Goal: Transaction & Acquisition: Purchase product/service

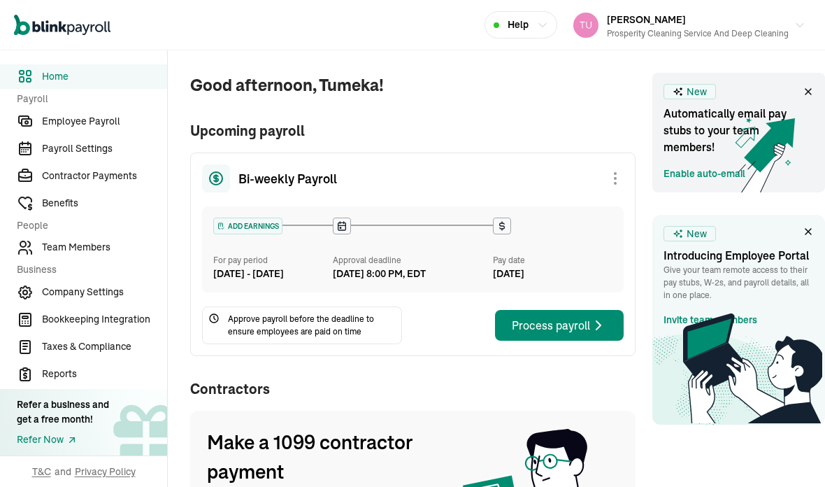
click at [805, 87] on icon at bounding box center [808, 91] width 11 height 11
click at [806, 88] on icon at bounding box center [808, 91] width 11 height 11
click at [803, 93] on icon at bounding box center [808, 91] width 11 height 11
click at [697, 95] on span "New" at bounding box center [697, 92] width 20 height 15
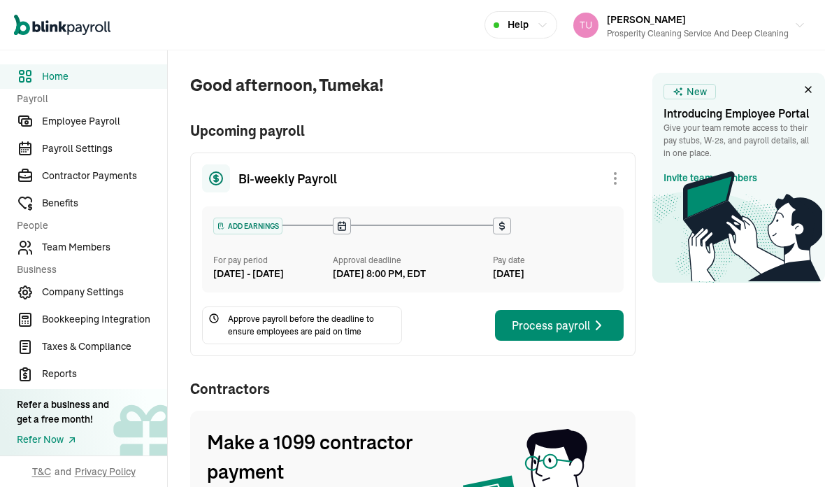
click at [709, 176] on icon at bounding box center [752, 226] width 139 height 110
click at [810, 90] on icon at bounding box center [808, 89] width 11 height 11
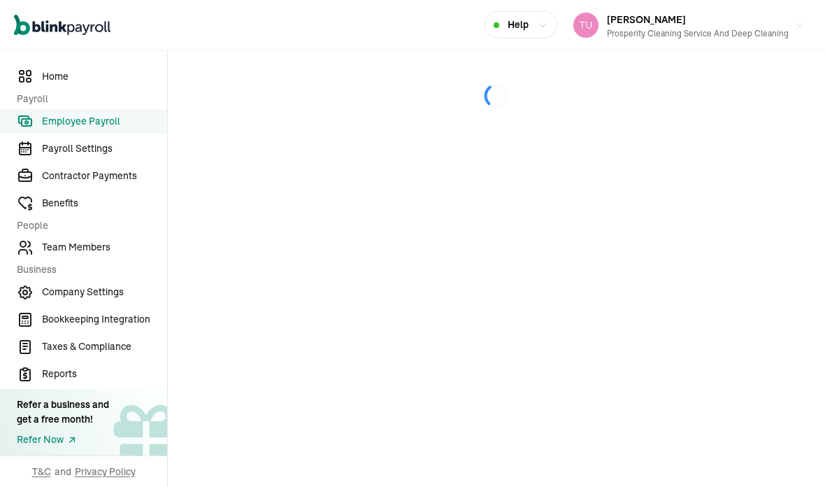
select select "direct_deposit"
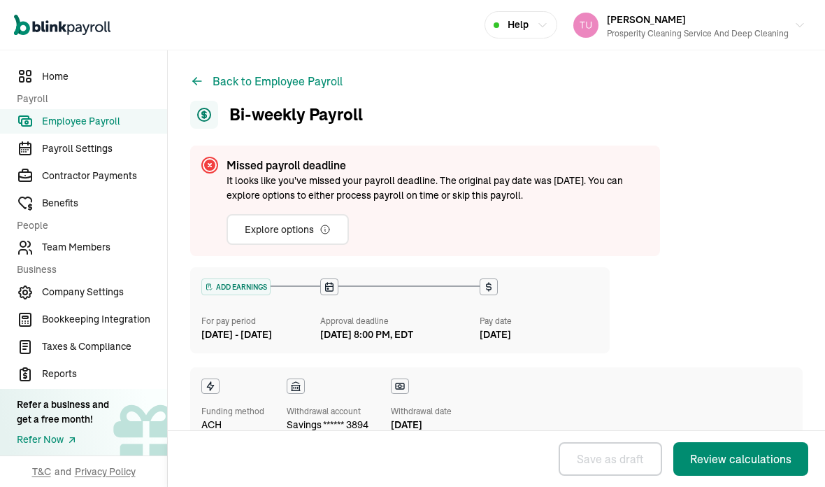
checkbox input "true"
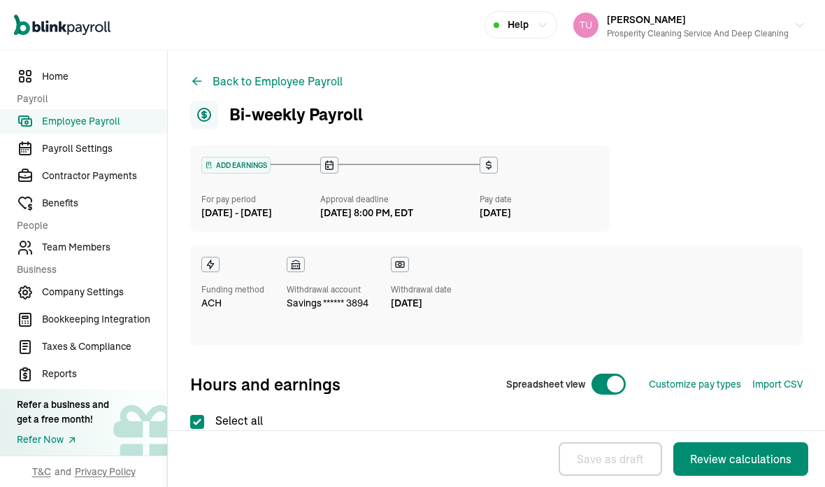
select select "direct_deposit"
click at [84, 156] on span "Payroll Settings" at bounding box center [104, 148] width 125 height 15
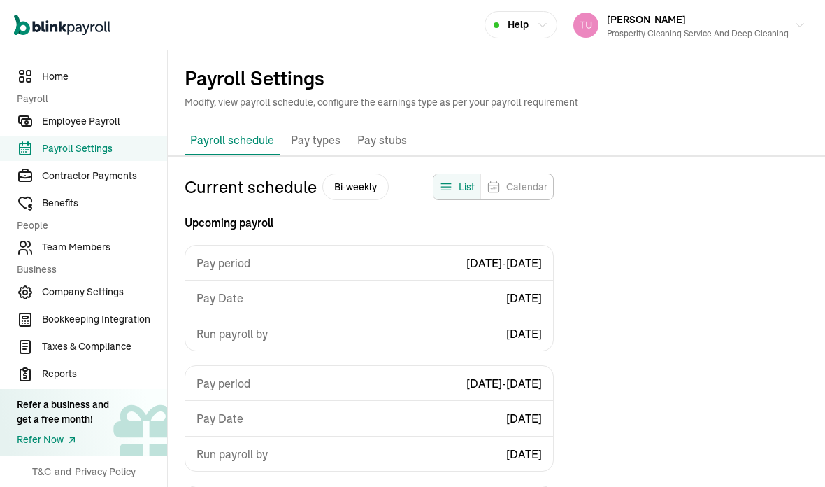
click at [111, 129] on span "Employee Payroll" at bounding box center [104, 121] width 125 height 15
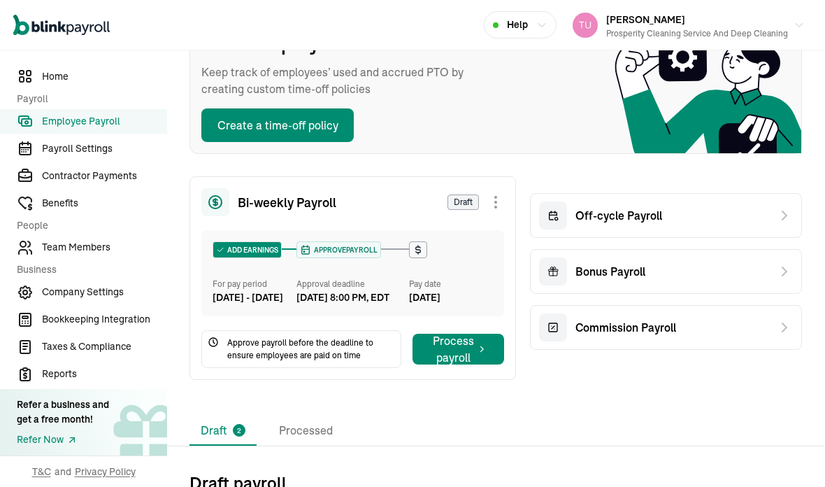
scroll to position [123, 1]
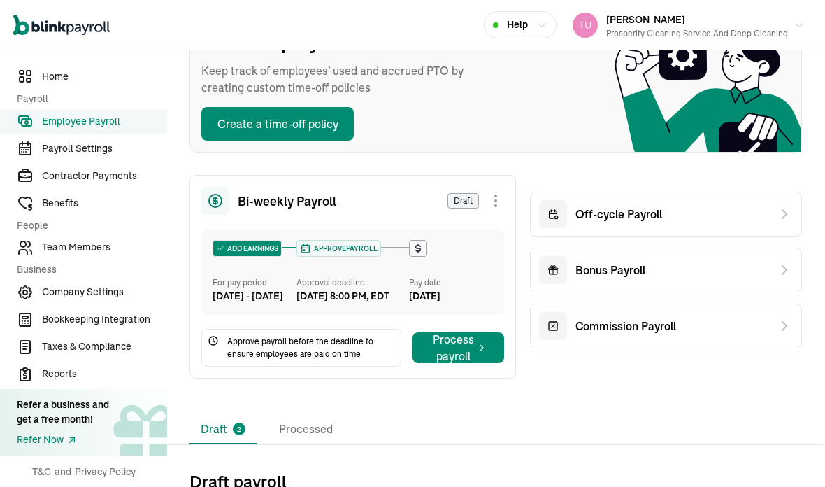
click at [104, 255] on span "Team Members" at bounding box center [104, 247] width 125 height 15
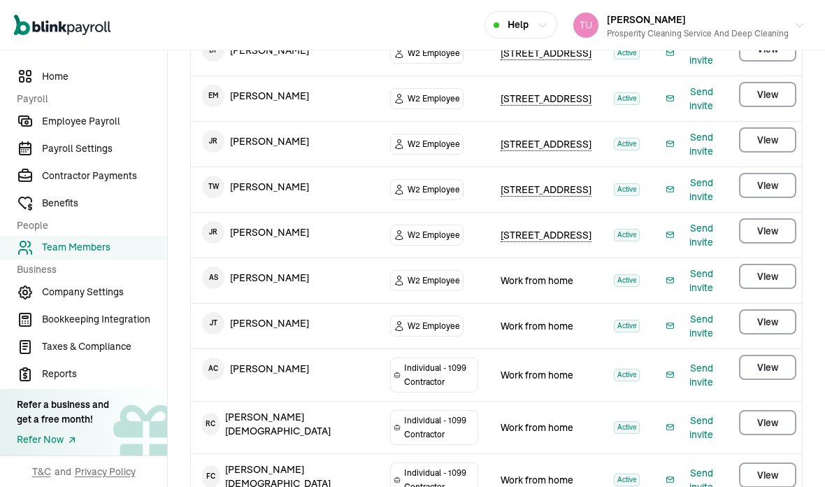
scroll to position [366, 0]
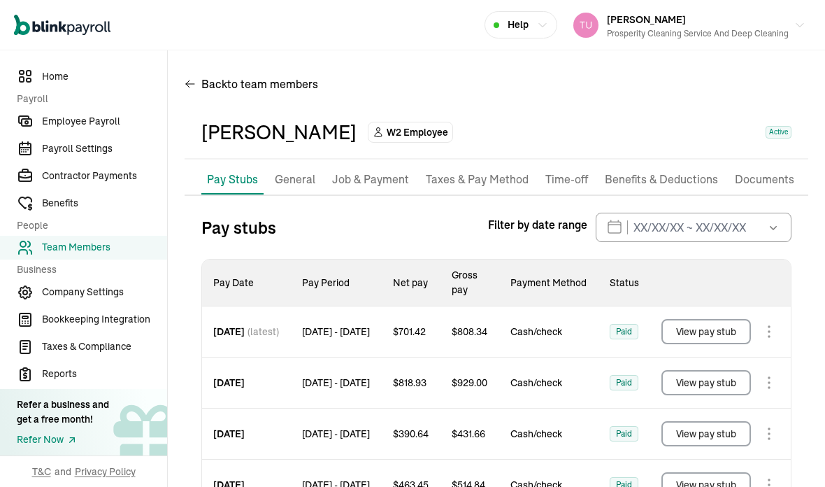
click at [369, 171] on p "Job & Payment" at bounding box center [370, 180] width 77 height 18
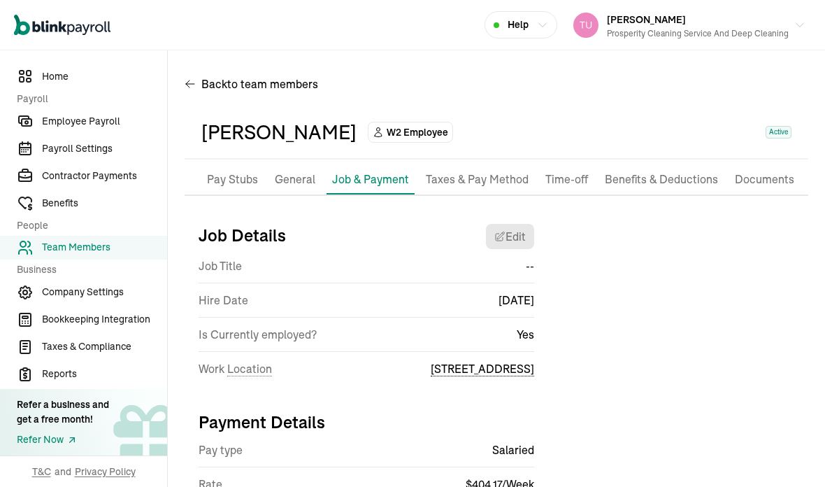
select select "[STREET_ADDRESS]"
select select "2"
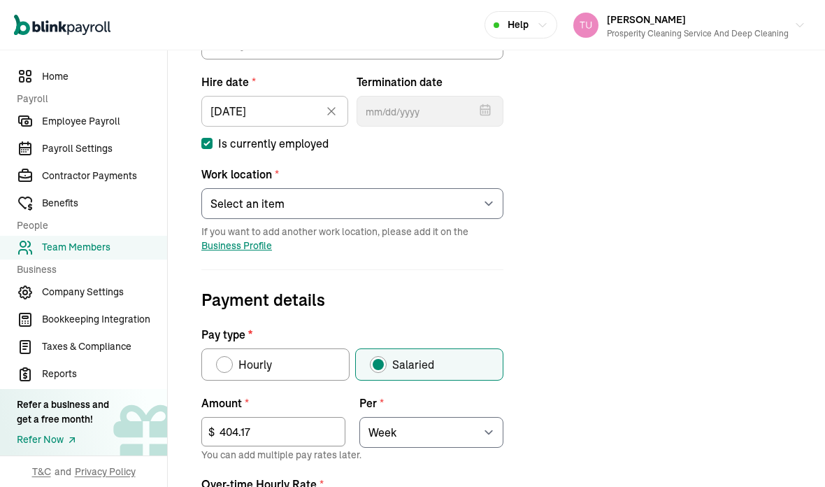
scroll to position [299, 0]
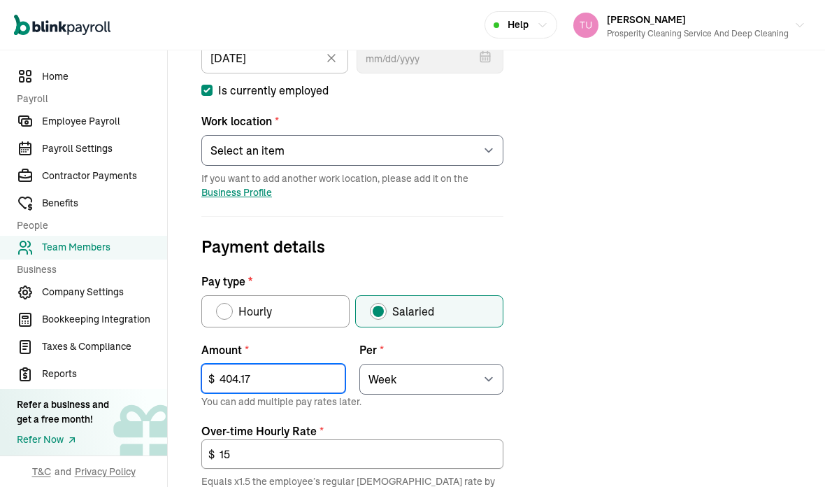
click at [276, 364] on input "404.17" at bounding box center [273, 378] width 144 height 29
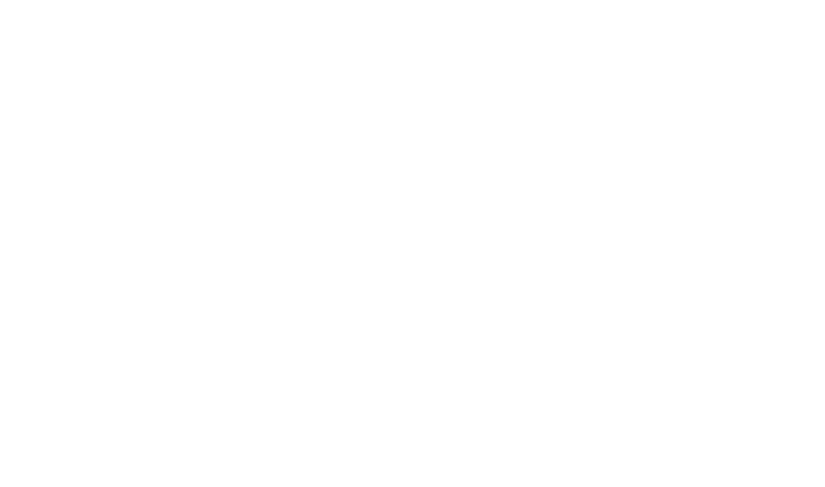
type input "4"
type input "496.68"
click at [735, 85] on div "Job details Job title (optional) Hire date * 06/08/2025 Jun 2025 Mon Tue Wed Th…" at bounding box center [497, 333] width 624 height 839
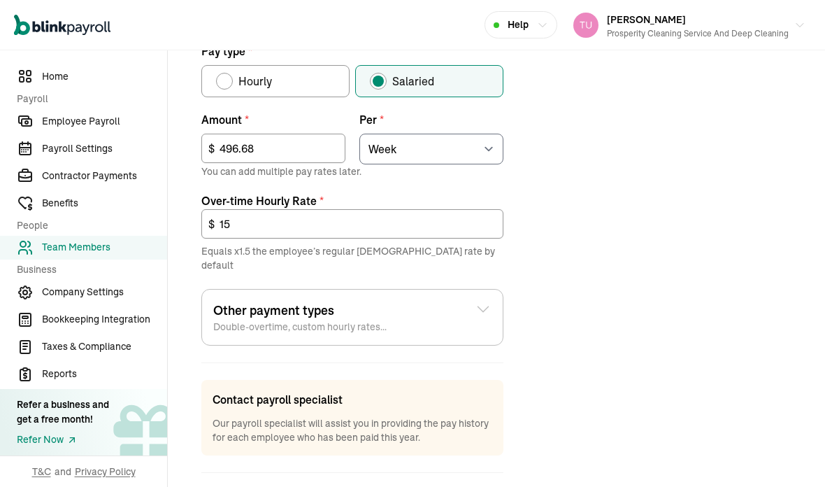
scroll to position [526, 0]
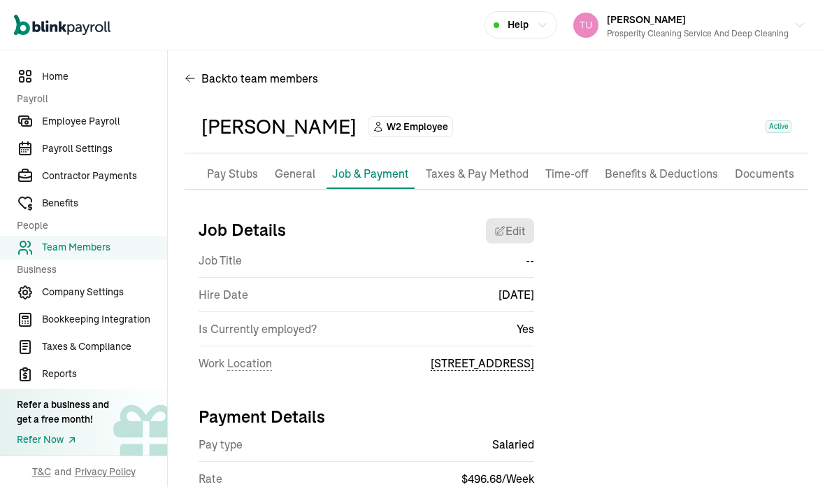
scroll to position [3, 0]
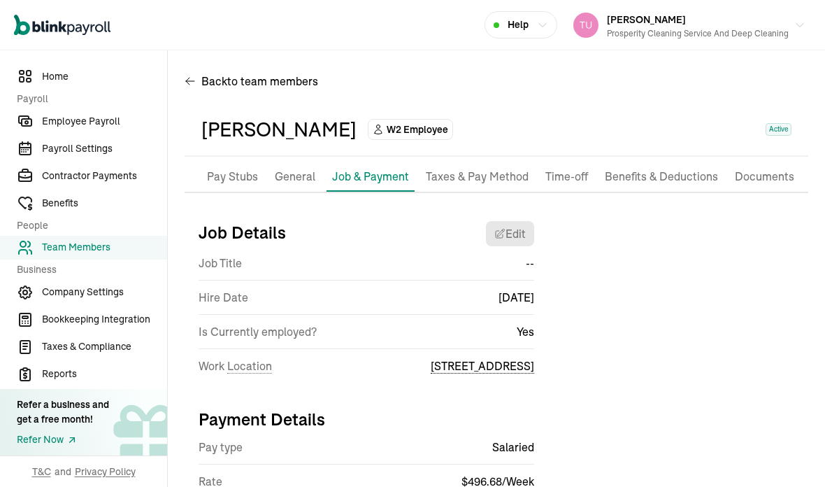
click at [669, 168] on p "Benefits & Deductions" at bounding box center [661, 177] width 113 height 18
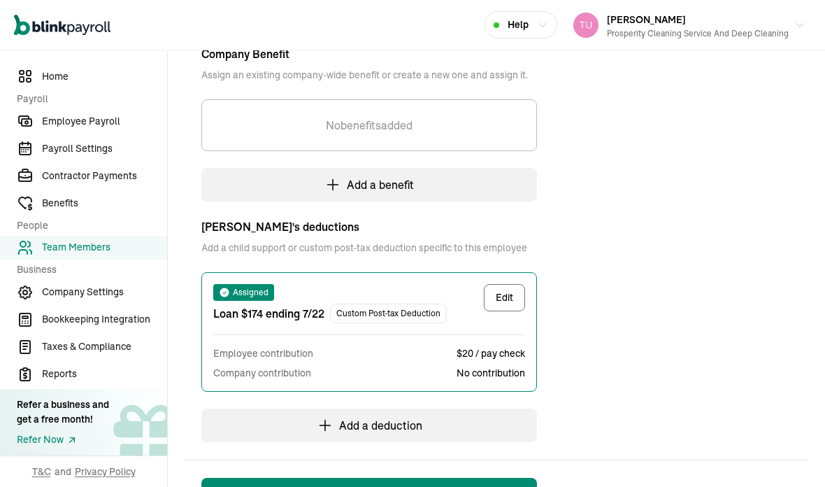
scroll to position [316, 0]
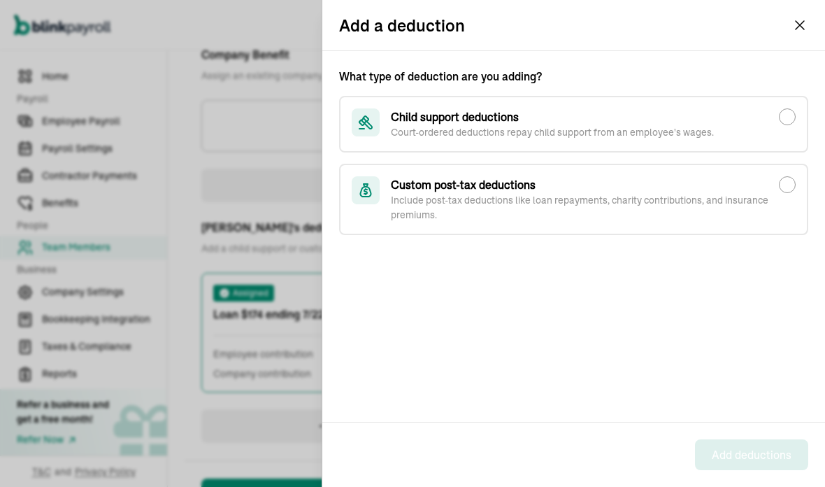
click at [790, 190] on input "Custom post-tax deductions Include post-tax deductions like loan repayments, ch…" at bounding box center [787, 184] width 17 height 17
radio input "true"
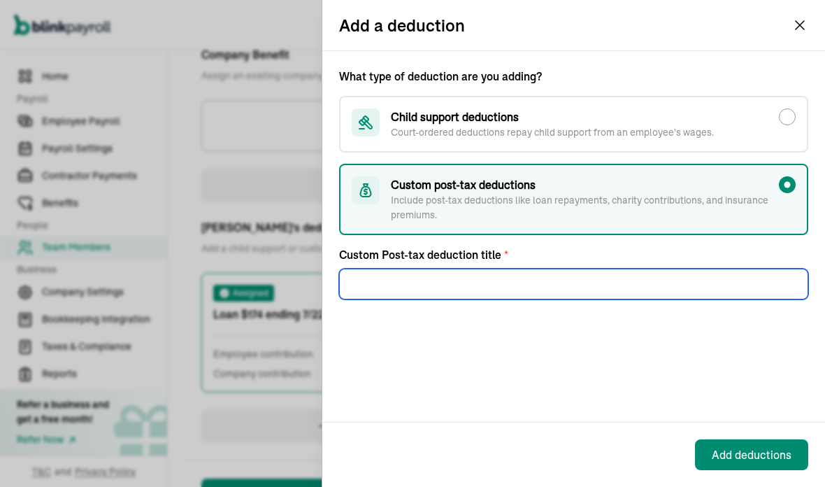
click at [464, 344] on div "What type of deduction are you adding? Child support deductions Court-ordered d…" at bounding box center [573, 236] width 503 height 371
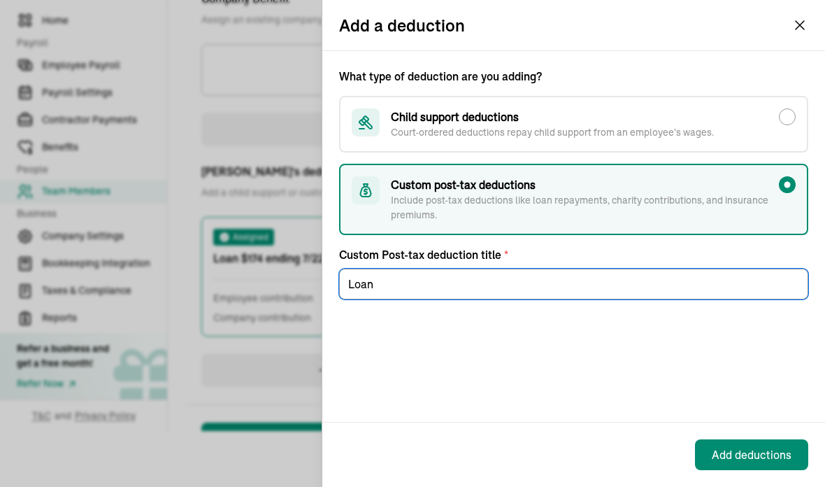
scroll to position [56, 0]
type input "Loan"
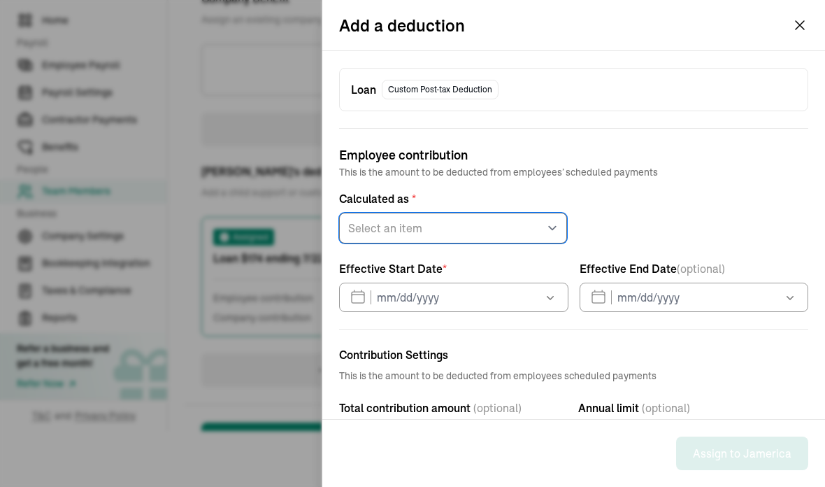
click at [555, 221] on select "Select an item Fixed amount Percentage of gross pay" at bounding box center [453, 228] width 228 height 31
select select "1"
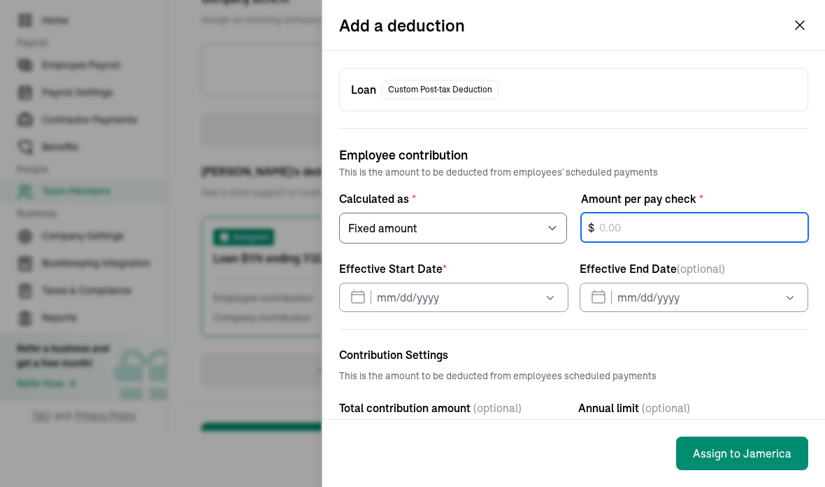
click at [657, 223] on div "$" at bounding box center [695, 228] width 228 height 31
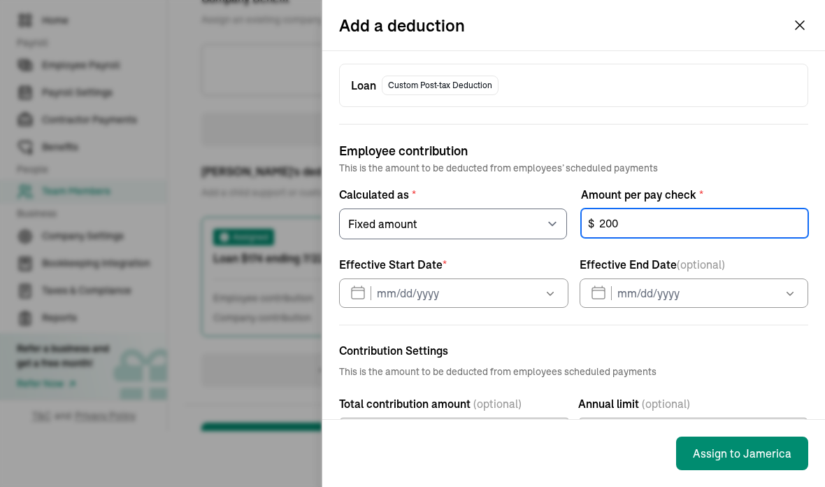
type input "200"
click at [550, 286] on icon "button" at bounding box center [550, 293] width 14 height 14
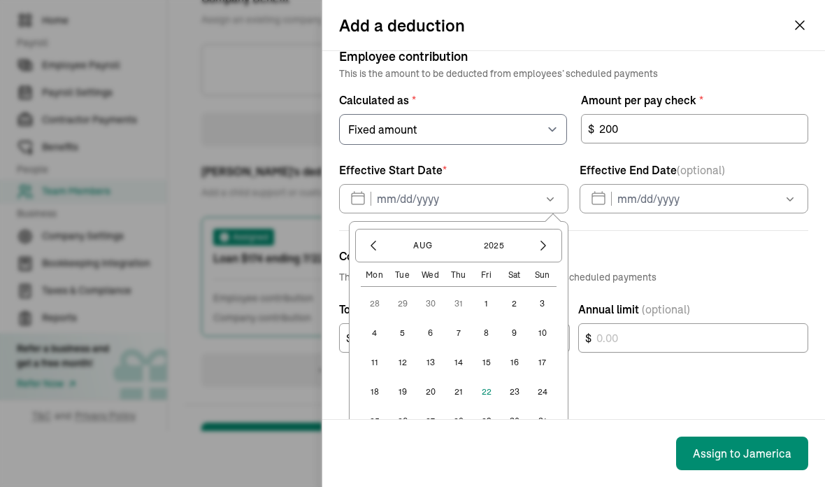
click at [488, 378] on button "22" at bounding box center [487, 392] width 28 height 28
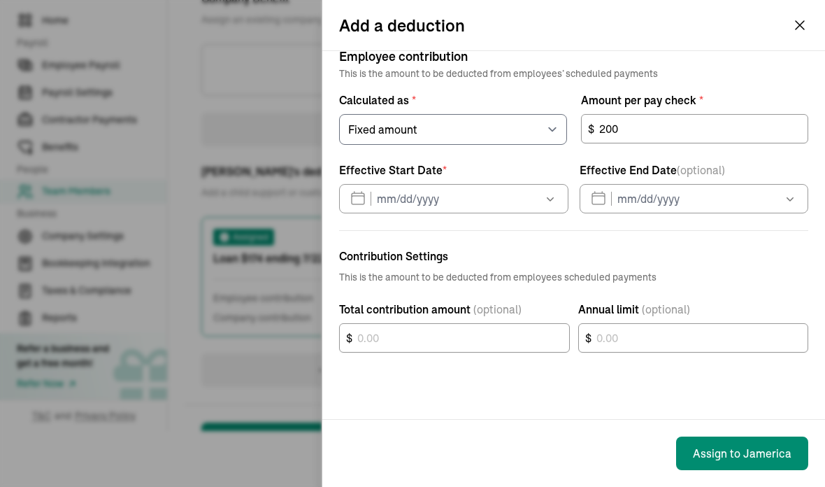
type input "08/22/2025"
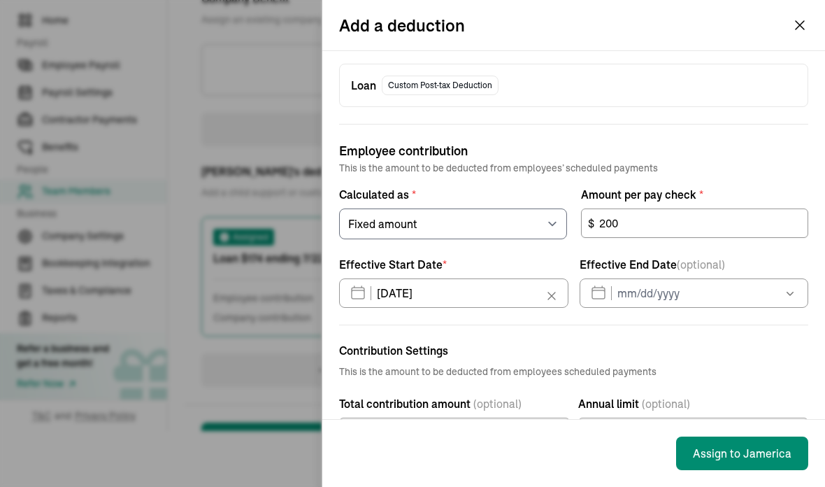
click at [792, 286] on icon "button" at bounding box center [790, 293] width 14 height 14
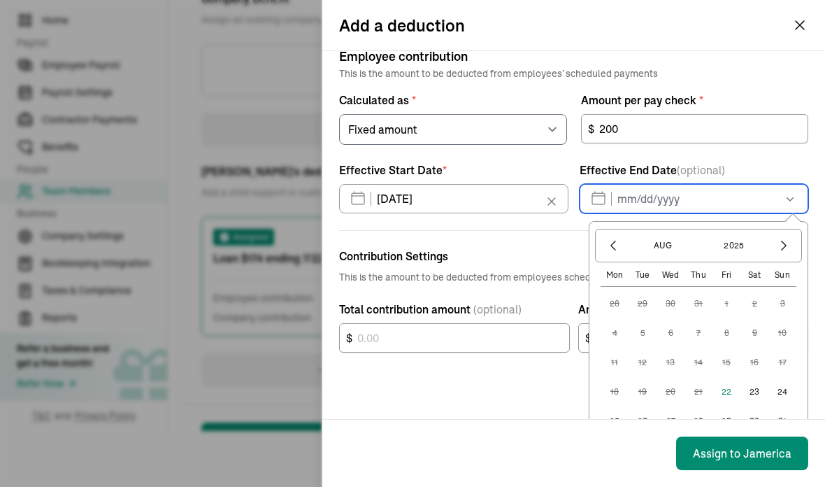
scroll to position [99, 0]
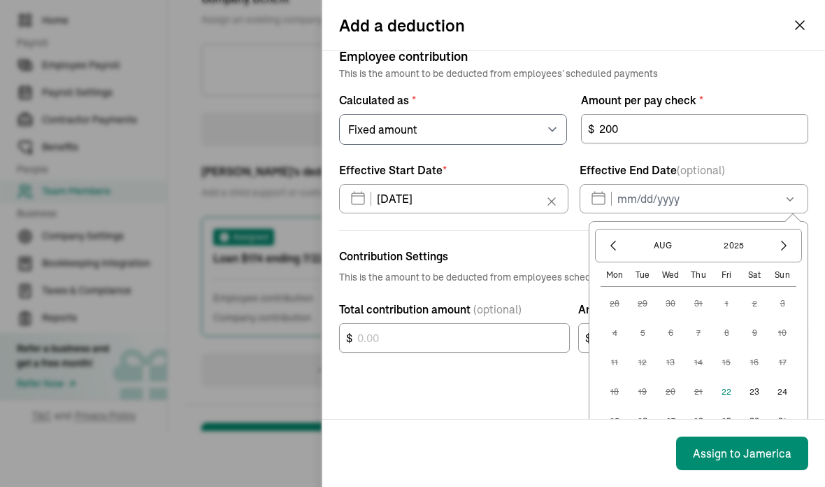
click at [646, 407] on button "26" at bounding box center [643, 421] width 28 height 28
type input "08/26/2025"
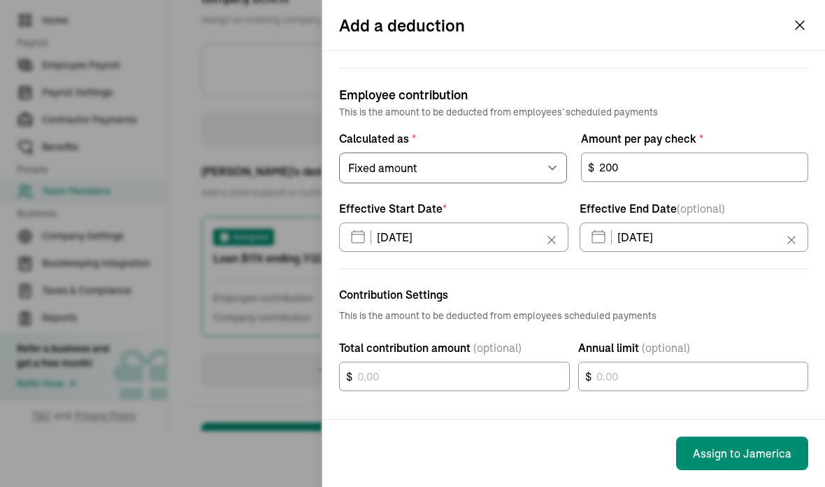
scroll to position [4, 0]
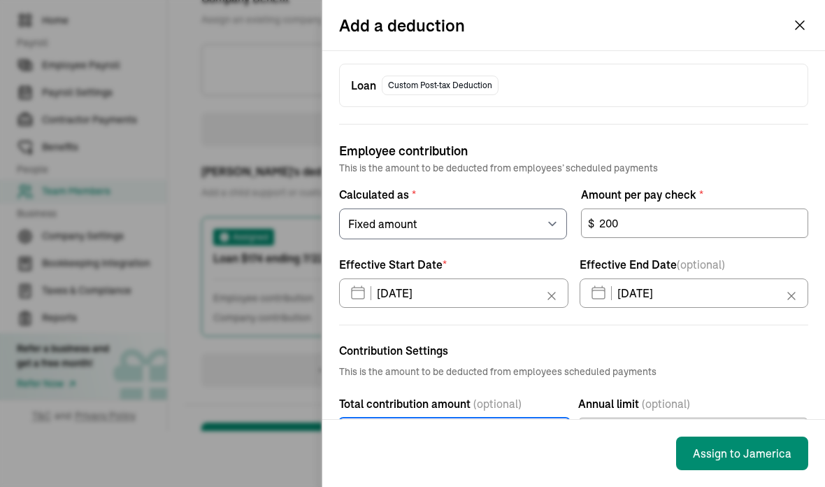
click at [504, 418] on div "$" at bounding box center [454, 432] width 231 height 29
type input "200"
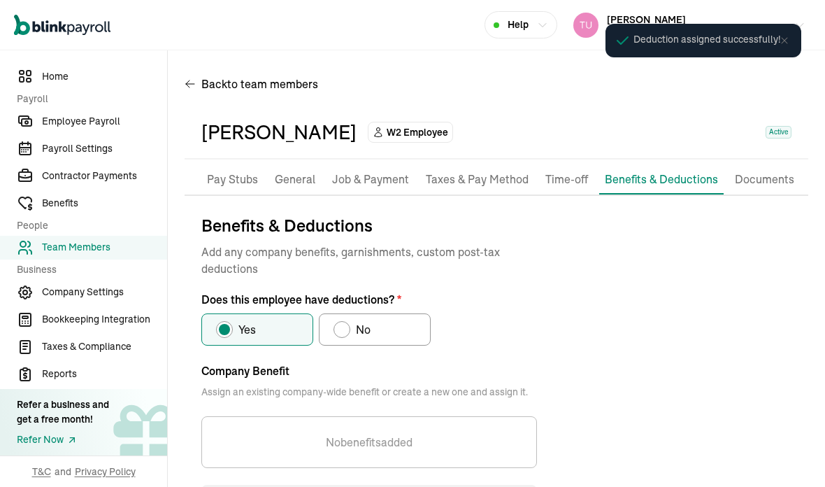
scroll to position [0, 0]
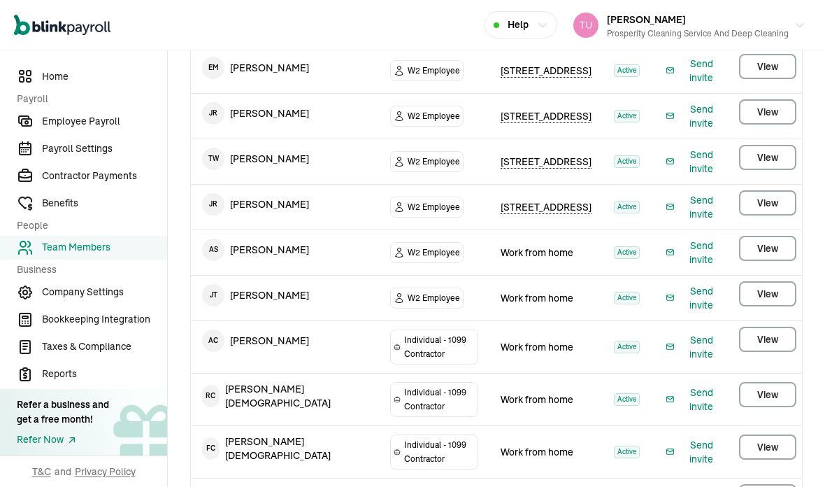
scroll to position [56, 0]
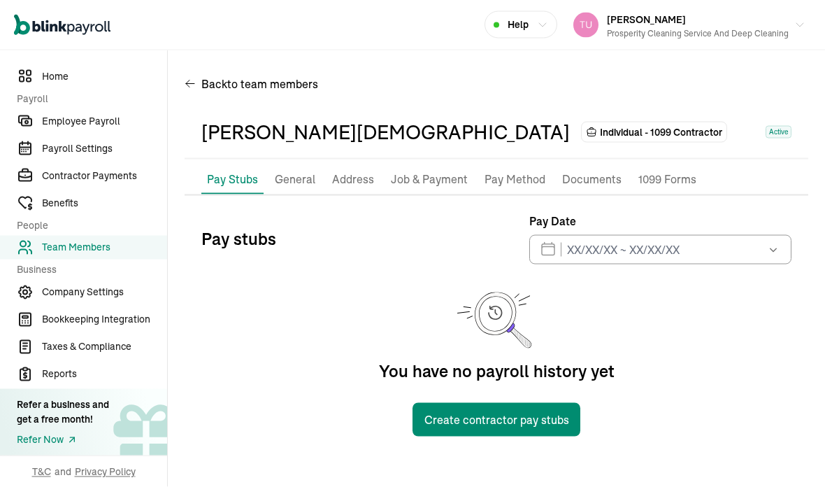
scroll to position [55, 0]
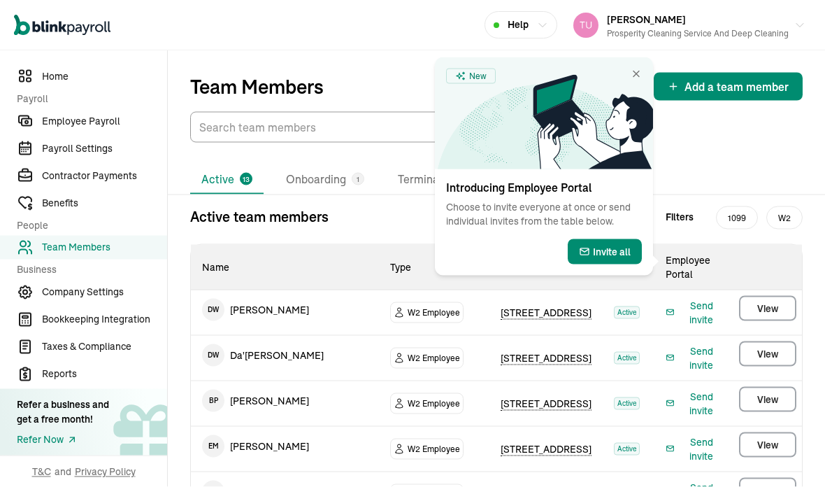
scroll to position [1, 0]
click at [626, 78] on icon at bounding box center [593, 122] width 120 height 94
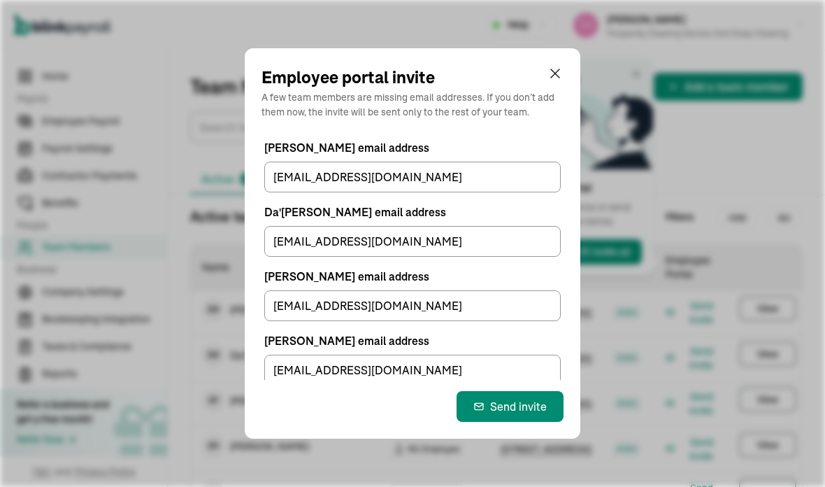
scroll to position [0, 0]
click at [516, 415] on div "Send invite" at bounding box center [509, 406] width 73 height 17
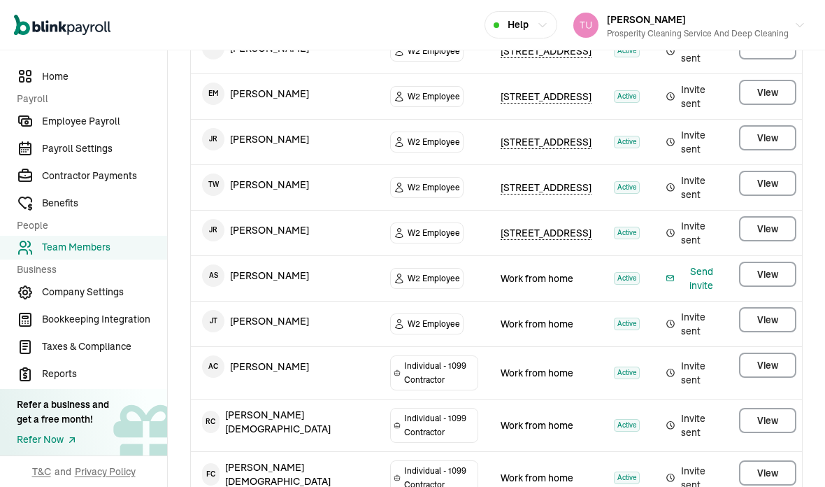
scroll to position [351, 0]
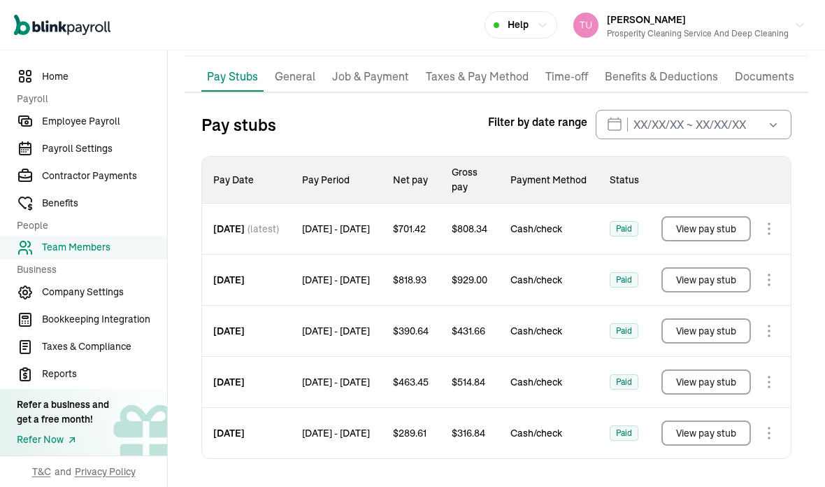
scroll to position [103, 0]
click at [670, 68] on p "Benefits & Deductions" at bounding box center [661, 77] width 113 height 18
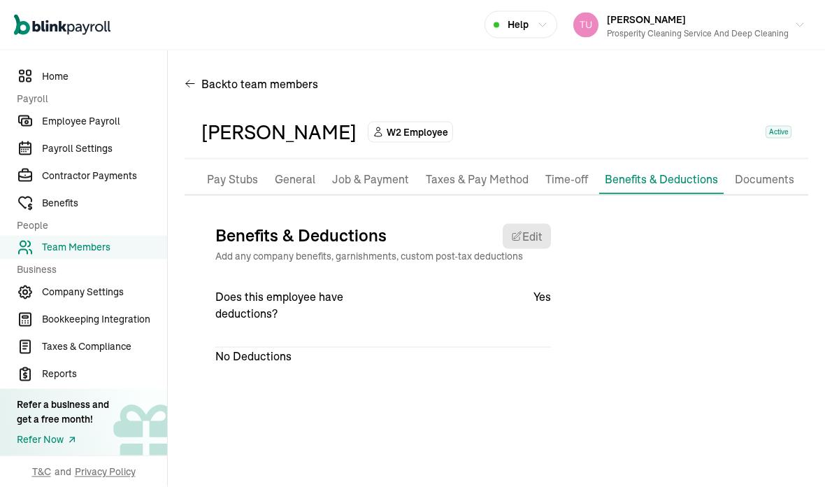
scroll to position [56, 0]
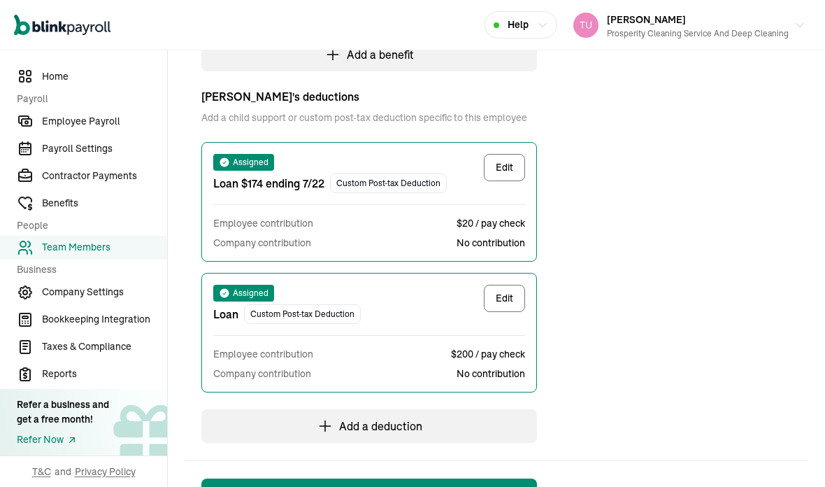
select select "1"
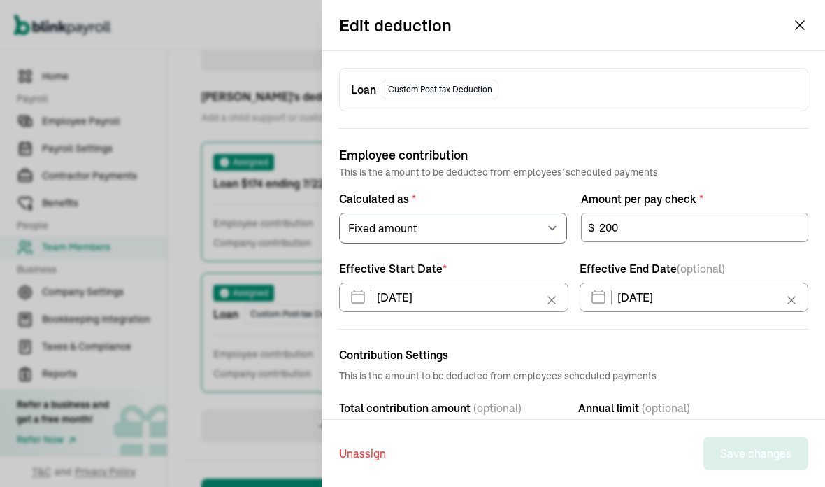
scroll to position [447, 0]
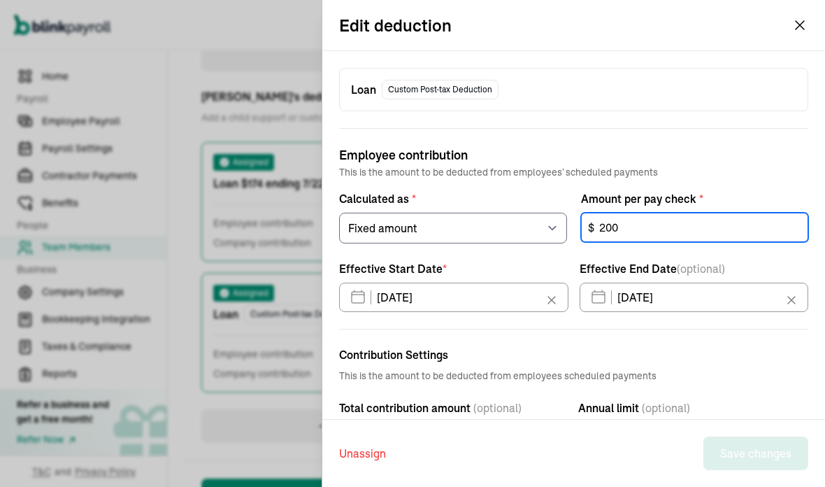
click at [632, 287] on div "Employee contribution This is the amount to be deducted from employees’ schedul…" at bounding box center [573, 220] width 469 height 184
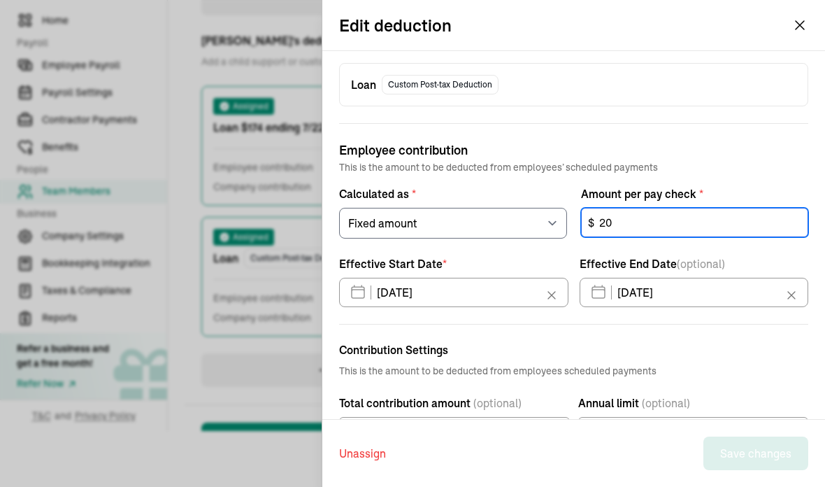
scroll to position [4, 0]
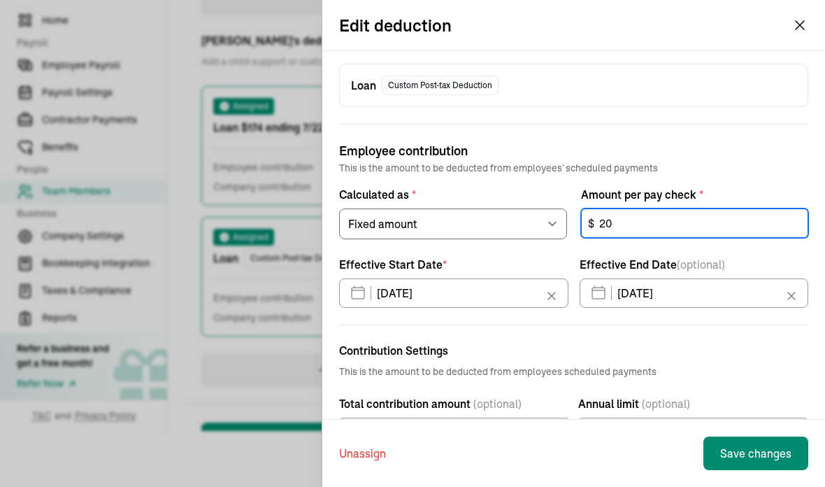
type input "2"
type input "160"
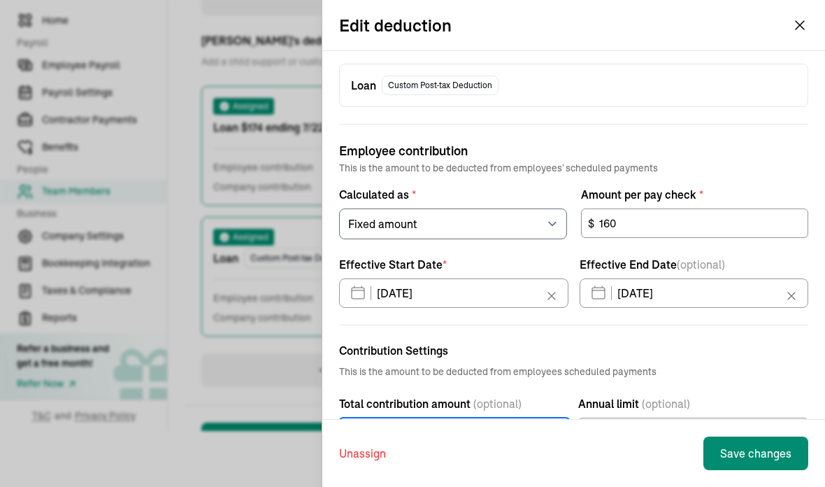
click at [411, 418] on div "200 $" at bounding box center [454, 432] width 231 height 29
type input "2"
type input "160"
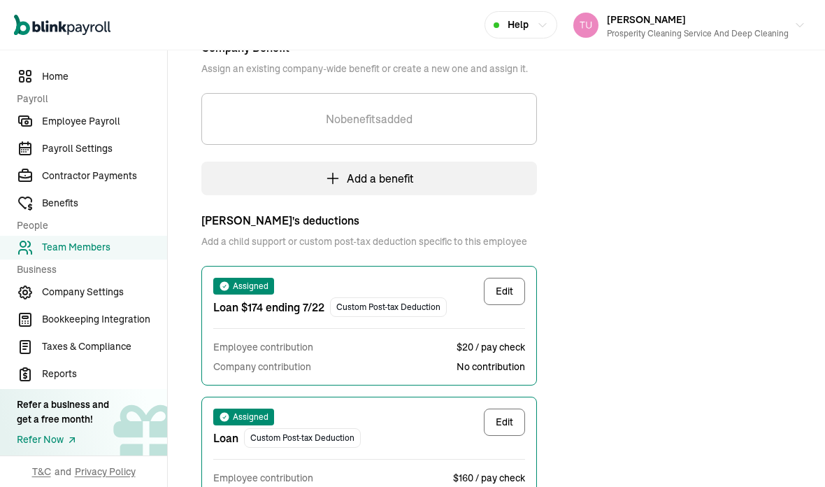
scroll to position [323, 0]
click at [509, 340] on span "$20 / pay check" at bounding box center [491, 347] width 69 height 14
select select "1"
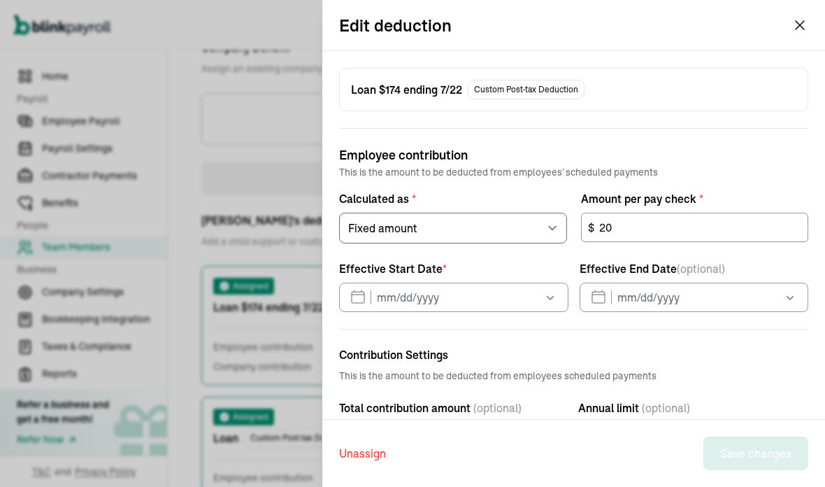
type input "07/22/2025"
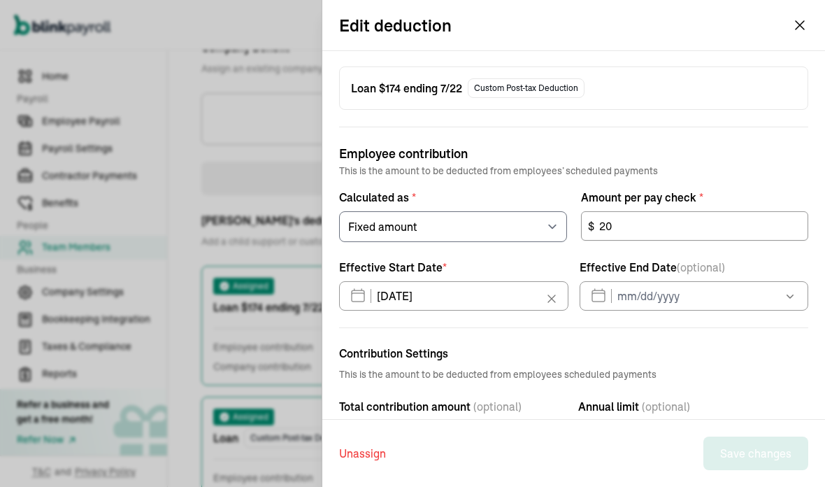
scroll to position [0, 0]
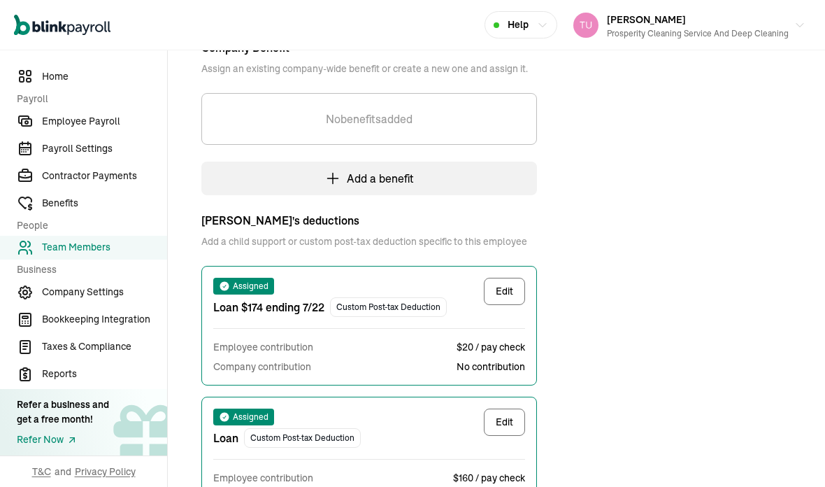
click at [806, 27] on div "Benefits & Deductions Add any company benefits, garnishments, custom post-tax d…" at bounding box center [497, 262] width 624 height 746
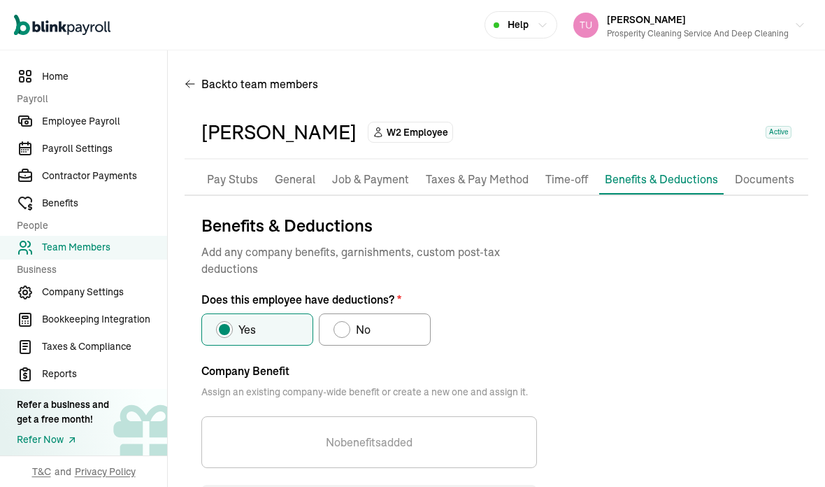
click at [372, 171] on p "Job & Payment" at bounding box center [370, 180] width 77 height 18
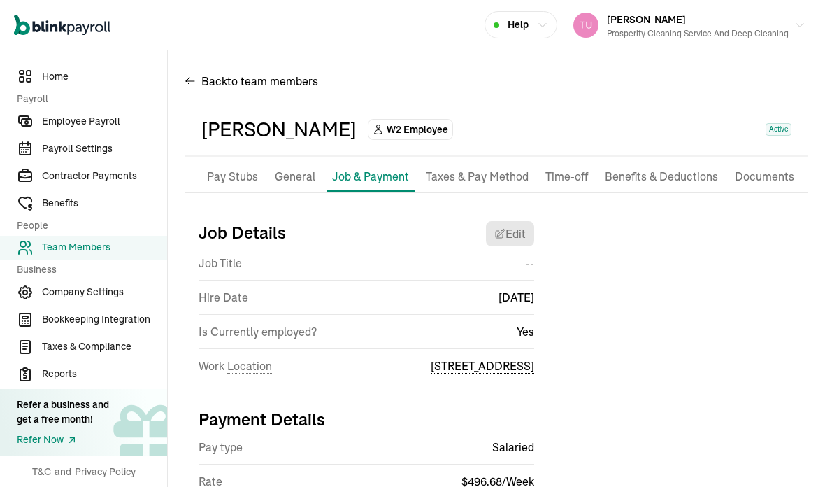
click at [229, 179] on p "Pay Stubs" at bounding box center [232, 177] width 51 height 18
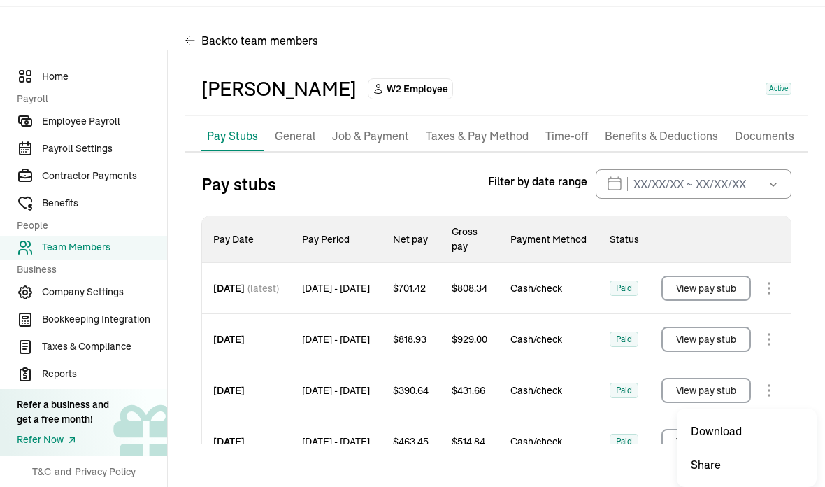
click at [718, 378] on button "View pay stub" at bounding box center [707, 390] width 90 height 25
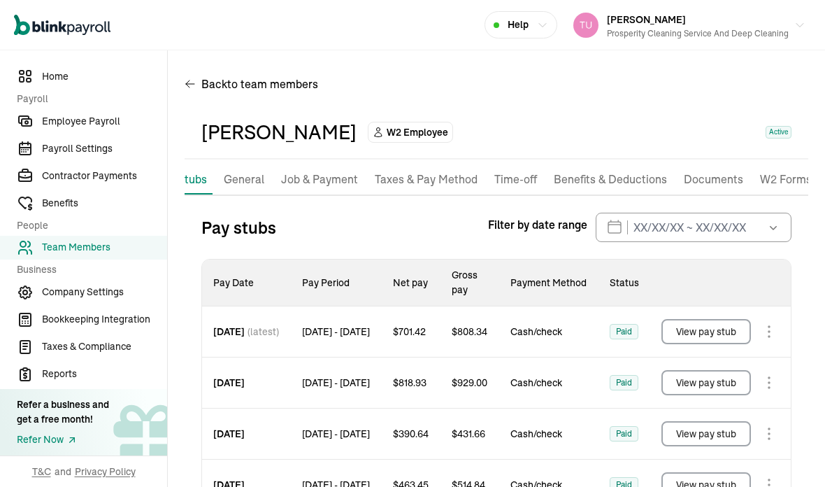
scroll to position [50, 0]
click at [480, 67] on div "Back to team members" at bounding box center [497, 86] width 624 height 39
click at [480, 117] on div "Jamerica Rouse W2 Employee Active" at bounding box center [496, 131] width 590 height 29
click at [77, 129] on span "Employee Payroll" at bounding box center [104, 121] width 125 height 15
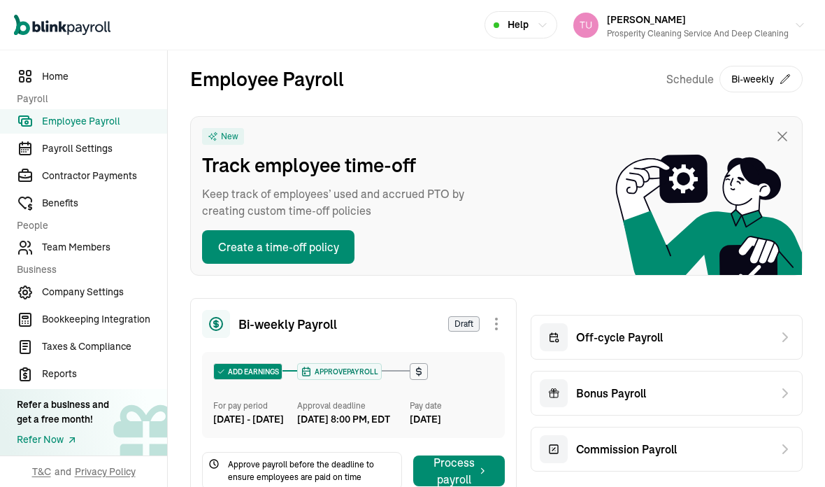
click at [637, 329] on span "Off-cycle Payroll" at bounding box center [619, 337] width 87 height 17
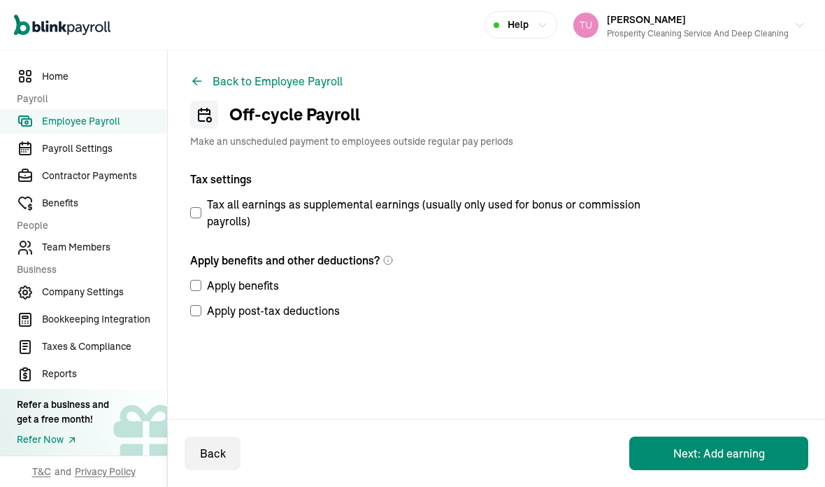
click at [206, 277] on label "Apply benefits" at bounding box center [421, 285] width 462 height 17
click at [201, 280] on input "Apply benefits" at bounding box center [195, 285] width 11 height 11
checkbox input "true"
click at [190, 305] on input "Apply post-tax deductions" at bounding box center [195, 310] width 11 height 11
checkbox input "true"
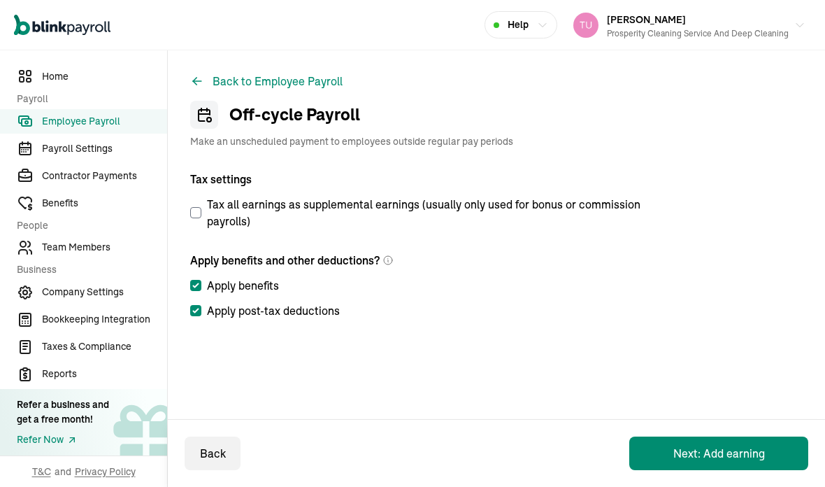
click at [727, 461] on button "Next: Add earning" at bounding box center [718, 453] width 179 height 34
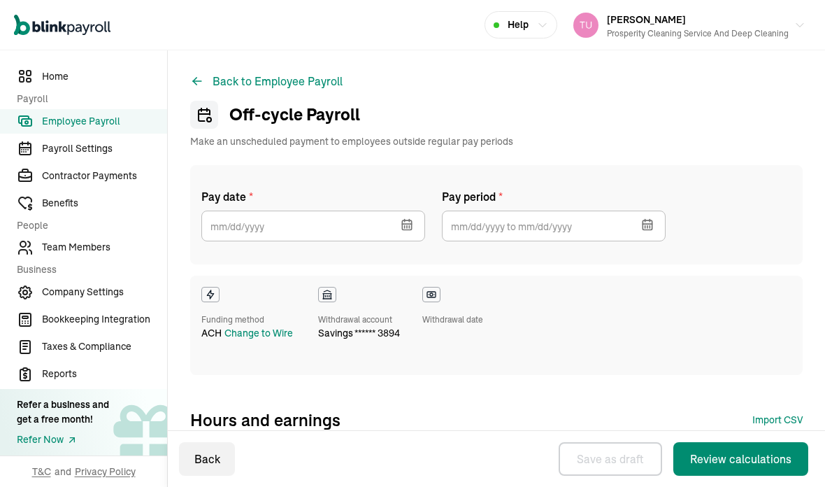
select select "direct_deposit"
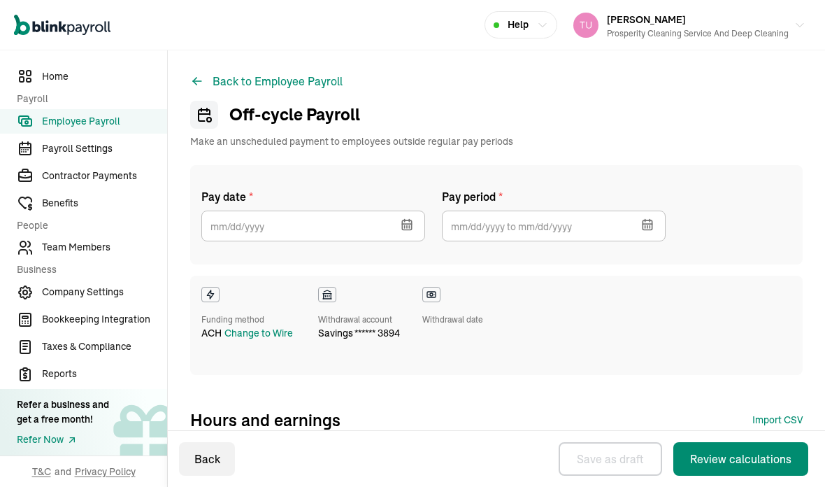
select select "direct_deposit"
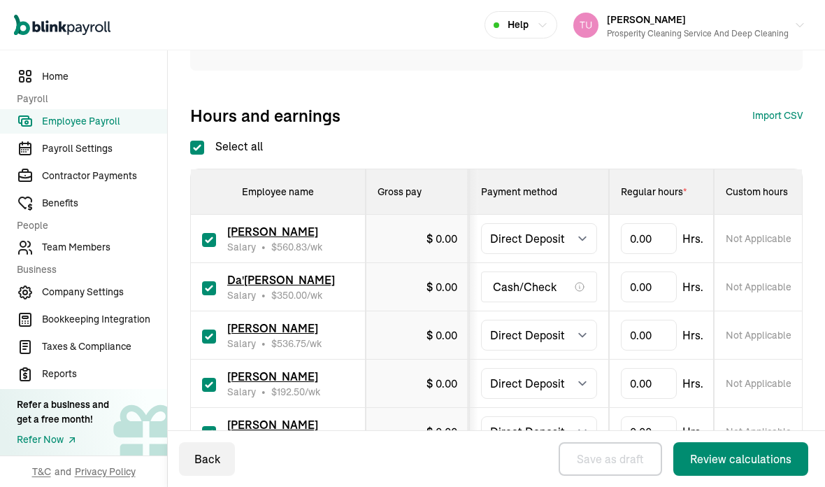
scroll to position [303, 0]
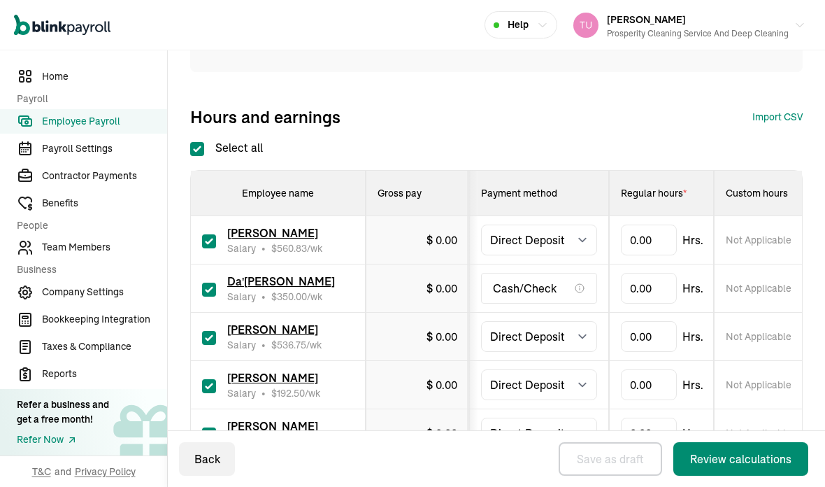
click at [197, 142] on input "Select all" at bounding box center [197, 149] width 14 height 14
checkbox input "false"
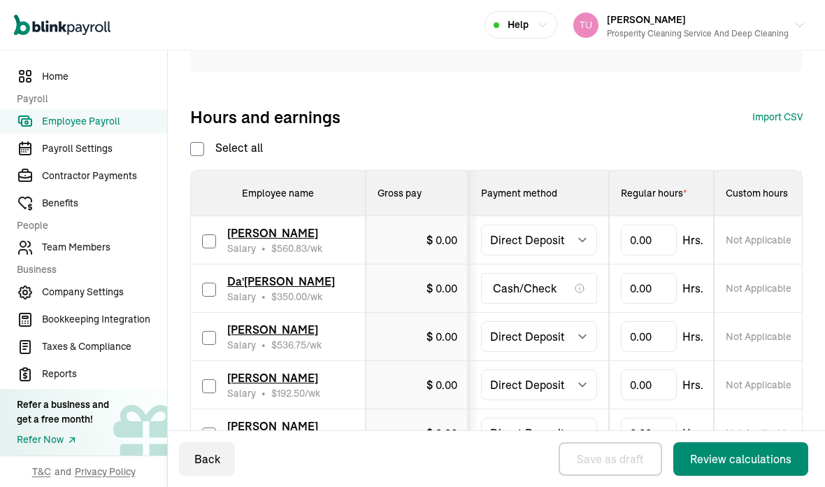
checkbox input "false"
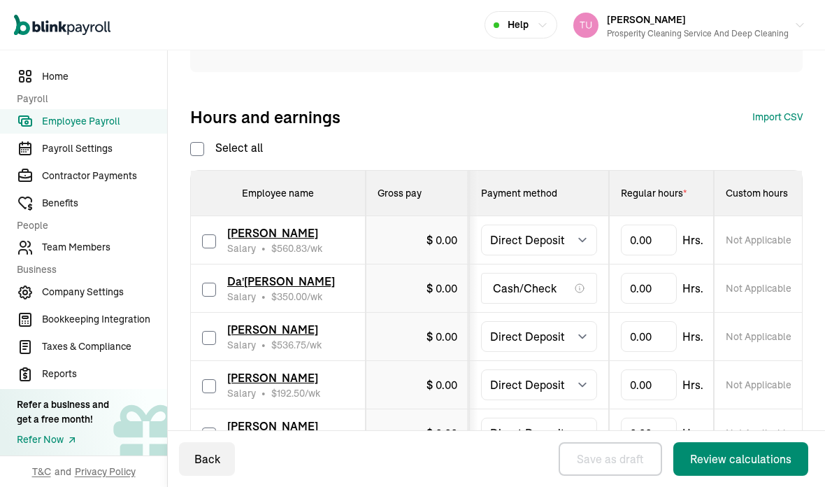
checkbox input "false"
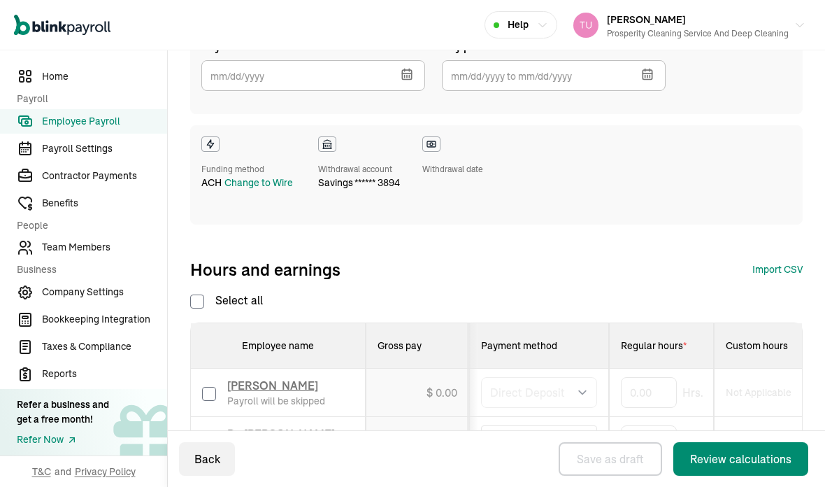
scroll to position [66, 0]
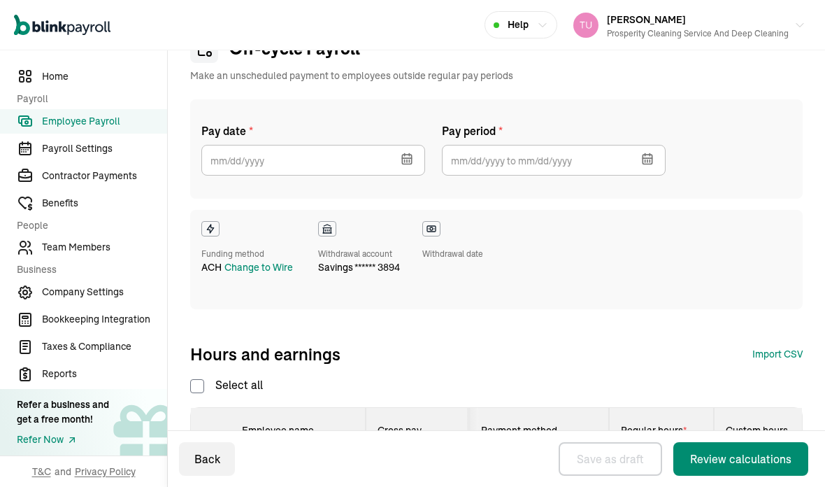
click at [411, 155] on icon "button" at bounding box center [406, 159] width 9 height 9
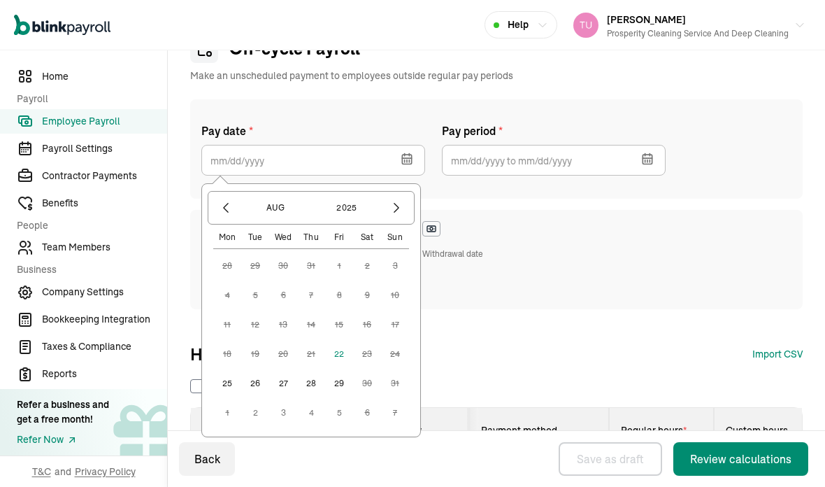
click at [342, 340] on button "22" at bounding box center [339, 354] width 28 height 28
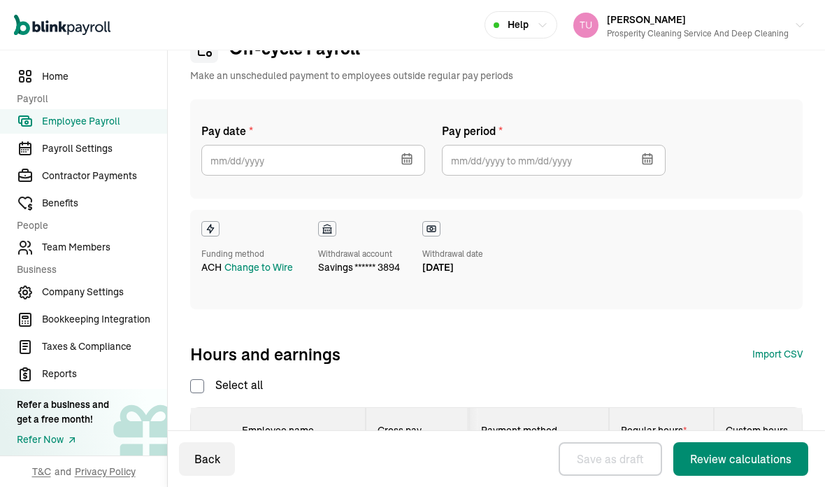
type input "08/22/2025"
click at [657, 139] on button "button" at bounding box center [646, 157] width 39 height 36
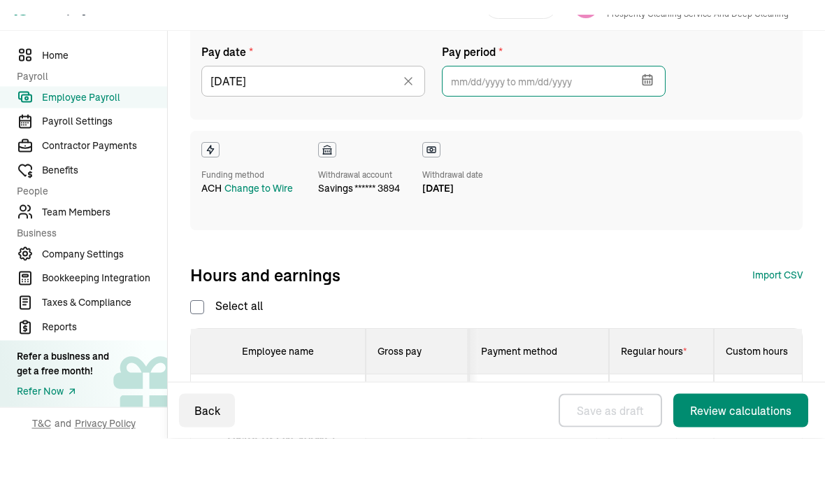
scroll to position [122, 0]
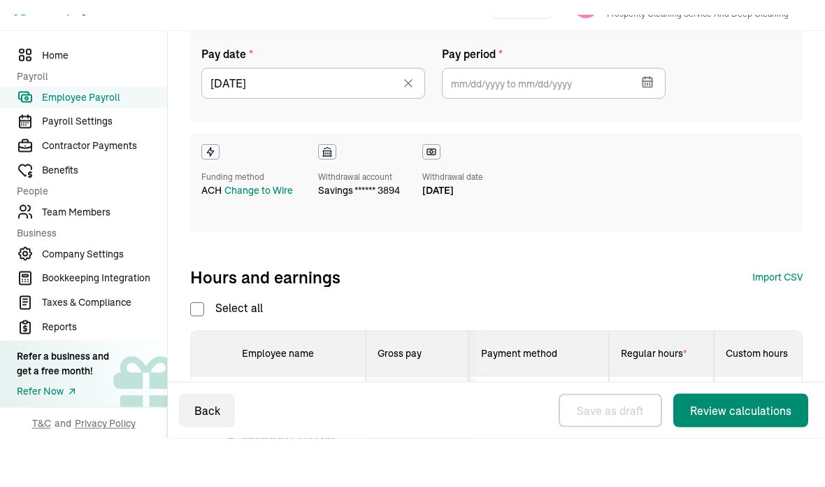
click at [643, 98] on icon "button" at bounding box center [647, 102] width 9 height 9
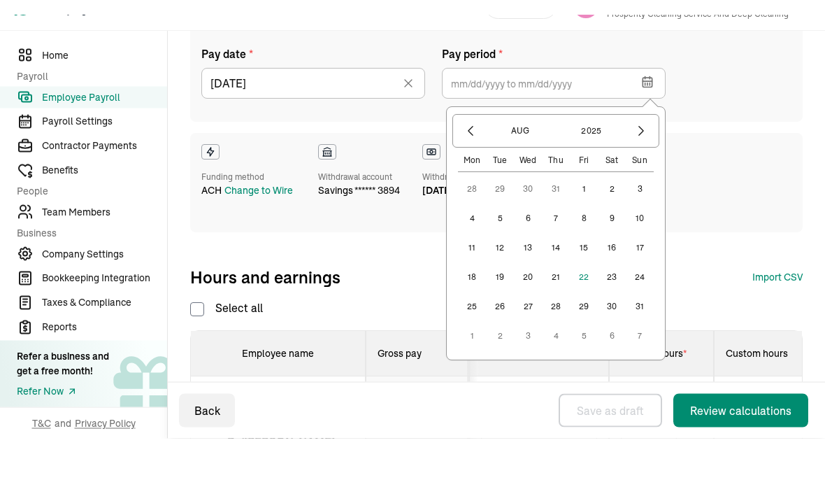
click at [615, 195] on button "2" at bounding box center [612, 209] width 28 height 28
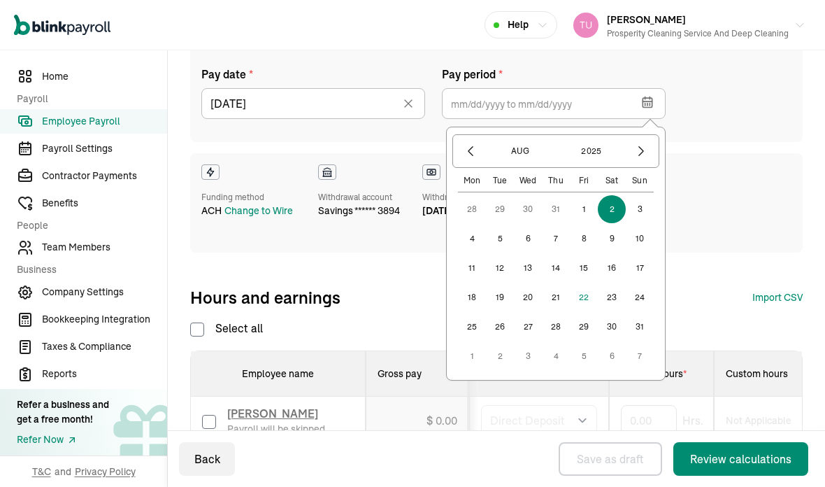
click at [585, 254] on button "15" at bounding box center [584, 268] width 28 height 28
type input "08/02/2025 ~ 08/15/2025"
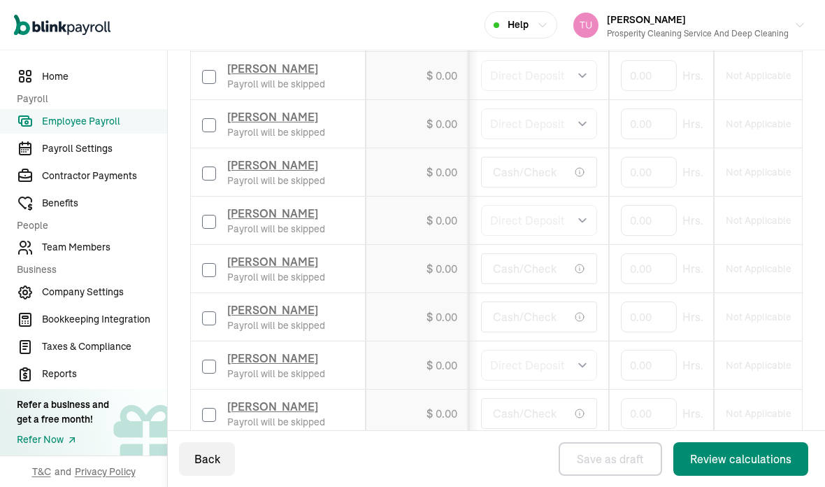
scroll to position [613, 0]
click at [207, 262] on input "checkbox" at bounding box center [209, 269] width 14 height 14
checkbox input "true"
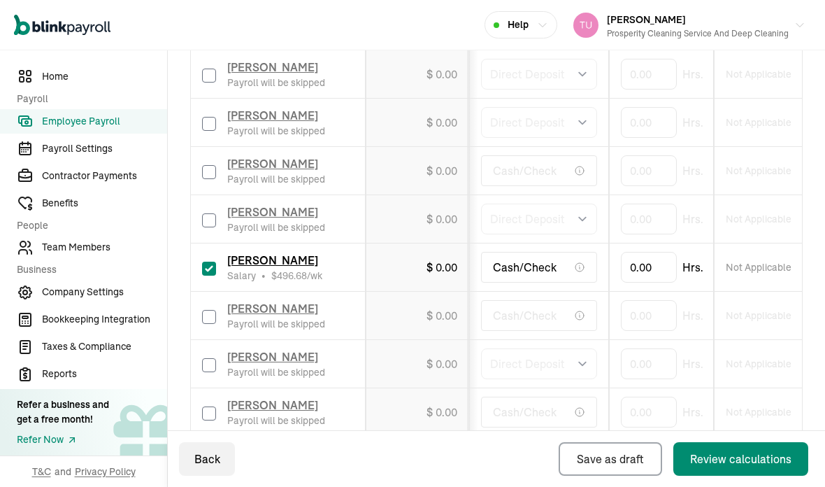
click at [202, 307] on label at bounding box center [209, 315] width 14 height 17
click at [202, 310] on input "checkbox" at bounding box center [209, 317] width 14 height 14
checkbox input "true"
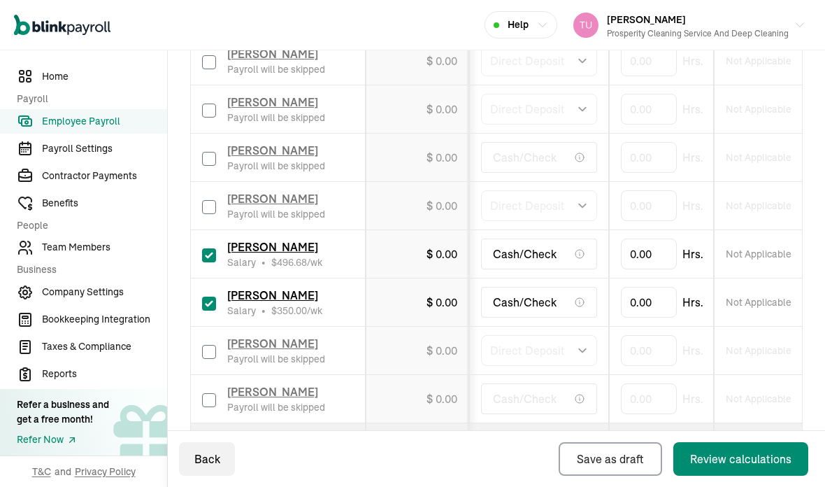
scroll to position [625, 0]
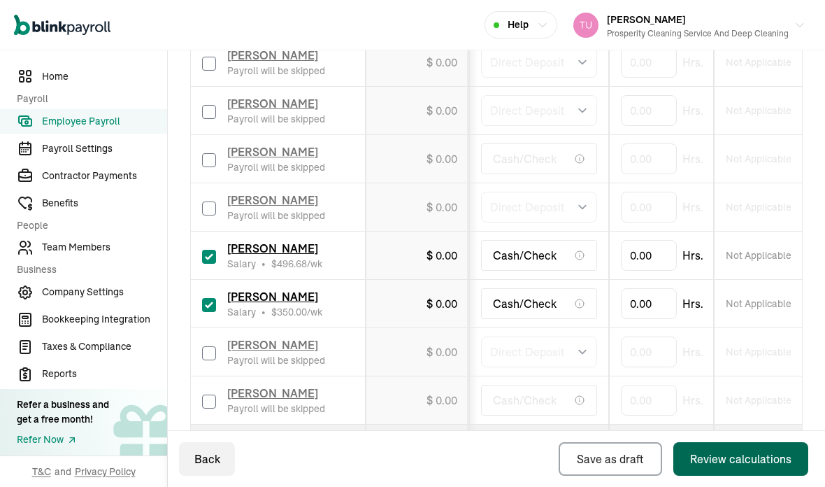
click at [721, 454] on div "Review calculations" at bounding box center [740, 458] width 101 height 17
click at [538, 441] on div "Back Save as draft Review calculations" at bounding box center [496, 459] width 657 height 56
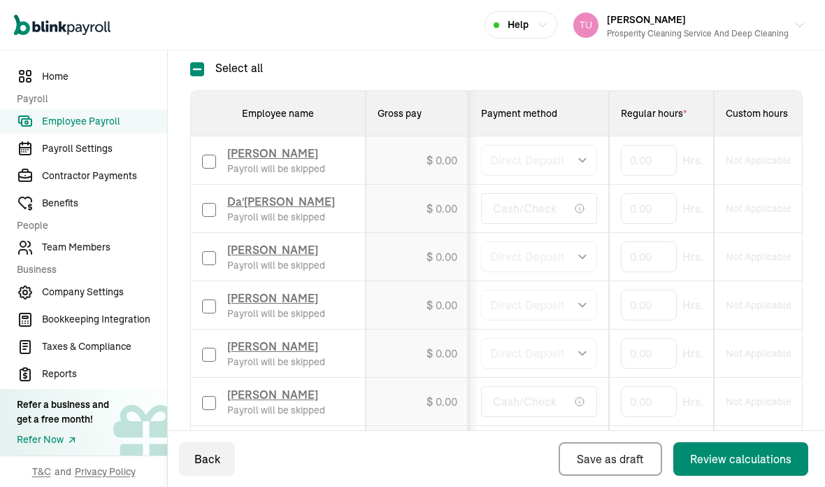
scroll to position [15, 0]
click at [101, 255] on span "Team Members" at bounding box center [104, 247] width 125 height 15
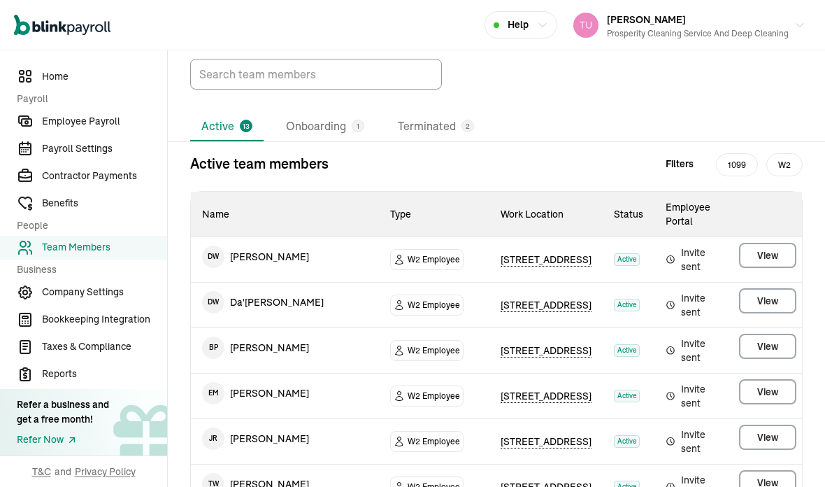
scroll to position [53, 0]
click at [276, 378] on td "E M Emmanuel Moss" at bounding box center [285, 392] width 188 height 39
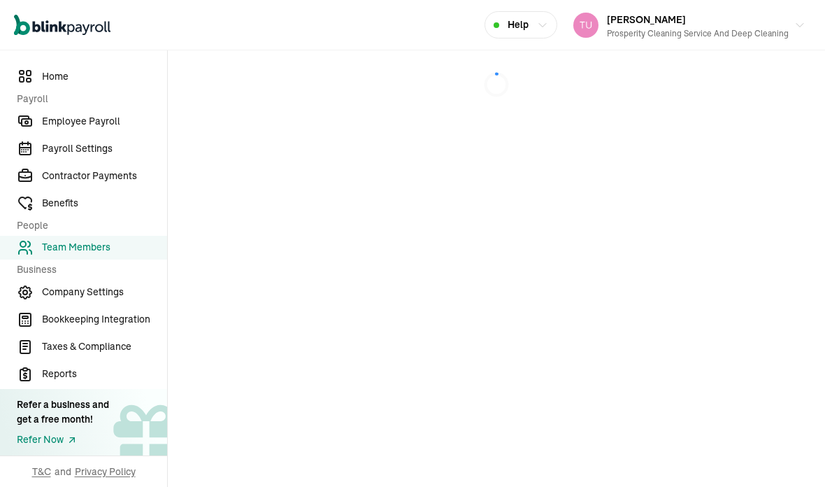
click at [769, 376] on main at bounding box center [496, 268] width 657 height 436
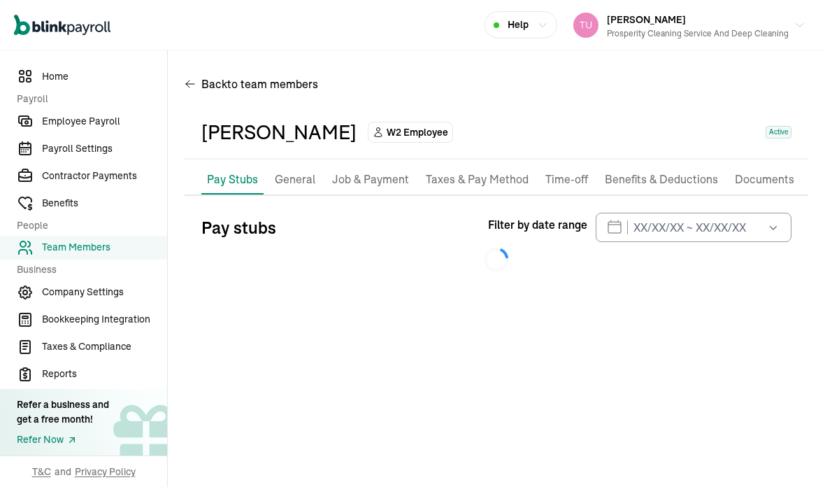
scroll to position [56, 0]
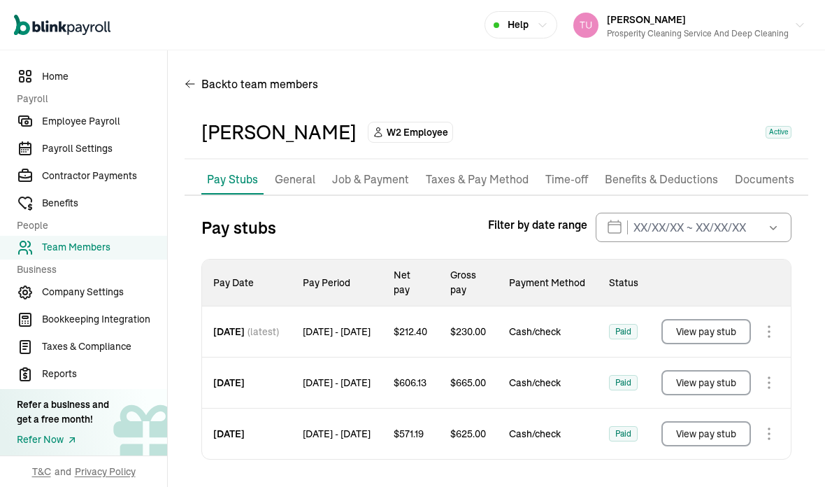
click at [235, 171] on p "Pay Stubs" at bounding box center [232, 179] width 51 height 17
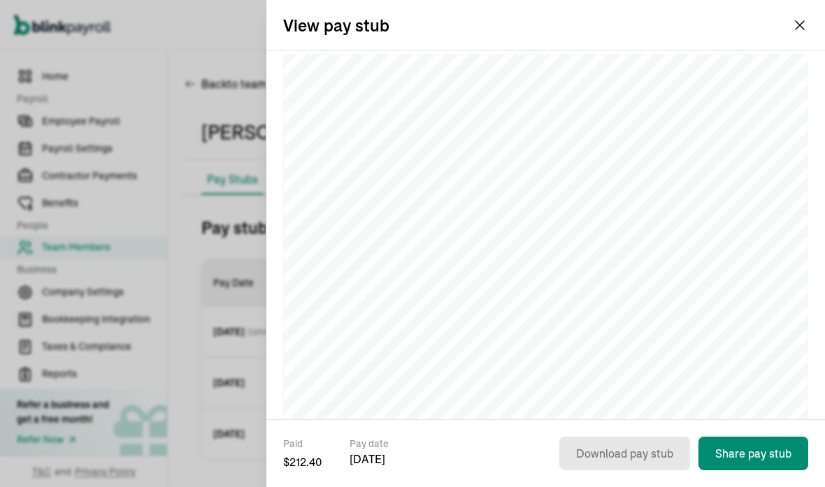
scroll to position [78, 0]
click at [470, 483] on div "Paid $ 212.40 Pay date Sep 20, 2024 Download pay stub Share pay stub" at bounding box center [545, 461] width 559 height 50
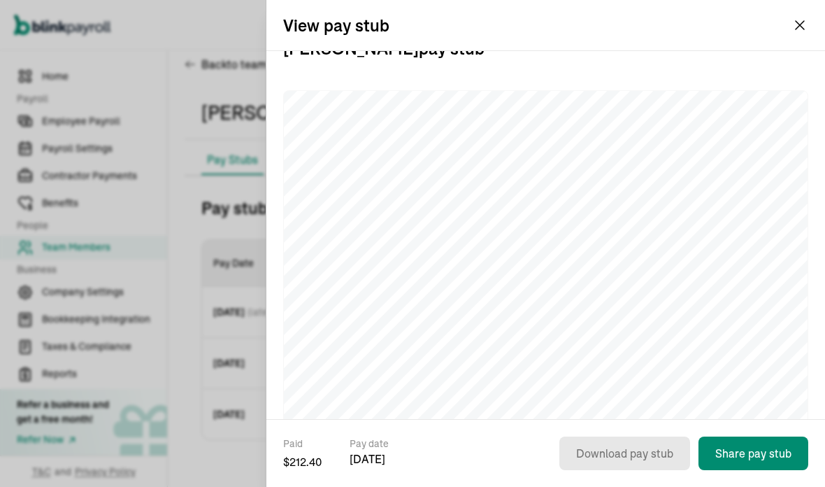
scroll to position [34, 0]
click at [816, 17] on div "View pay stub" at bounding box center [545, 25] width 559 height 50
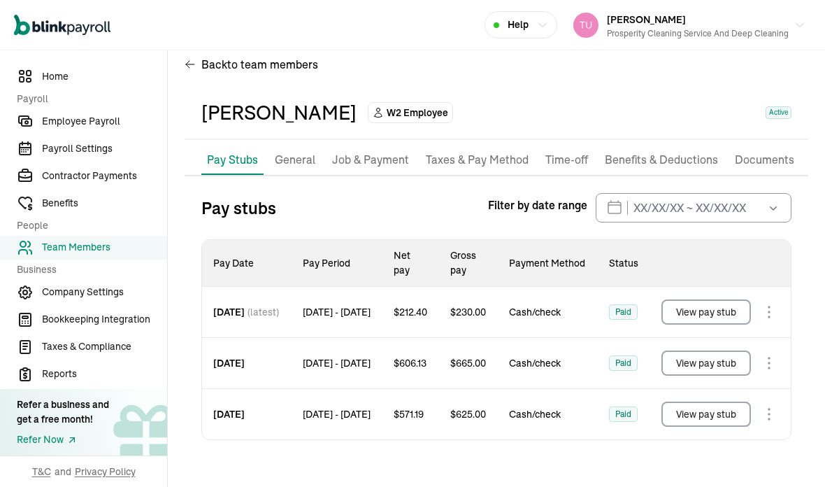
click at [103, 129] on span "Employee Payroll" at bounding box center [104, 121] width 125 height 15
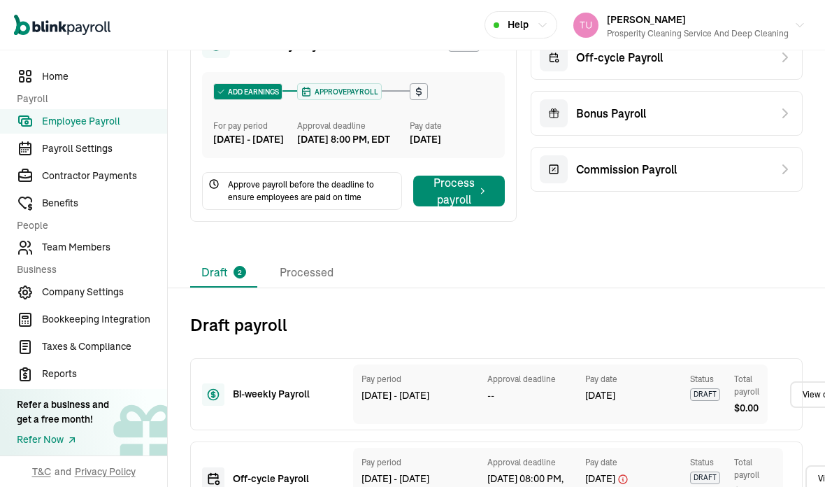
scroll to position [278, 0]
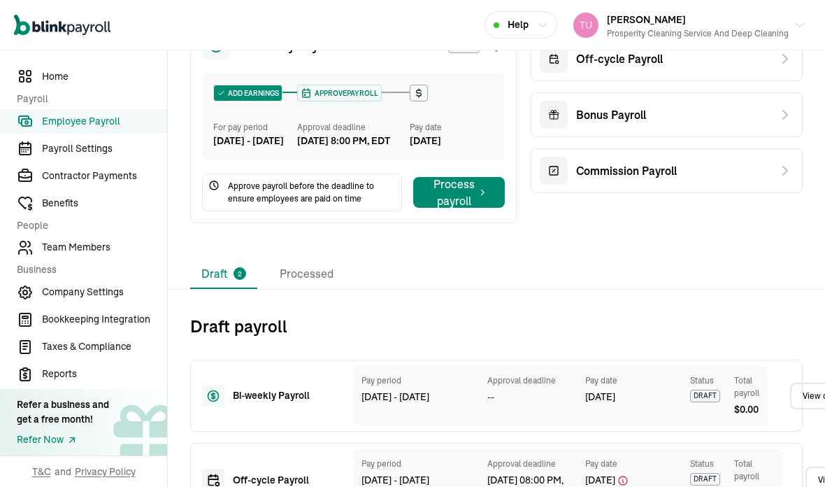
click at [322, 259] on li "Processed" at bounding box center [307, 273] width 76 height 29
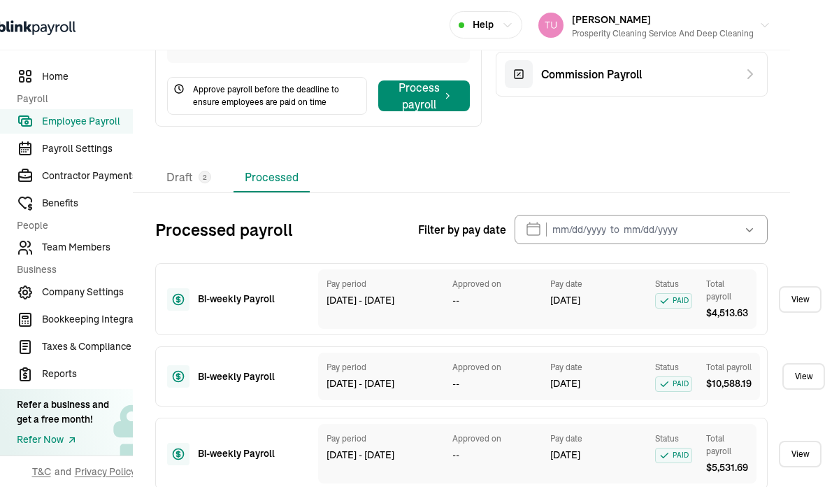
scroll to position [375, 35]
click at [792, 286] on link "View" at bounding box center [800, 299] width 43 height 27
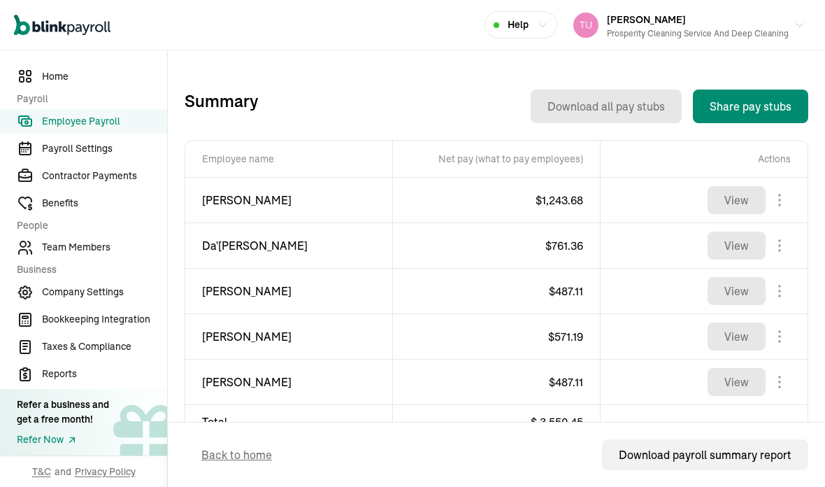
scroll to position [277, 0]
click at [114, 255] on span "Team Members" at bounding box center [104, 247] width 125 height 15
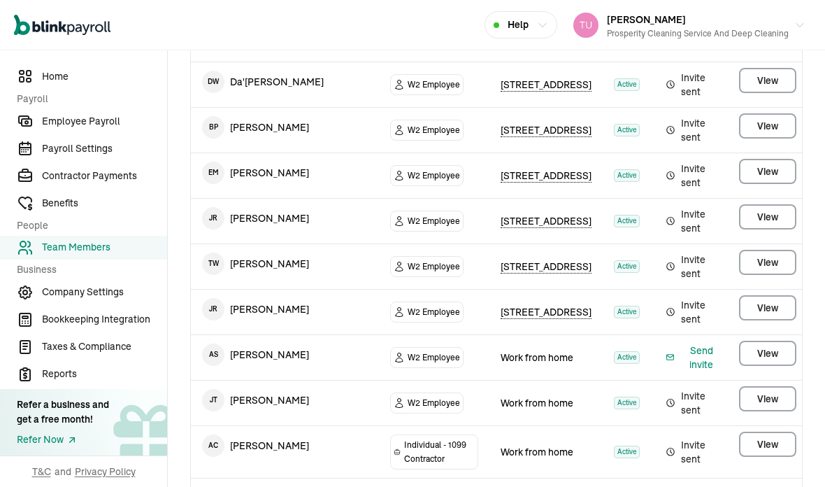
scroll to position [269, 0]
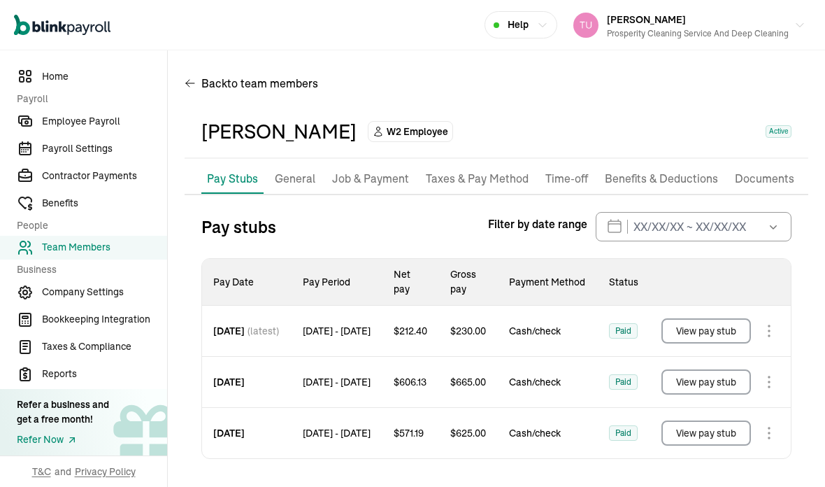
scroll to position [20, 0]
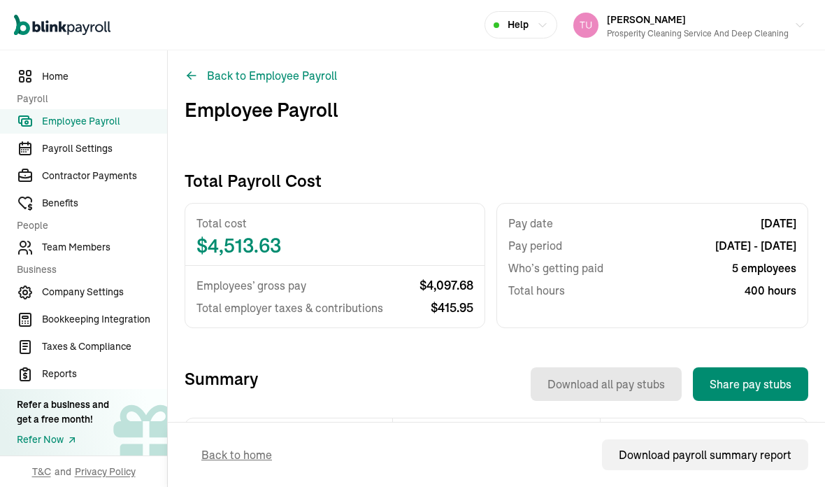
click at [290, 67] on button "Back to Employee Payroll" at bounding box center [261, 75] width 152 height 17
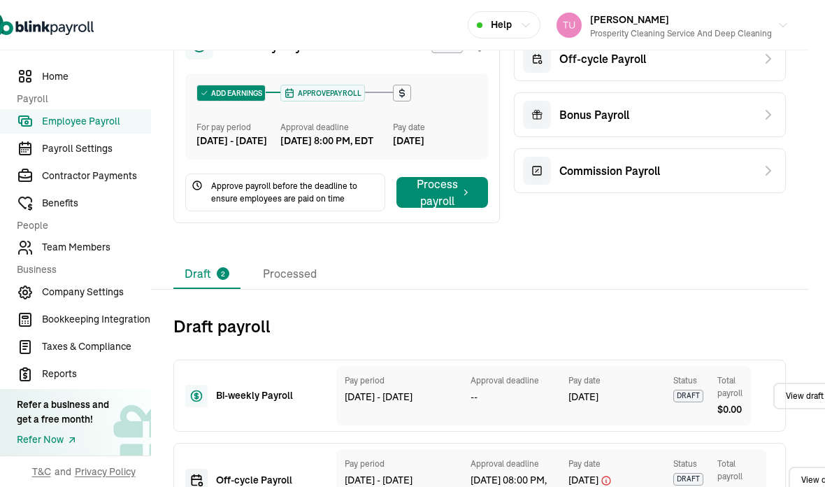
scroll to position [278, 17]
click at [296, 259] on li "Processed" at bounding box center [290, 273] width 76 height 29
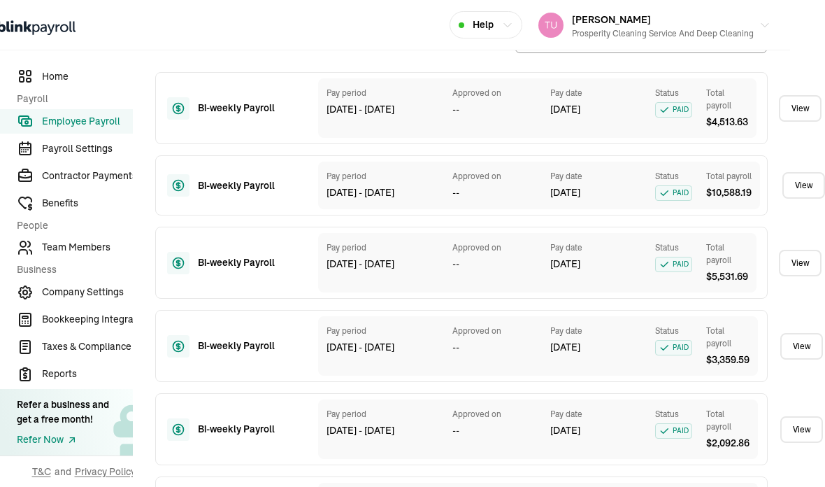
scroll to position [566, 35]
click at [801, 249] on link "View" at bounding box center [800, 262] width 43 height 27
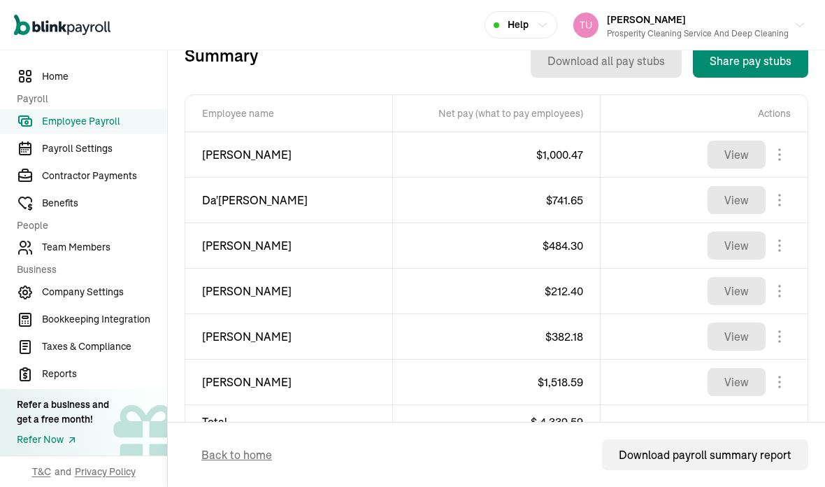
scroll to position [322, 0]
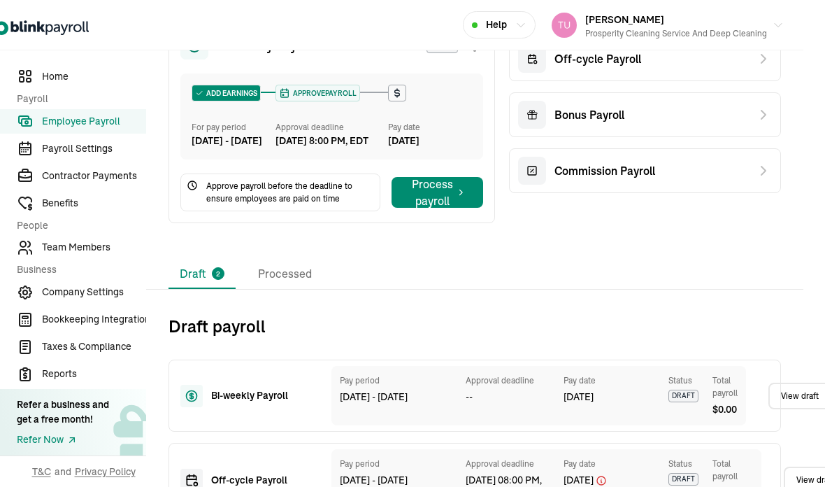
scroll to position [278, 22]
click at [290, 259] on li "Processed" at bounding box center [285, 273] width 76 height 29
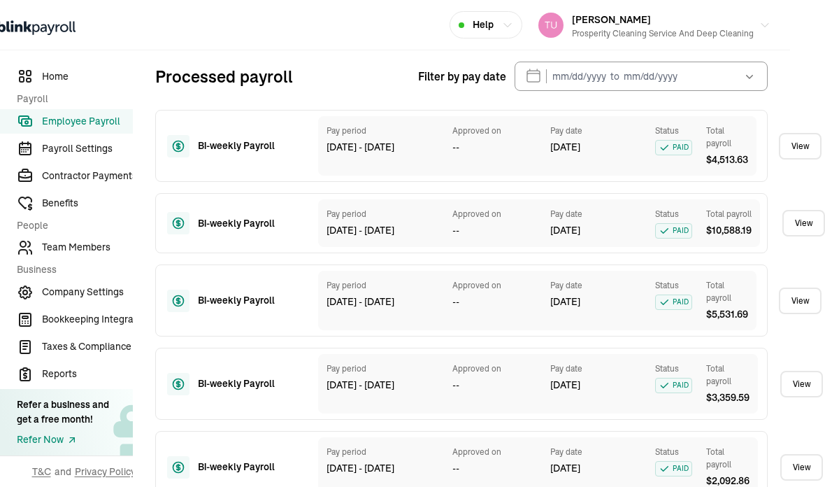
scroll to position [527, 35]
click at [800, 211] on link "View" at bounding box center [804, 224] width 43 height 27
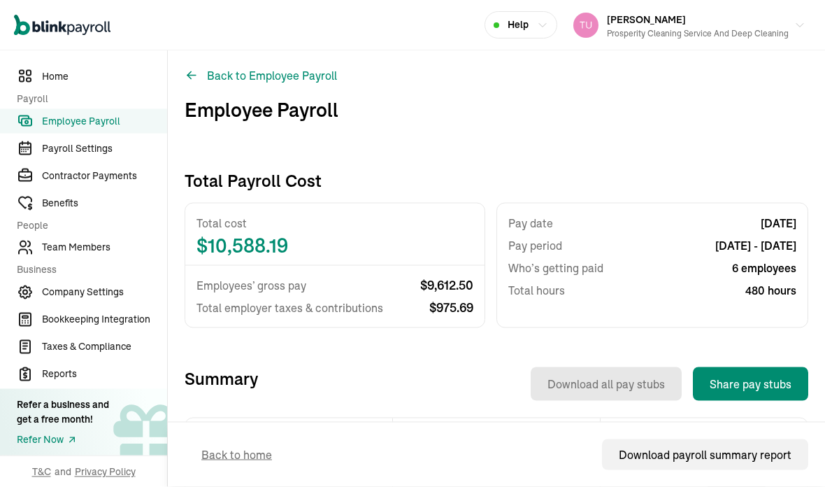
click at [266, 69] on button "Back to Employee Payroll" at bounding box center [261, 75] width 152 height 17
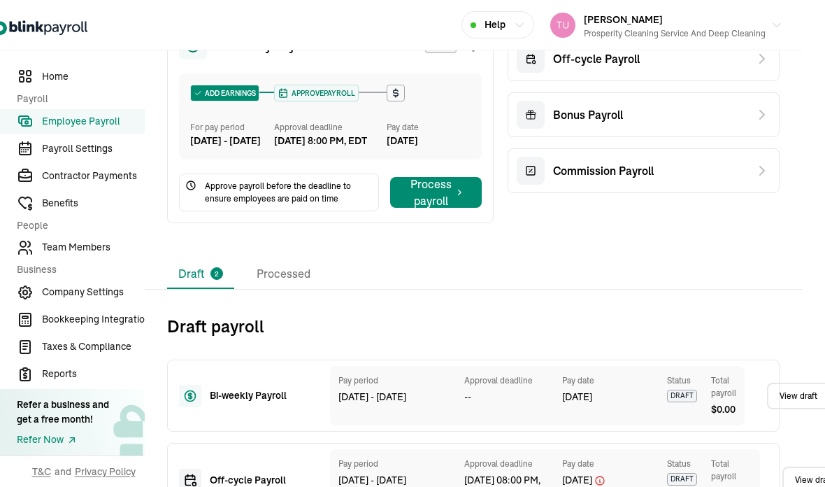
click at [762, 65] on icon at bounding box center [762, 58] width 17 height 17
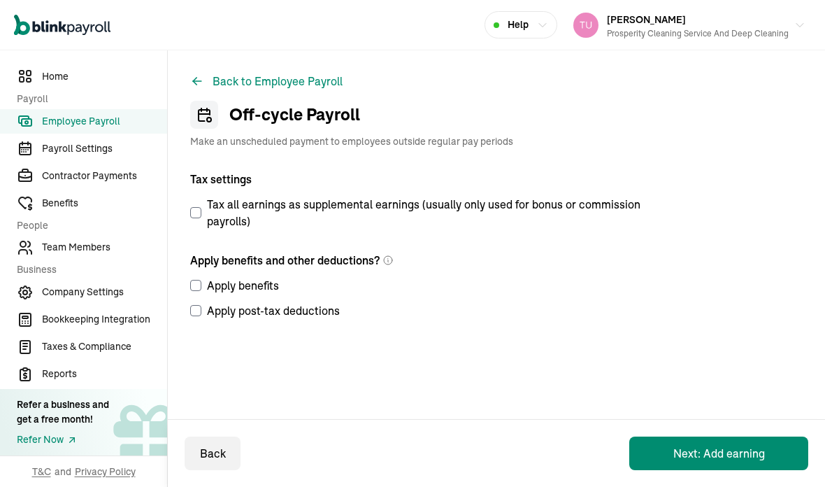
click at [185, 217] on div "Back to Employee Payroll Off-cycle Payroll Make an unscheduled payment to emplo…" at bounding box center [496, 230] width 657 height 361
click at [199, 215] on input "Tax all earnings as supplemental earnings (usually only used for bonus or commi…" at bounding box center [195, 212] width 11 height 11
checkbox input "true"
click at [206, 283] on label "Apply benefits" at bounding box center [421, 285] width 462 height 17
click at [201, 283] on input "Apply benefits" at bounding box center [195, 285] width 11 height 11
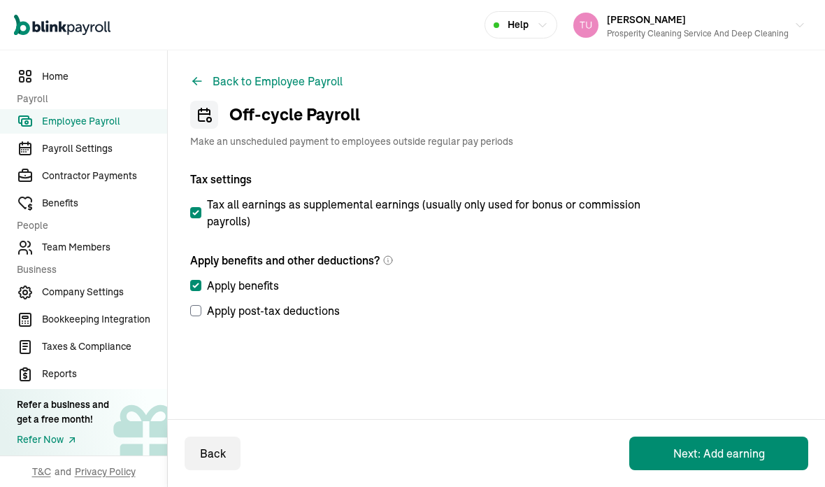
checkbox input "true"
click at [199, 313] on input "Apply post-tax deductions" at bounding box center [195, 310] width 11 height 11
checkbox input "true"
click at [727, 449] on button "Next: Add earning" at bounding box center [718, 453] width 179 height 34
select select "direct_deposit"
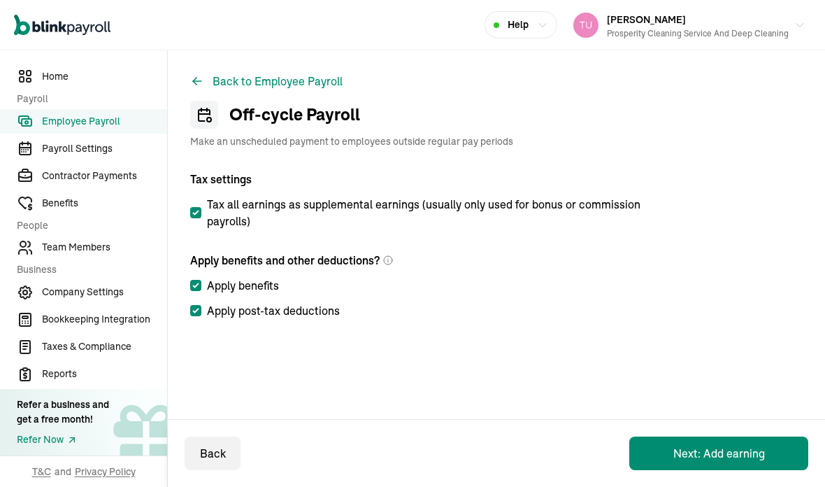
select select "direct_deposit"
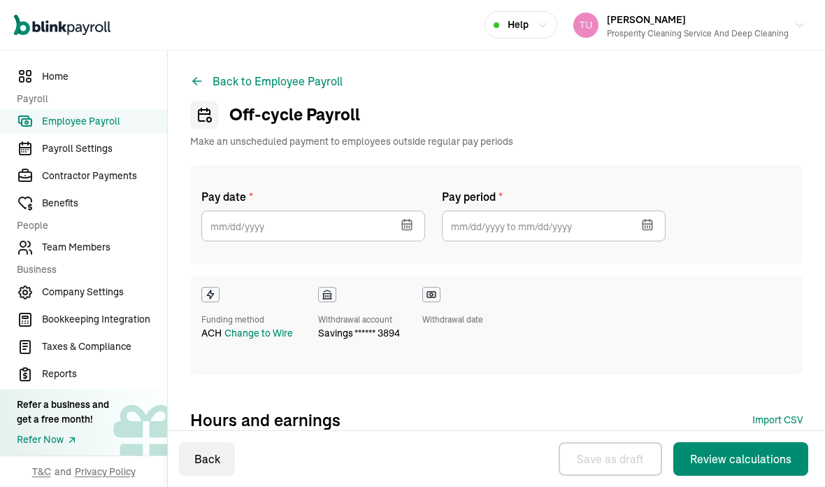
checkbox input "true"
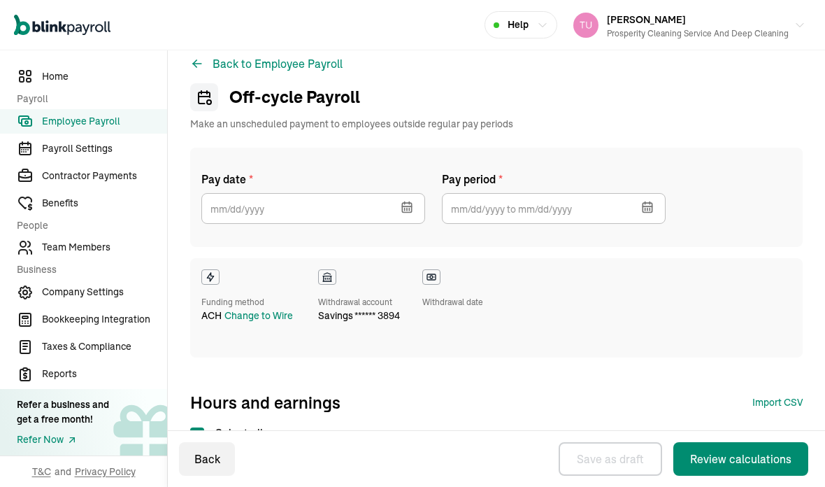
scroll to position [19, 0]
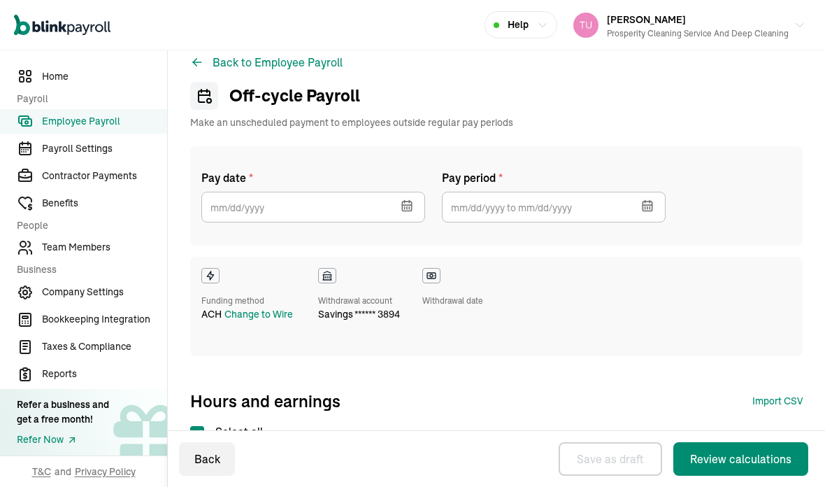
click at [404, 198] on button "button" at bounding box center [405, 204] width 39 height 36
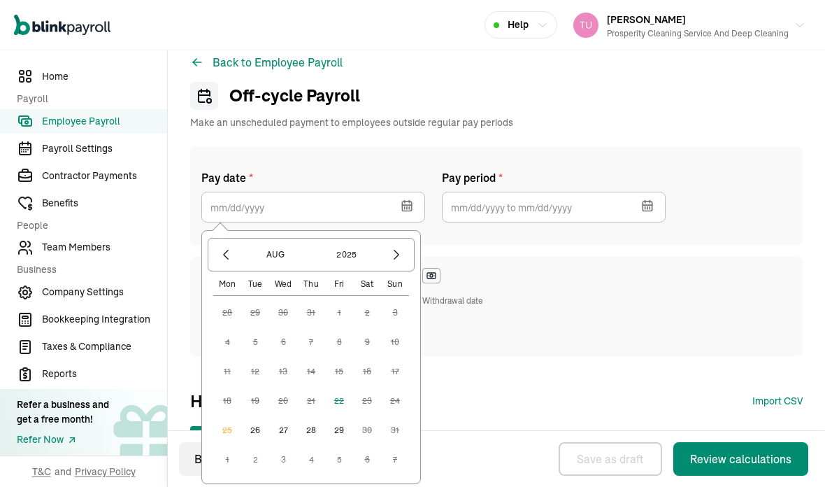
click at [408, 211] on icon "button" at bounding box center [406, 205] width 9 height 9
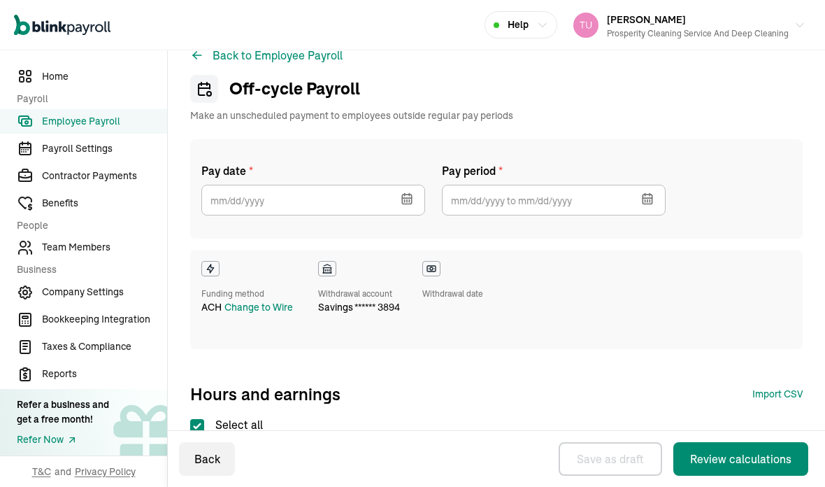
scroll to position [22, 0]
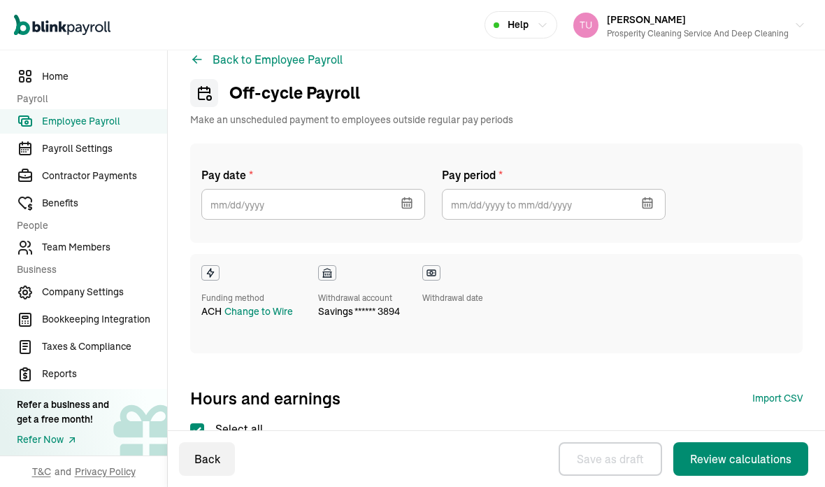
click at [417, 206] on button "button" at bounding box center [405, 201] width 39 height 36
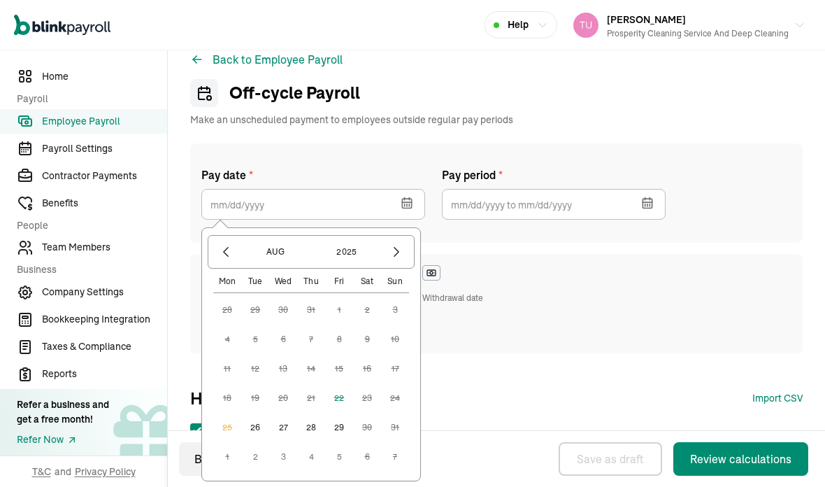
click at [252, 422] on button "26" at bounding box center [255, 427] width 28 height 28
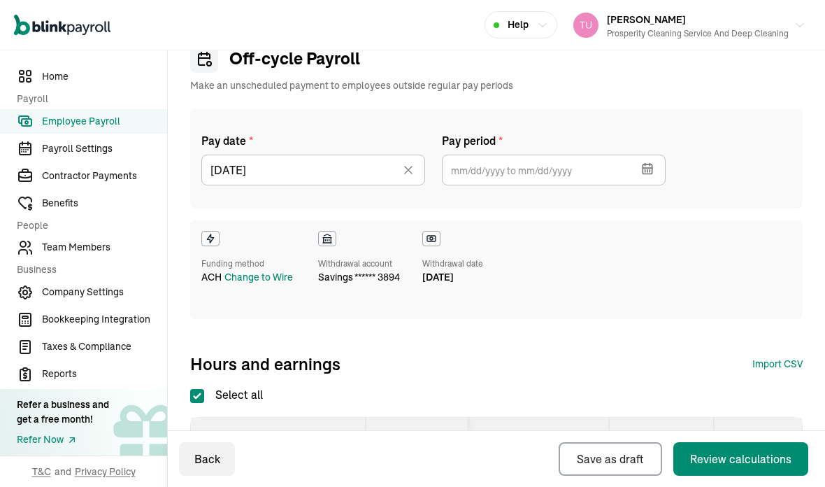
scroll to position [56, 0]
click at [657, 169] on button "button" at bounding box center [646, 167] width 39 height 36
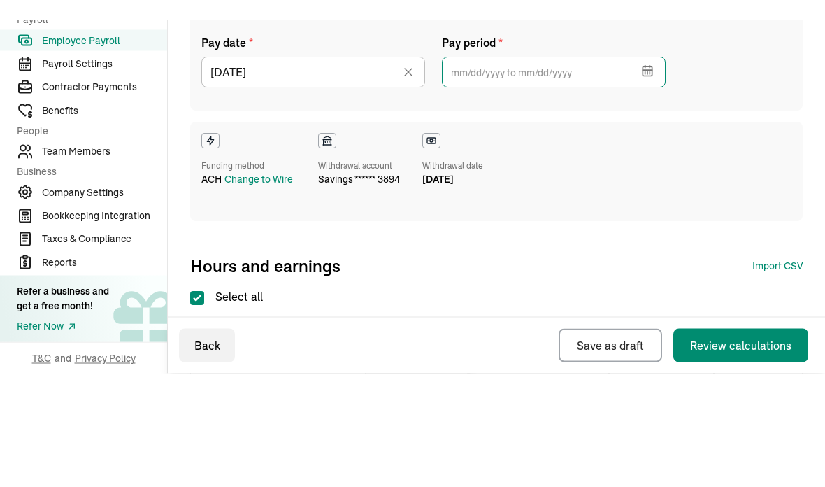
scroll to position [81, 0]
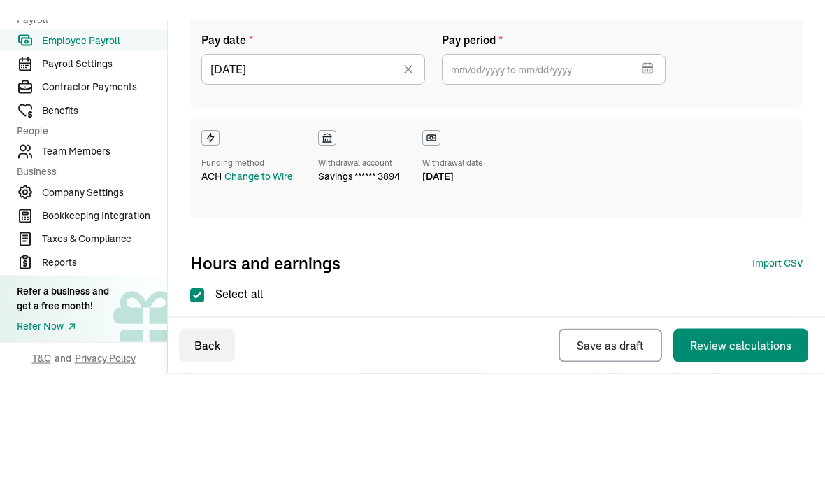
click at [647, 136] on icon "button" at bounding box center [648, 143] width 14 height 14
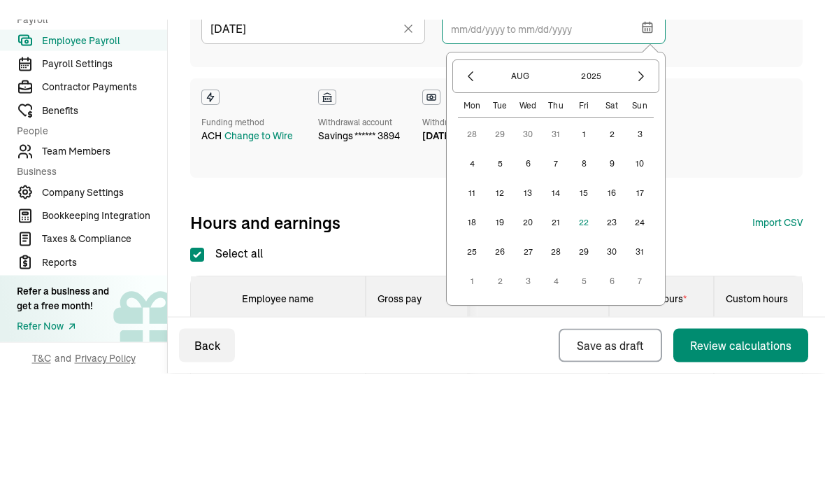
scroll to position [122, 0]
click at [616, 196] on button "2" at bounding box center [612, 210] width 28 height 28
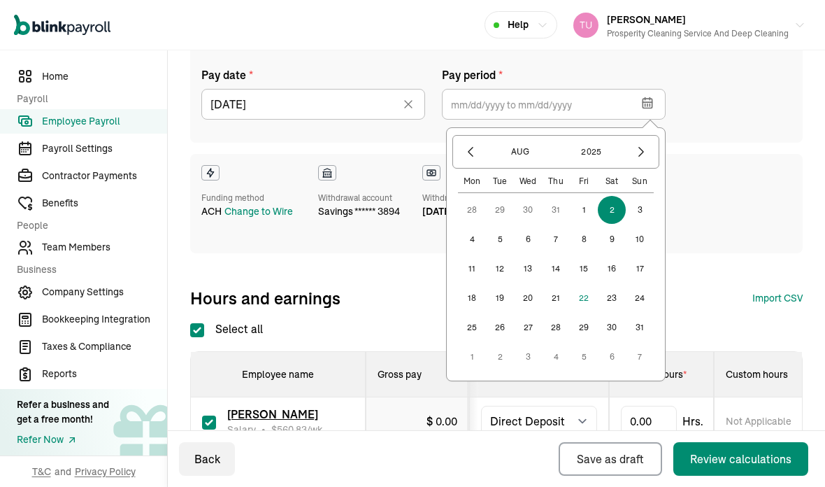
click at [583, 255] on button "15" at bounding box center [584, 269] width 28 height 28
type input "08/02/2025 ~ 08/15/2025"
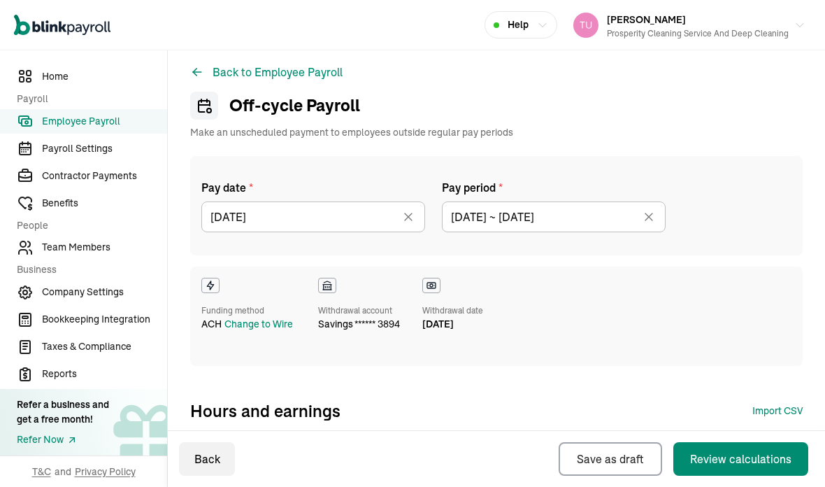
scroll to position [9, 0]
click at [406, 210] on icon at bounding box center [408, 217] width 14 height 14
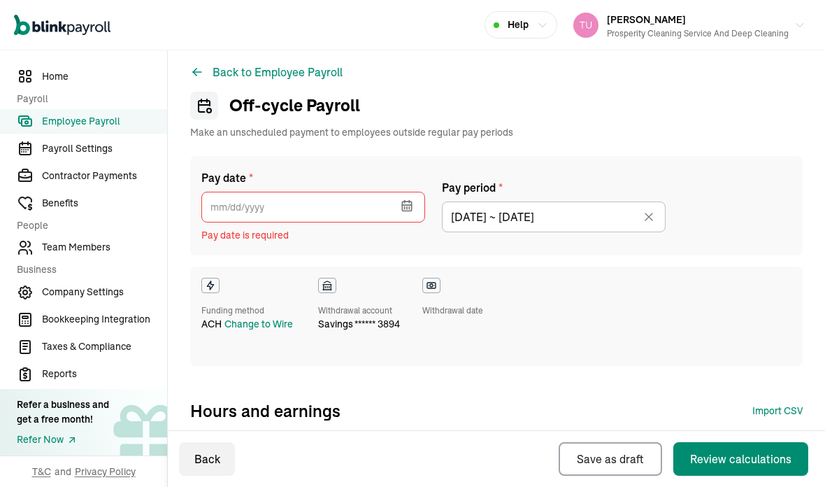
click at [409, 199] on icon "button" at bounding box center [407, 206] width 14 height 14
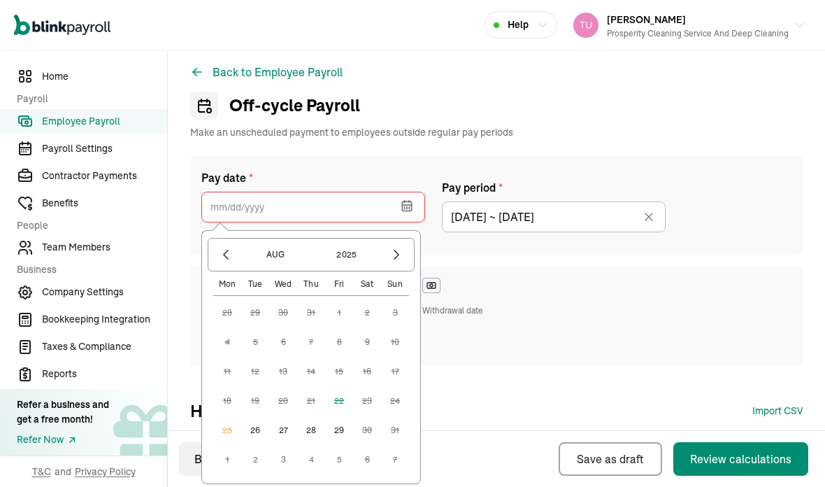
click at [262, 416] on button "26" at bounding box center [255, 430] width 28 height 28
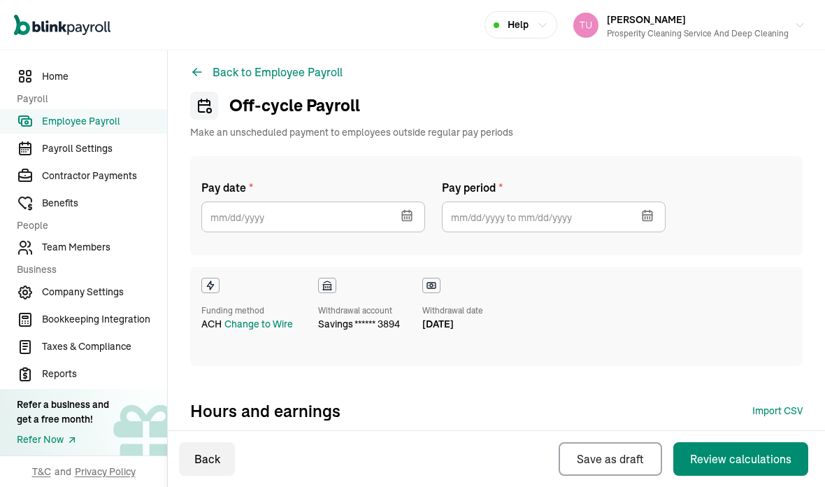
type input "08/26/2025"
type input "08/02/2025 ~ 08/15/2025"
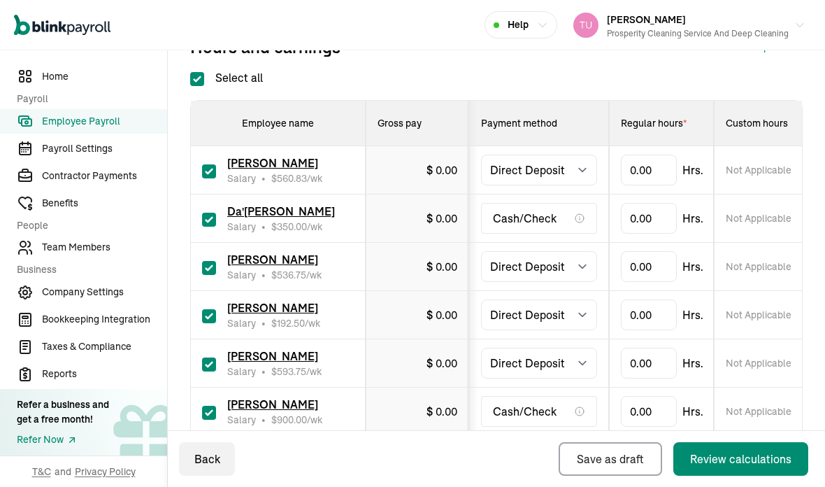
scroll to position [324, 0]
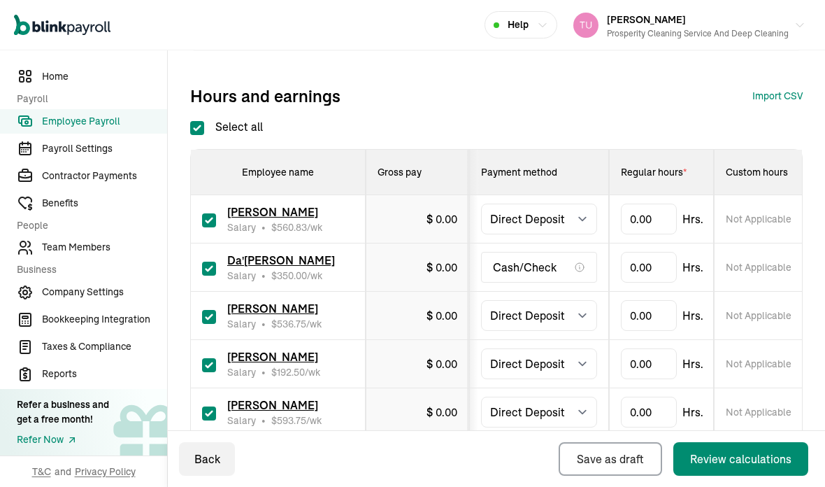
click at [198, 121] on input "Select all" at bounding box center [197, 128] width 14 height 14
checkbox input "false"
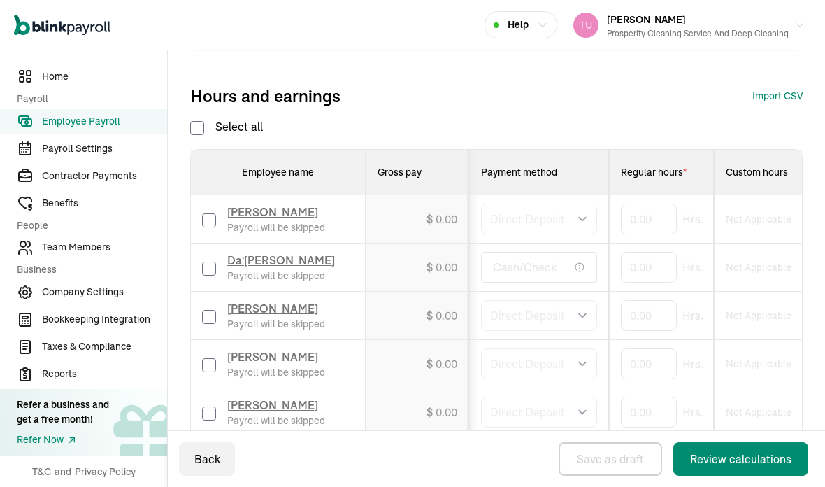
checkbox input "false"
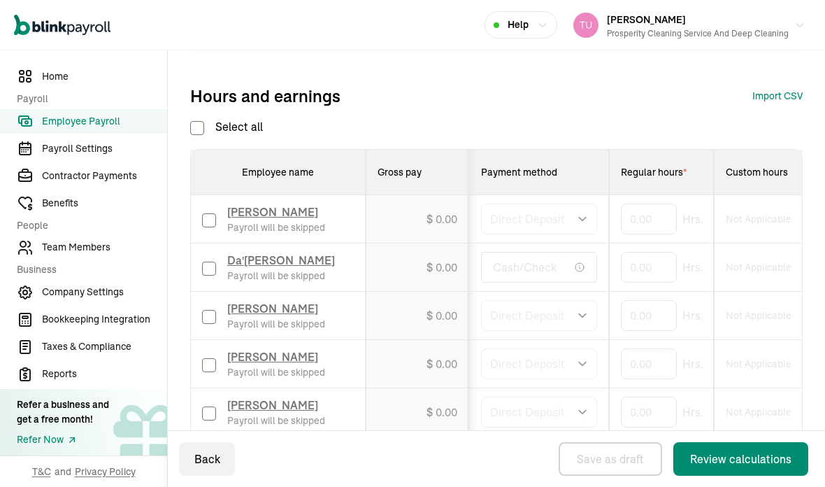
checkbox input "false"
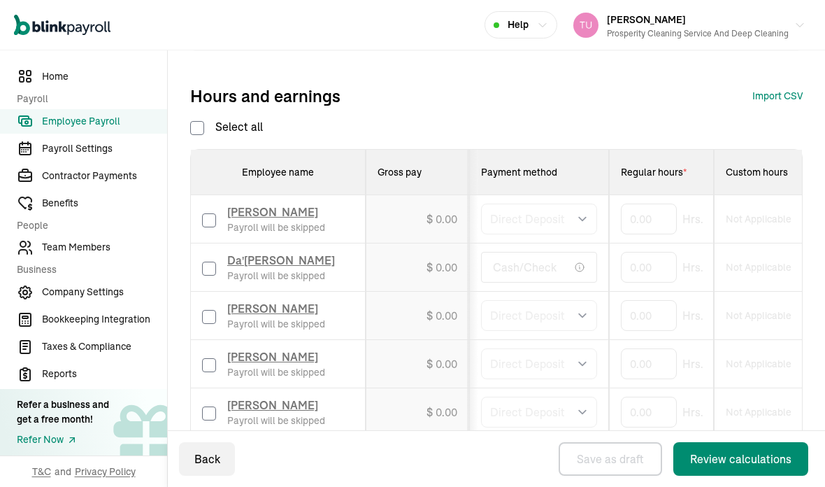
checkbox input "false"
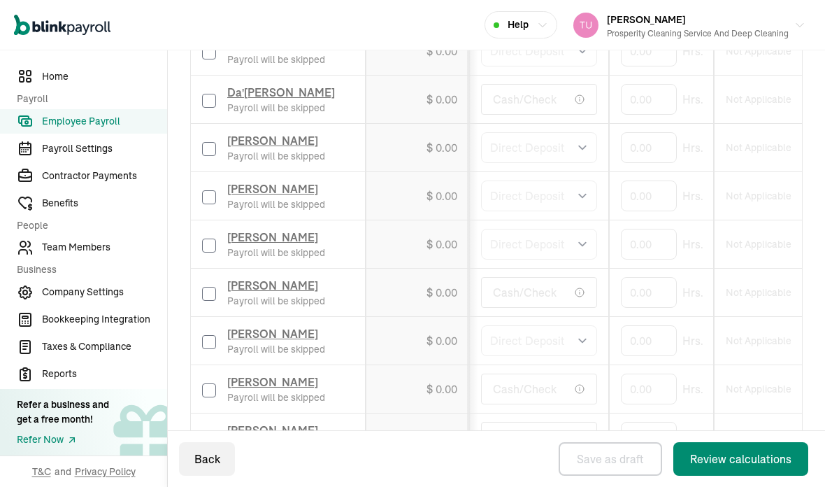
scroll to position [492, 0]
click at [224, 180] on div "Emmanuel Moss Payroll will be skipped" at bounding box center [278, 195] width 152 height 31
click at [209, 190] on input "checkbox" at bounding box center [209, 197] width 14 height 14
checkbox input "true"
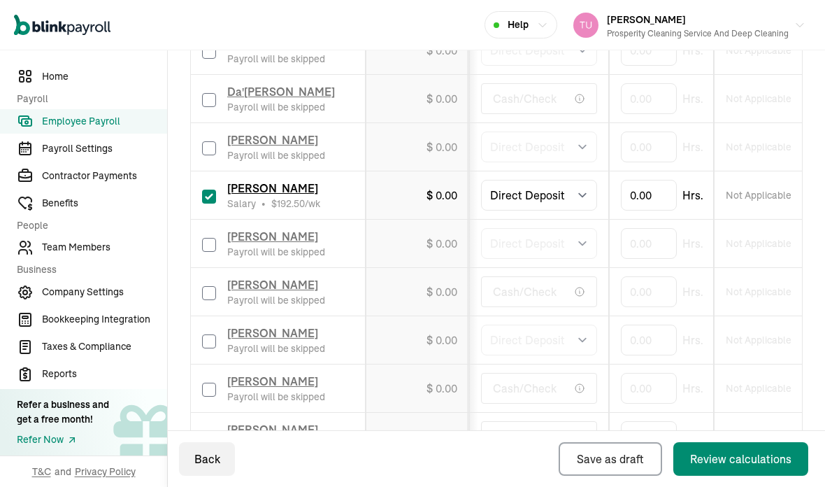
click at [294, 181] on span "[PERSON_NAME]" at bounding box center [272, 188] width 91 height 14
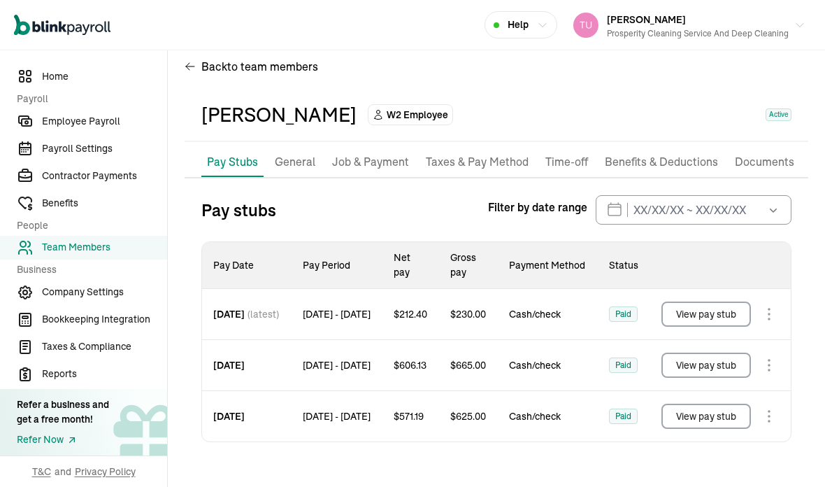
scroll to position [20, 0]
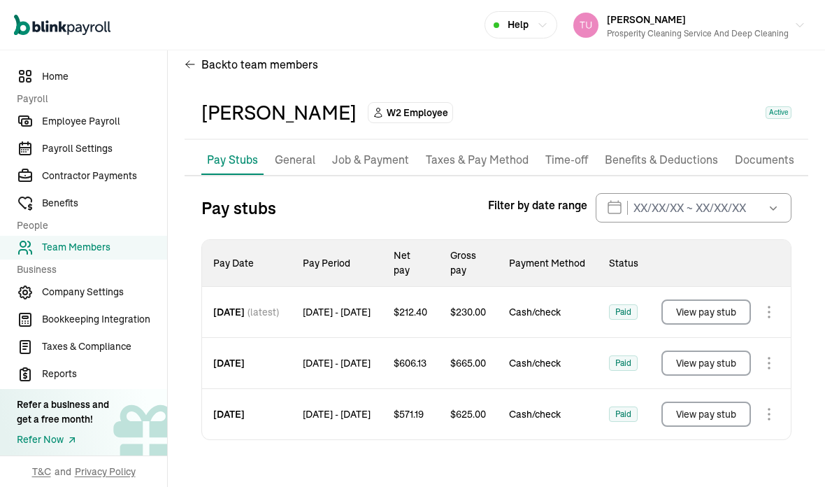
click at [382, 151] on p "Job & Payment" at bounding box center [370, 160] width 77 height 18
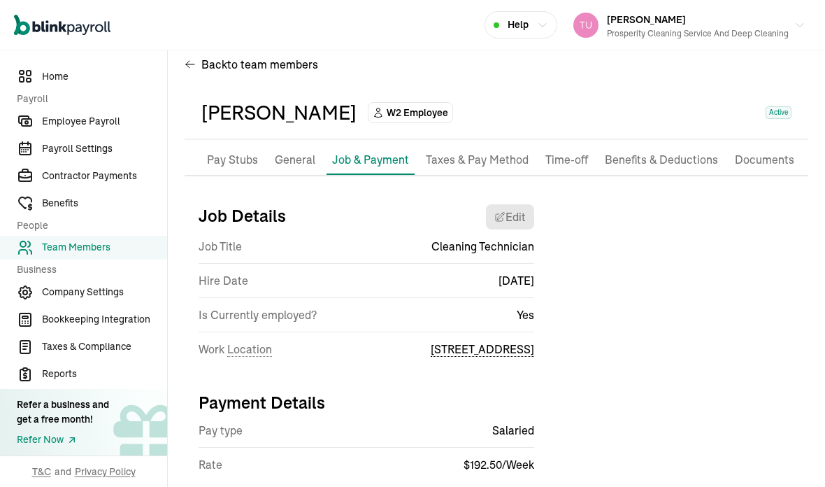
scroll to position [3, 0]
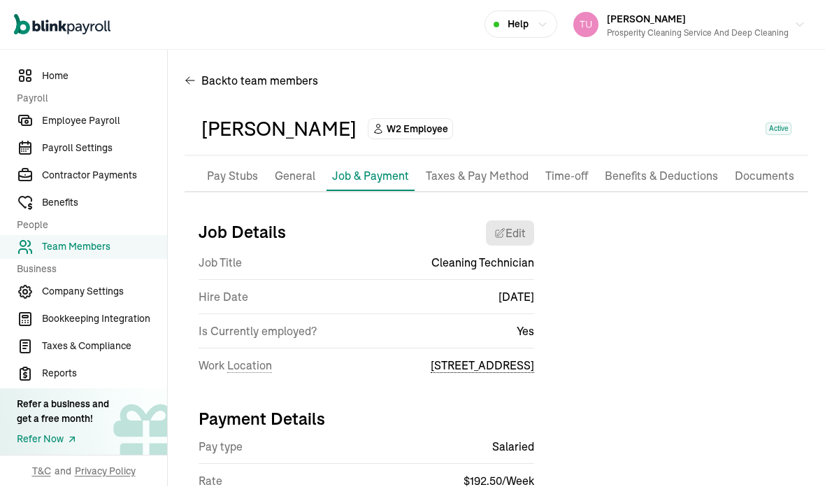
select select "[STREET_ADDRESS]"
select select "2"
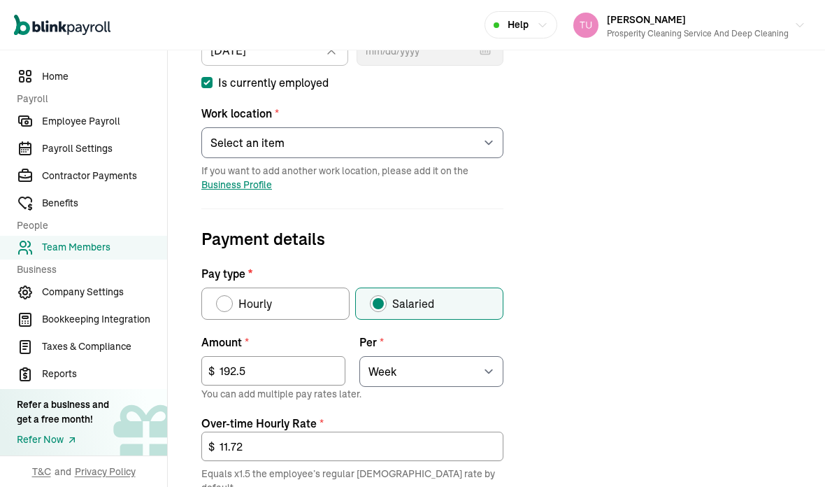
scroll to position [306, 0]
click at [294, 356] on input "192.5" at bounding box center [273, 370] width 144 height 29
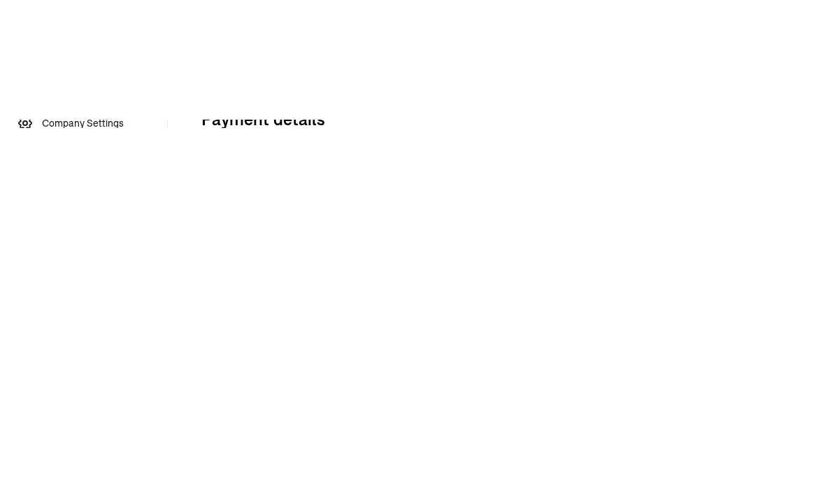
type input "1"
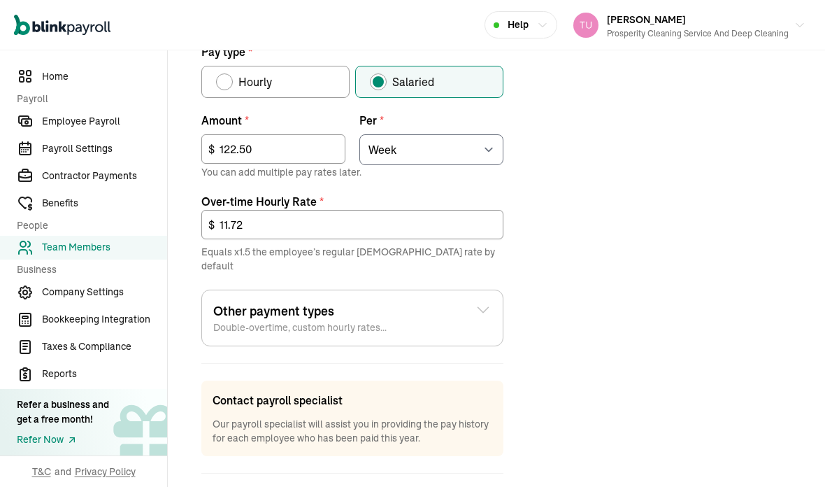
type input "122.50"
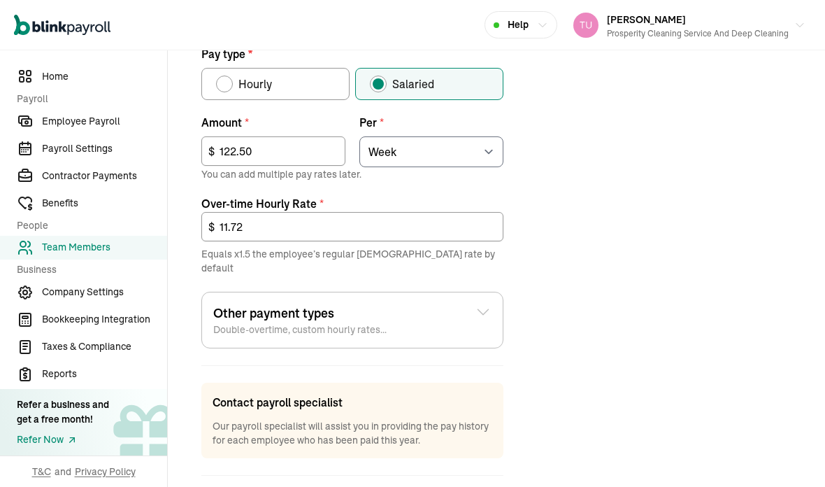
scroll to position [526, 0]
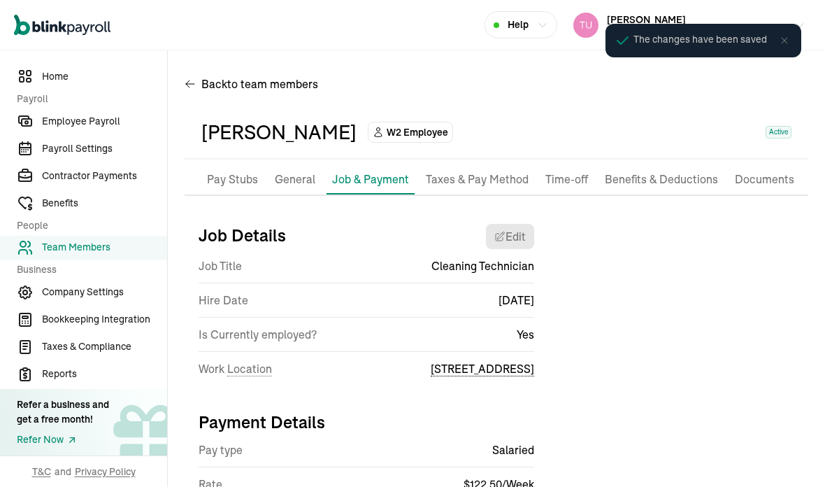
scroll to position [0, 0]
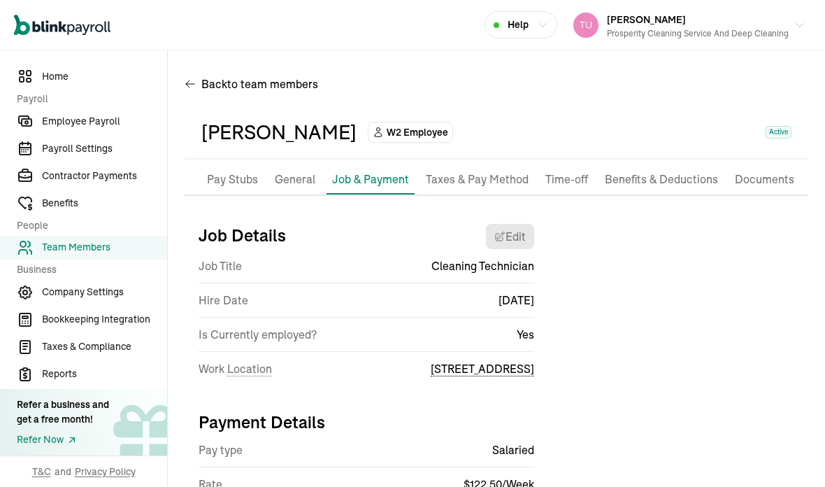
click at [108, 129] on span "Employee Payroll" at bounding box center [104, 121] width 125 height 15
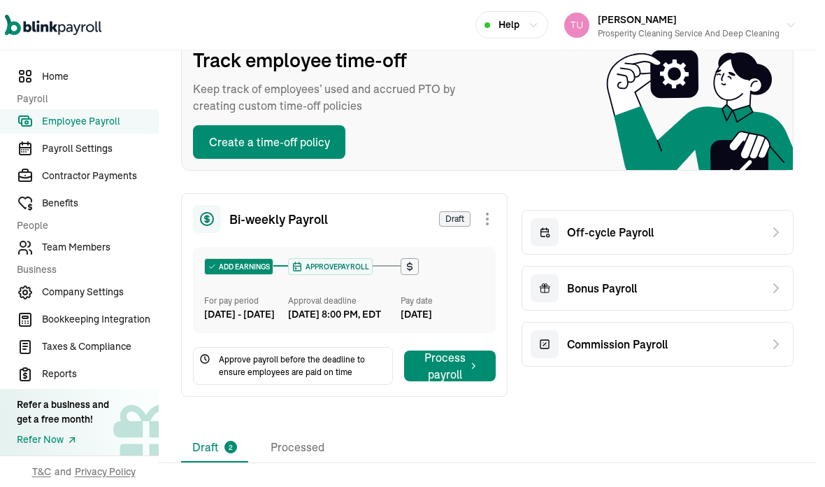
scroll to position [105, 9]
click at [779, 224] on icon at bounding box center [776, 232] width 17 height 17
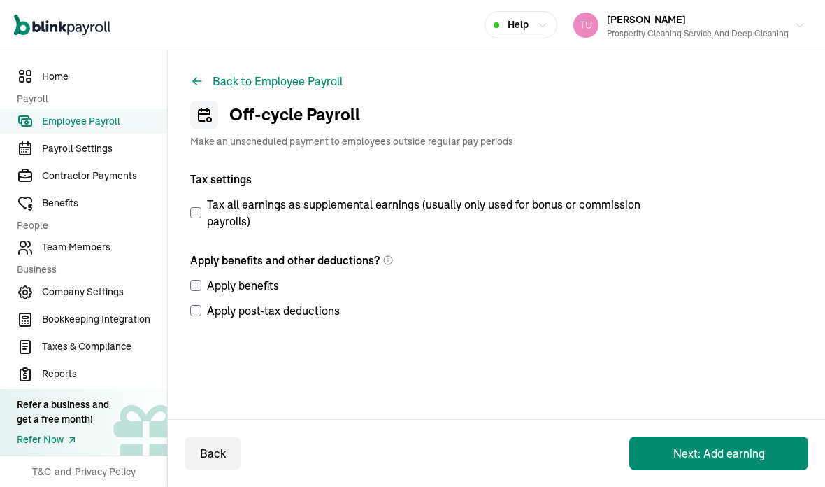
click at [187, 158] on div "Back to Employee Payroll Off-cycle Payroll Make an unscheduled payment to emplo…" at bounding box center [496, 230] width 657 height 361
click at [199, 207] on input "Tax all earnings as supplemental earnings (usually only used for bonus or commi…" at bounding box center [195, 212] width 11 height 11
checkbox input "true"
click at [199, 280] on input "Apply benefits" at bounding box center [195, 285] width 11 height 11
checkbox input "true"
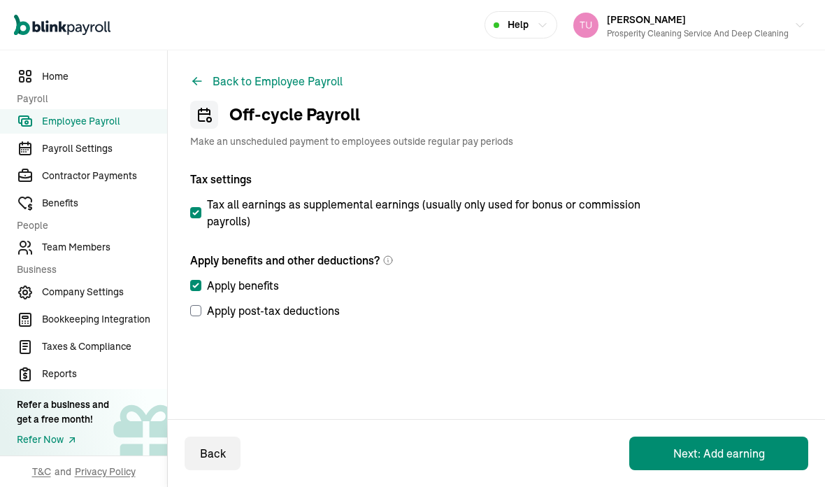
click at [201, 305] on input "Apply post-tax deductions" at bounding box center [195, 310] width 11 height 11
checkbox input "true"
click at [718, 453] on button "Next: Add earning" at bounding box center [718, 453] width 179 height 34
select select "direct_deposit"
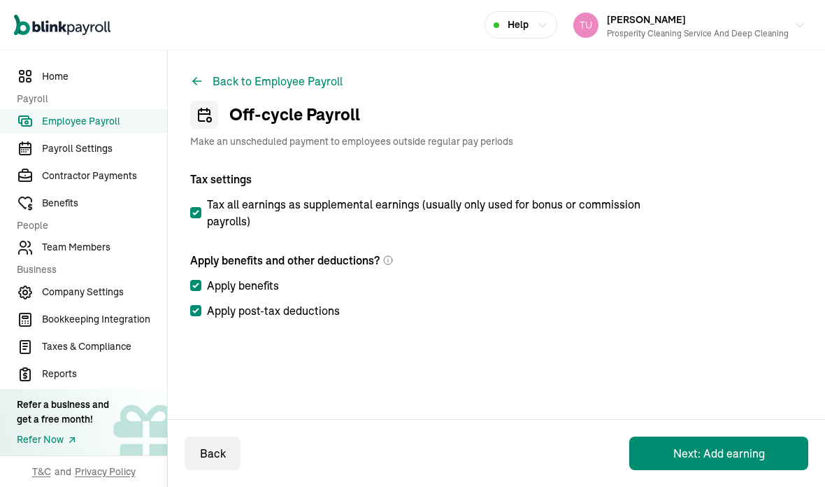
select select "direct_deposit"
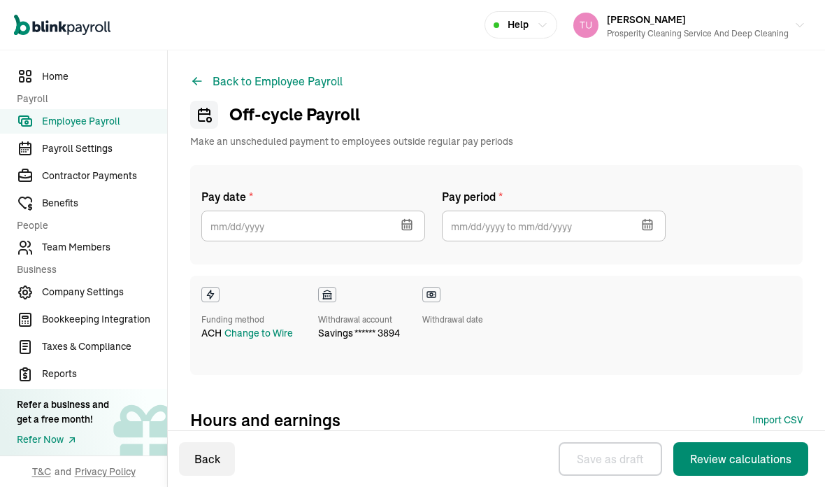
checkbox input "true"
click at [408, 205] on button "button" at bounding box center [405, 223] width 39 height 36
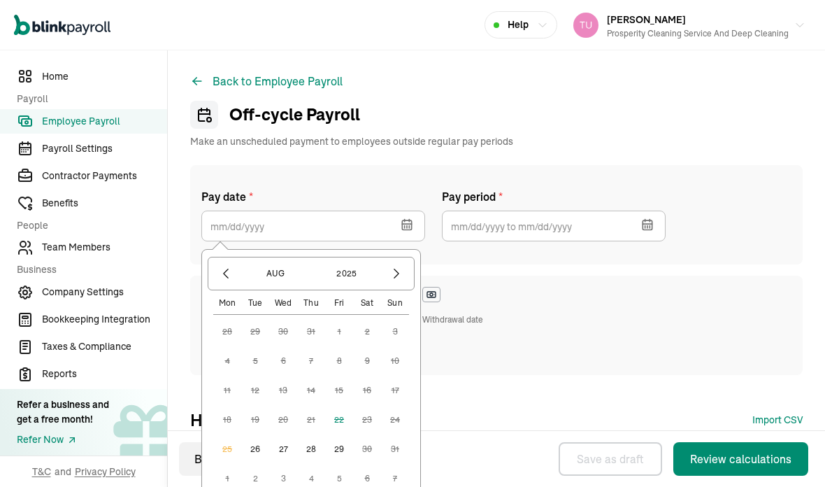
click at [251, 435] on button "26" at bounding box center [255, 449] width 28 height 28
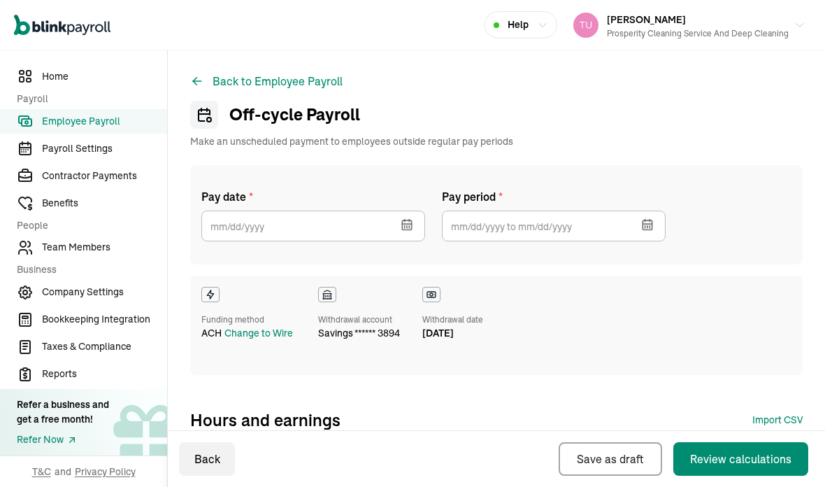
type input "08/26/2025"
click at [655, 205] on button "button" at bounding box center [646, 223] width 39 height 36
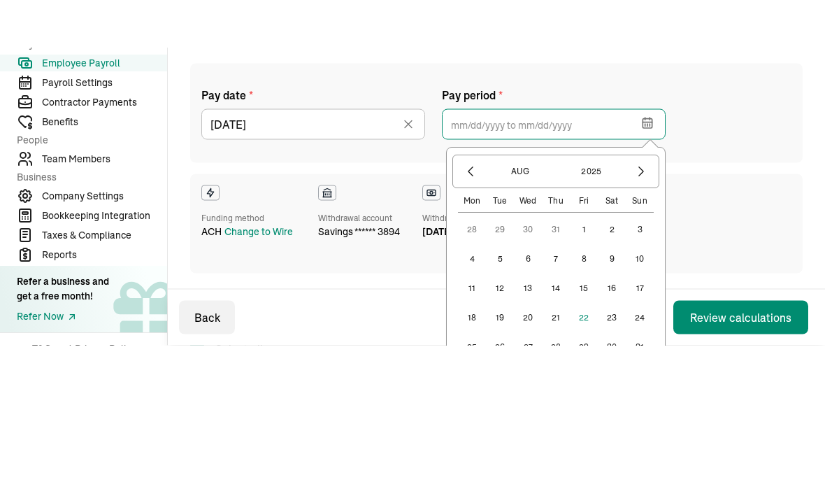
scroll to position [55, 0]
click at [617, 263] on button "2" at bounding box center [612, 277] width 28 height 28
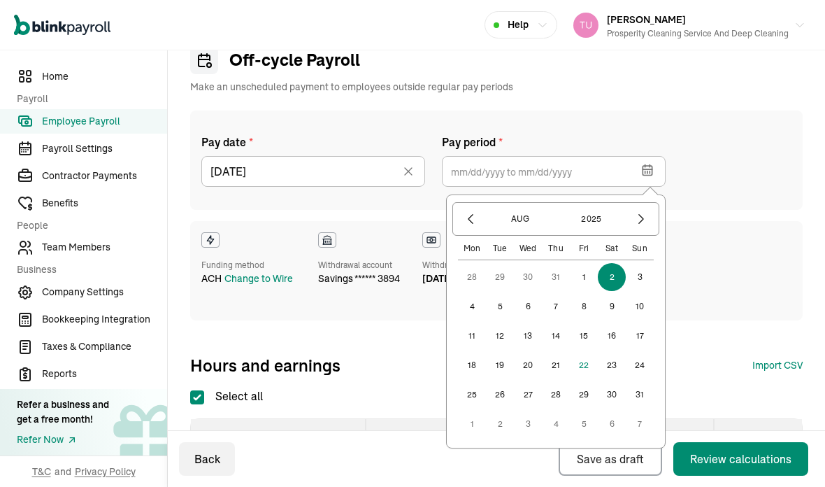
click at [586, 322] on button "15" at bounding box center [584, 336] width 28 height 28
type input "08/02/2025 ~ 08/15/2025"
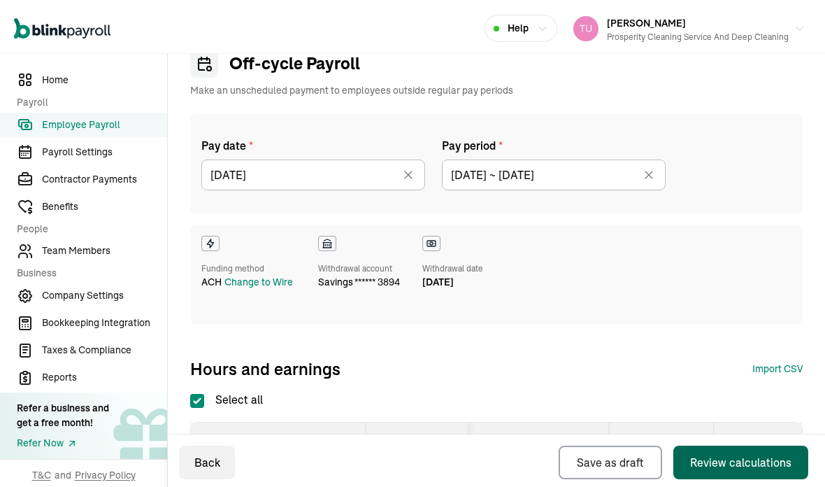
scroll to position [56, 0]
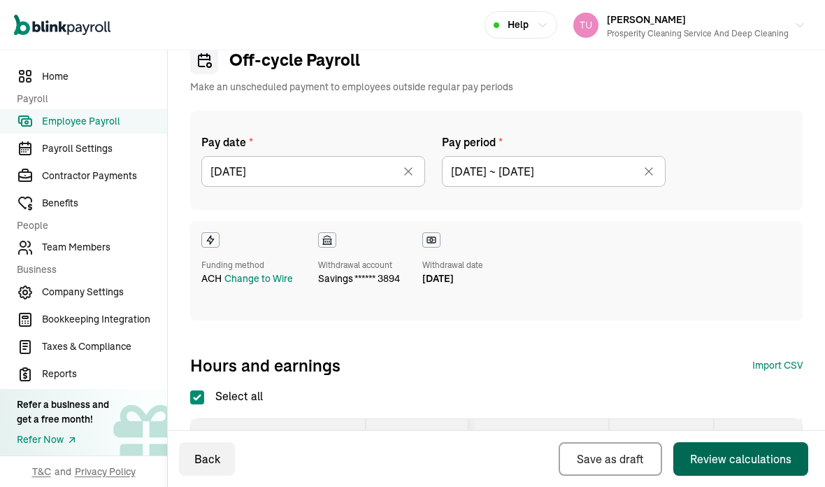
click at [197, 390] on input "Select all" at bounding box center [197, 397] width 14 height 14
checkbox input "false"
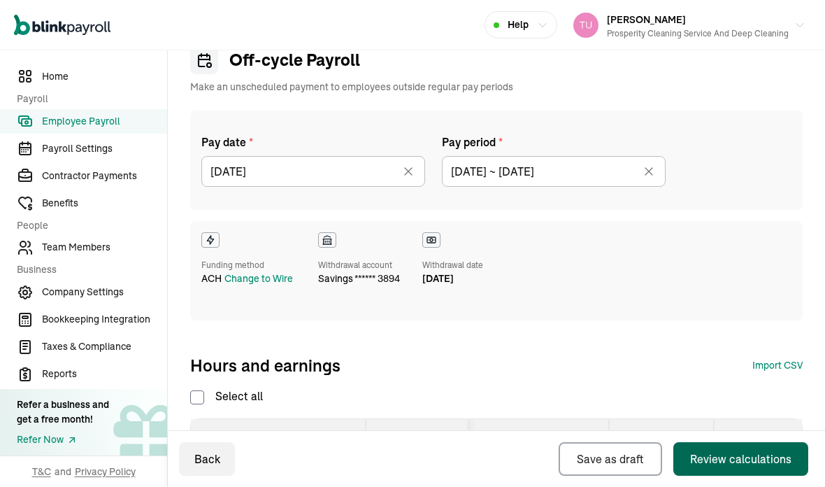
checkbox input "false"
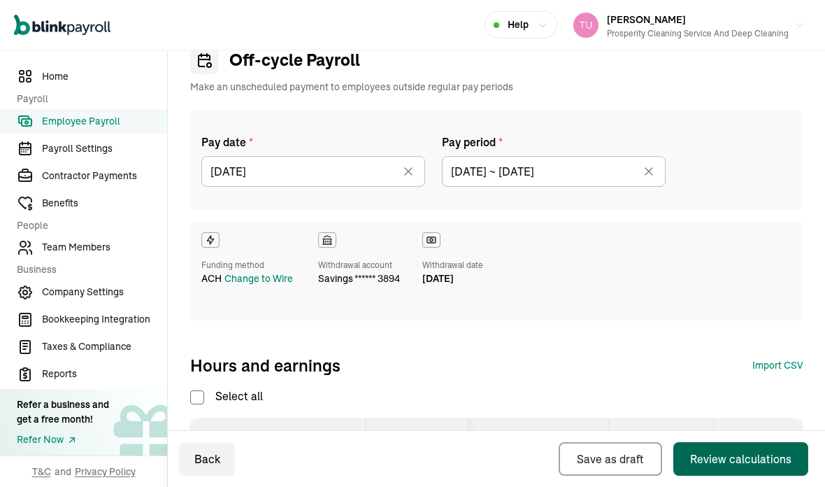
checkbox input "false"
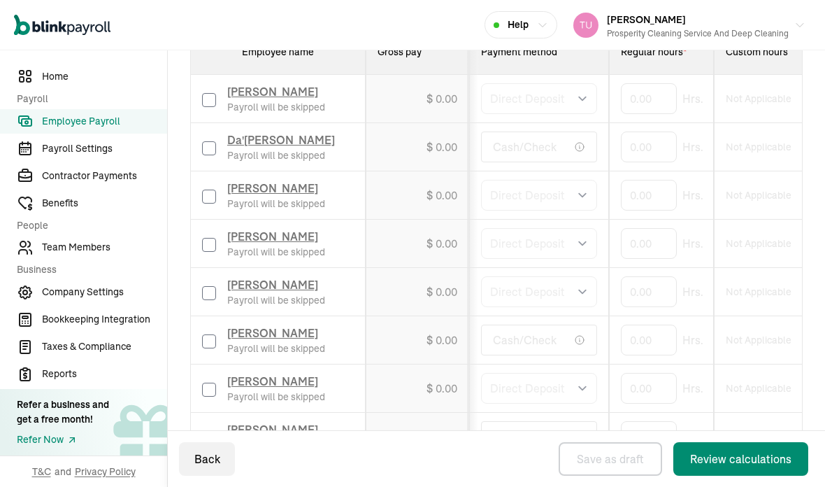
scroll to position [444, 0]
click at [204, 238] on input "checkbox" at bounding box center [209, 245] width 14 height 14
checkbox input "true"
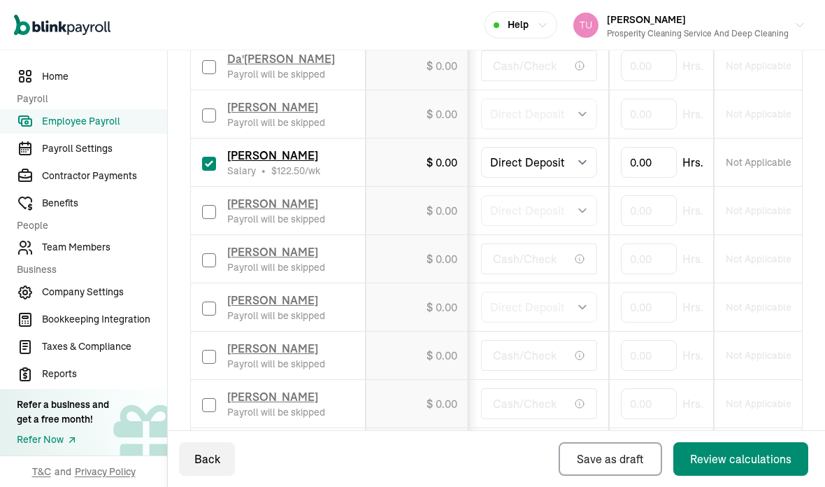
scroll to position [525, 0]
click at [208, 350] on input "checkbox" at bounding box center [209, 357] width 14 height 14
checkbox input "true"
click at [211, 398] on input "checkbox" at bounding box center [209, 405] width 14 height 14
checkbox input "true"
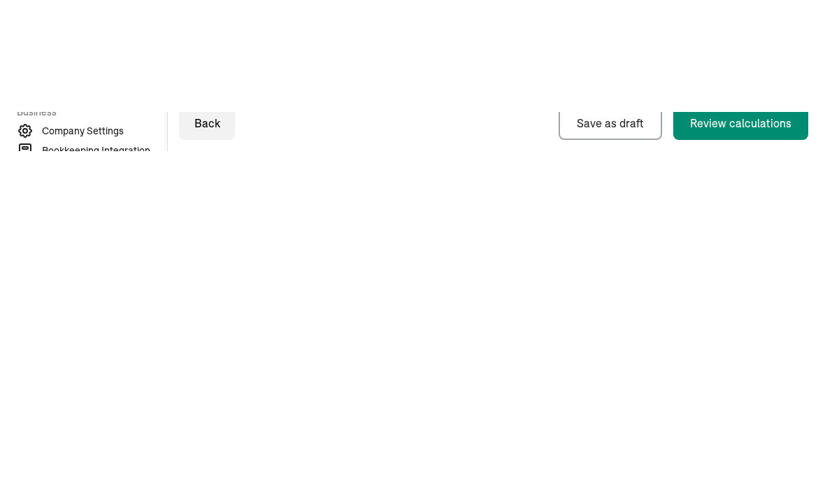
type input "80"
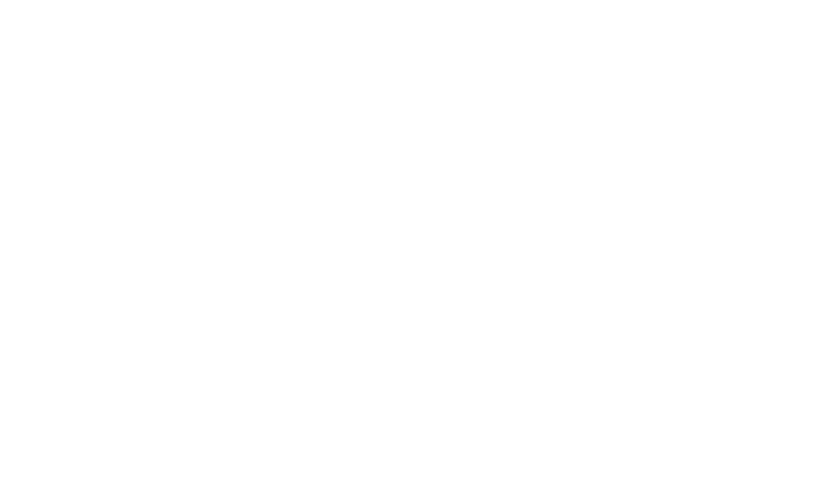
type input "80"
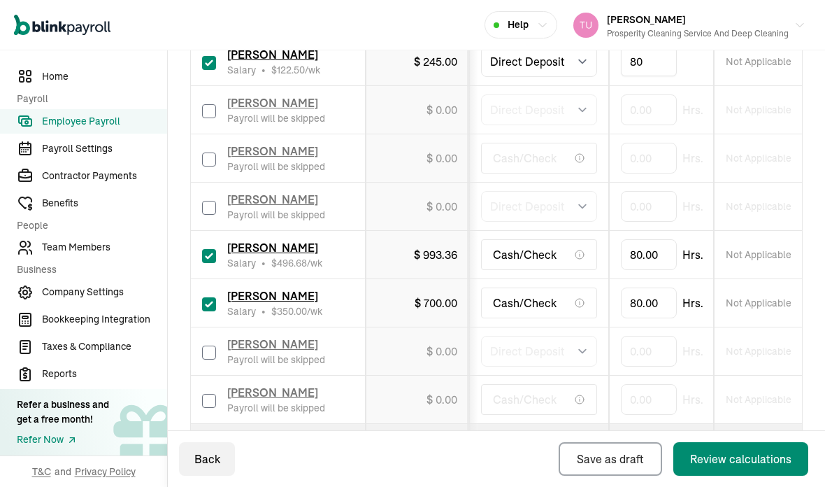
scroll to position [625, 0]
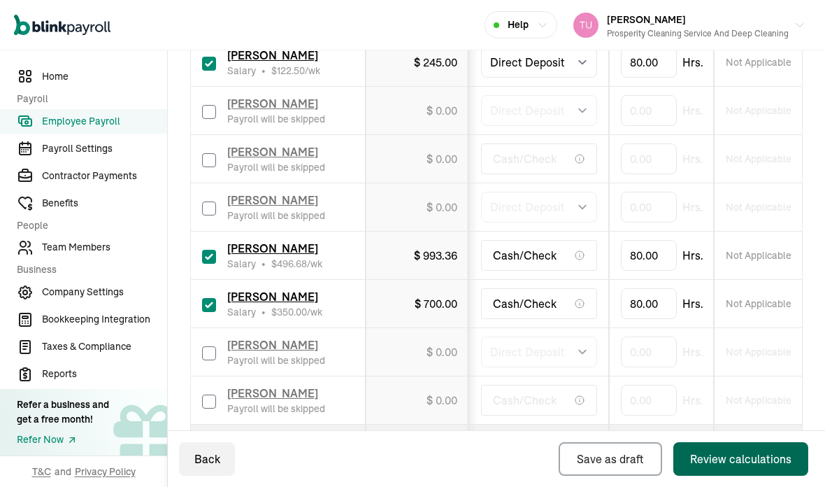
click at [713, 458] on div "Review calculations" at bounding box center [740, 458] width 101 height 17
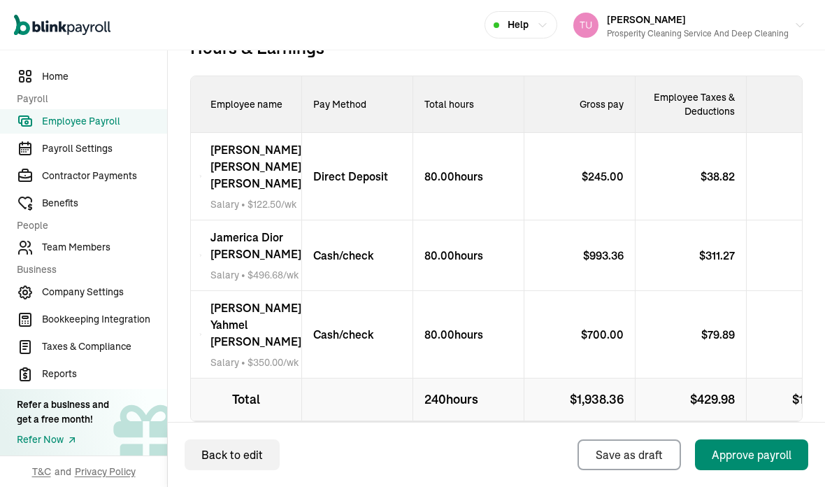
scroll to position [555, 0]
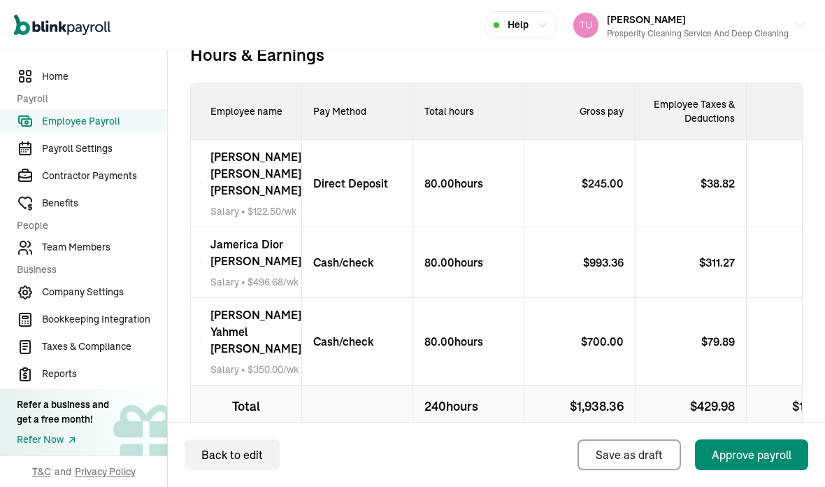
click at [366, 175] on p "Direct Deposit" at bounding box center [345, 183] width 86 height 17
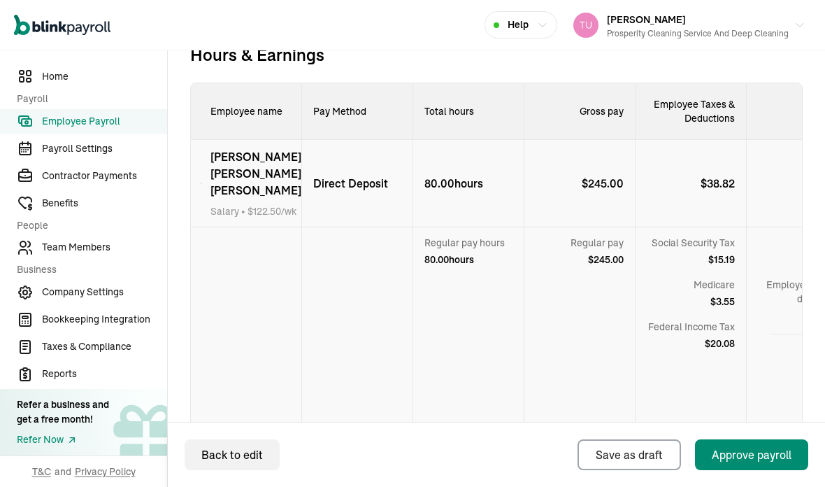
click at [373, 175] on p "Direct Deposit" at bounding box center [345, 183] width 86 height 17
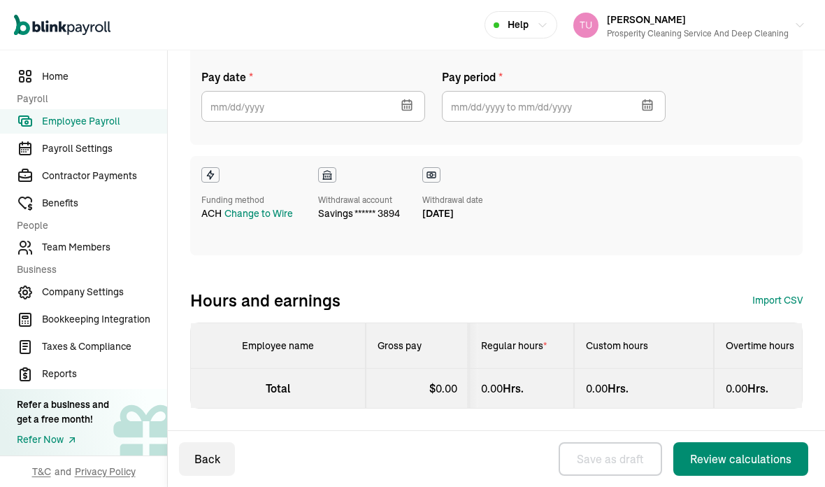
type input "08/26/2025"
type input "08/02/2025 ~ 08/15/2025"
select select "manual"
select select "direct_deposit"
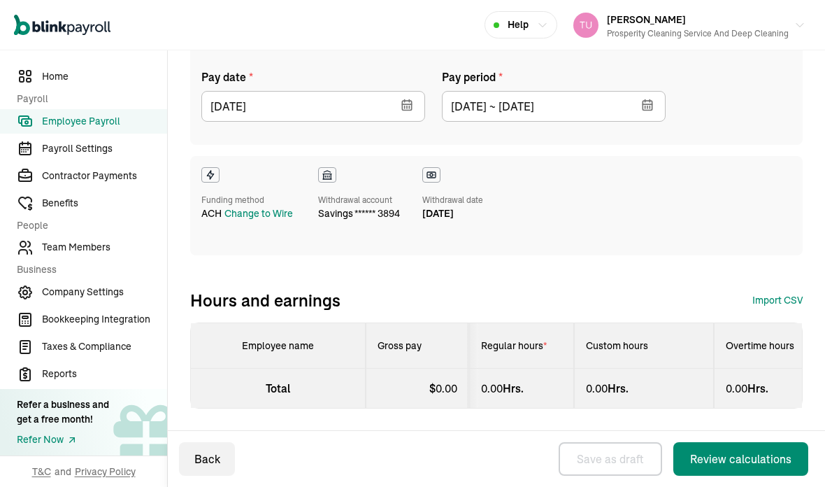
select select "manual"
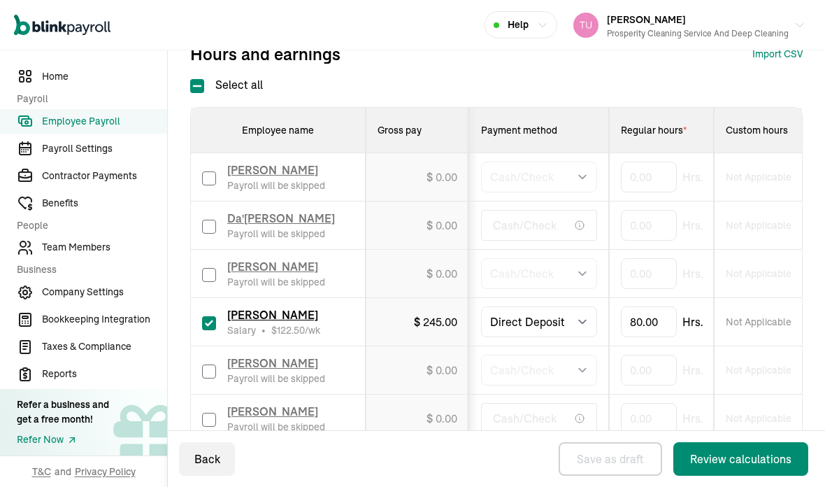
scroll to position [366, 0]
click at [583, 306] on select "Select method Direct Deposit Cash/Check" at bounding box center [539, 321] width 116 height 31
select select "manual"
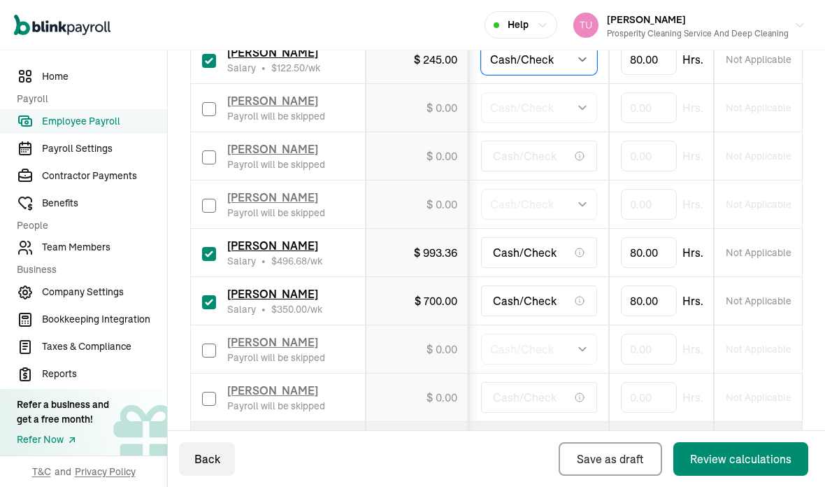
scroll to position [625, 0]
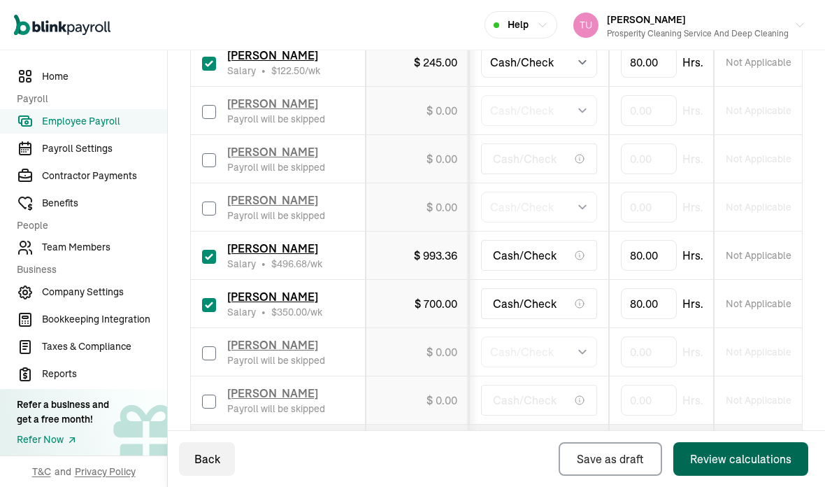
click at [718, 458] on div "Review calculations" at bounding box center [740, 458] width 101 height 17
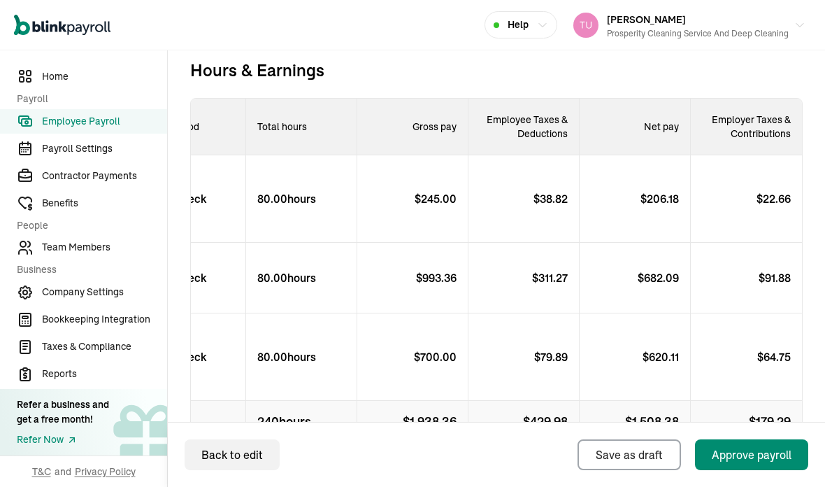
scroll to position [0, 167]
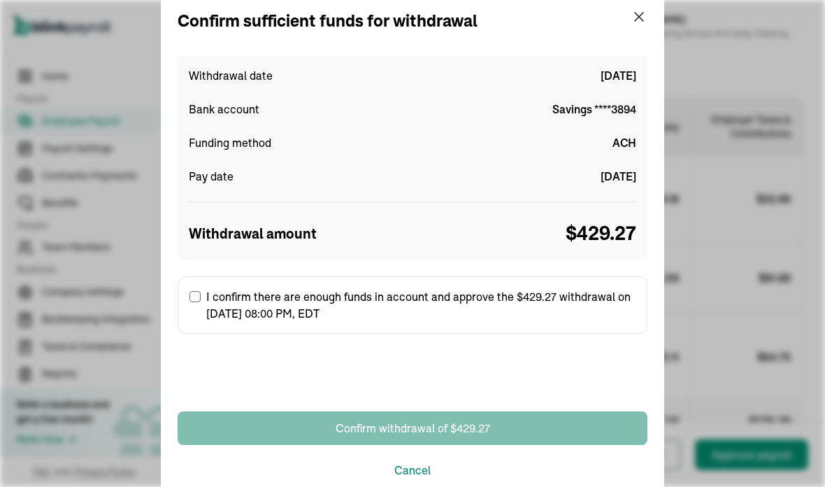
click at [196, 308] on label "I confirm there are enough funds in account and approve the $429.27 withdrawal …" at bounding box center [413, 304] width 470 height 57
click at [196, 302] on input "I confirm there are enough funds in account and approve the $429.27 withdrawal …" at bounding box center [195, 296] width 11 height 11
checkbox input "true"
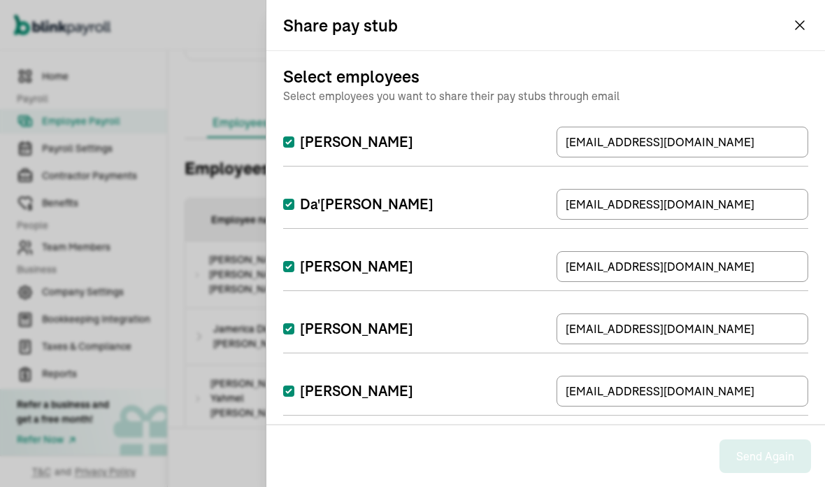
click at [297, 140] on label "[PERSON_NAME]" at bounding box center [348, 142] width 130 height 20
click at [294, 140] on input "[PERSON_NAME]" at bounding box center [288, 141] width 11 height 11
checkbox input "false"
click at [286, 208] on input "Da'[PERSON_NAME]" at bounding box center [288, 204] width 11 height 11
checkbox input "false"
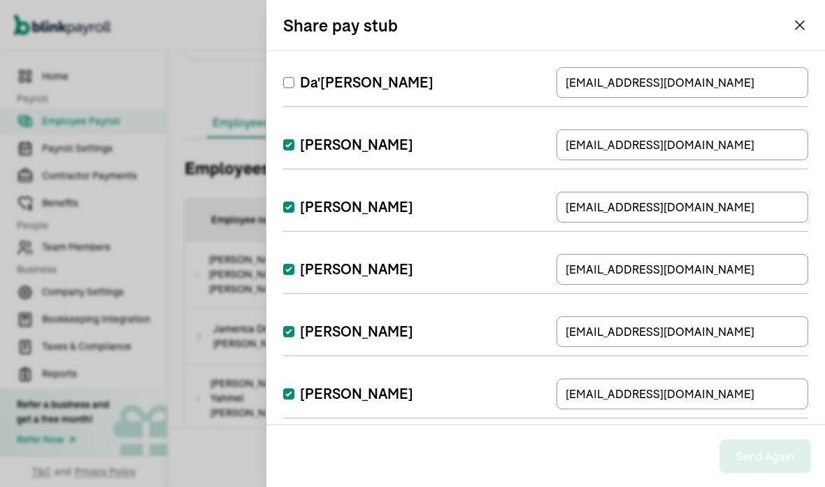
scroll to position [122, 0]
click at [287, 148] on input "[PERSON_NAME]" at bounding box center [288, 143] width 11 height 11
checkbox input "false"
click at [292, 266] on input "[PERSON_NAME]" at bounding box center [288, 268] width 11 height 11
checkbox input "false"
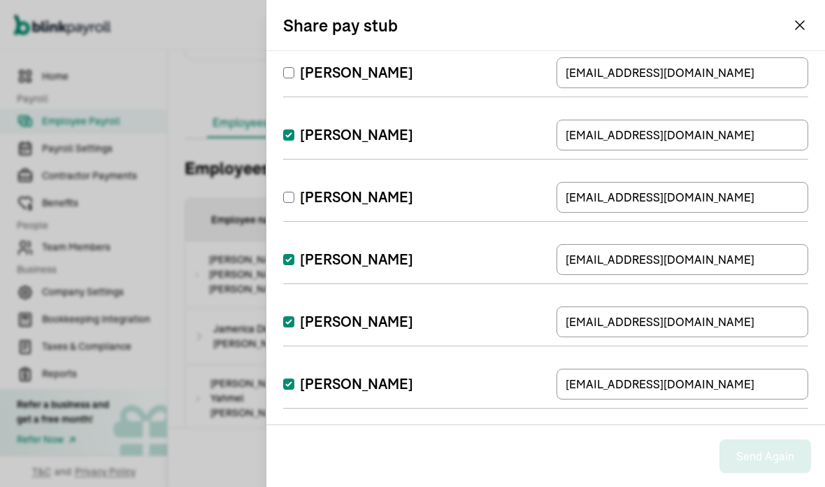
scroll to position [197, 0]
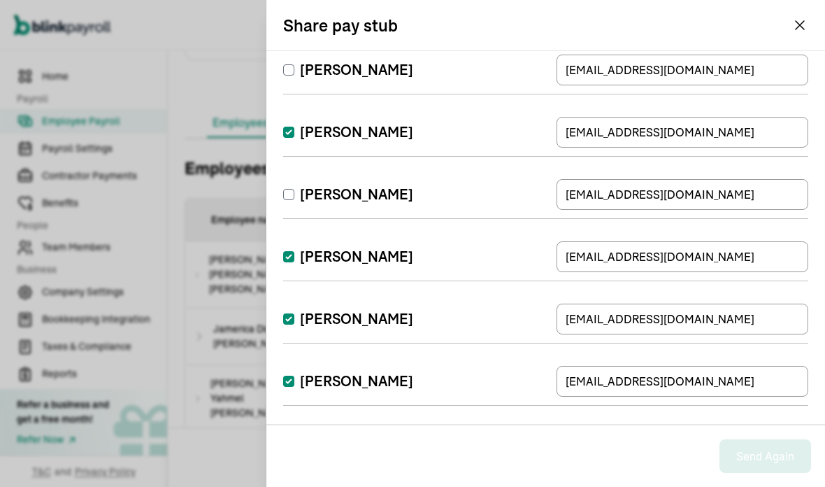
click at [287, 260] on input "[PERSON_NAME]" at bounding box center [288, 256] width 11 height 11
checkbox input "false"
click at [293, 323] on input "[PERSON_NAME]" at bounding box center [288, 318] width 11 height 11
checkbox input "false"
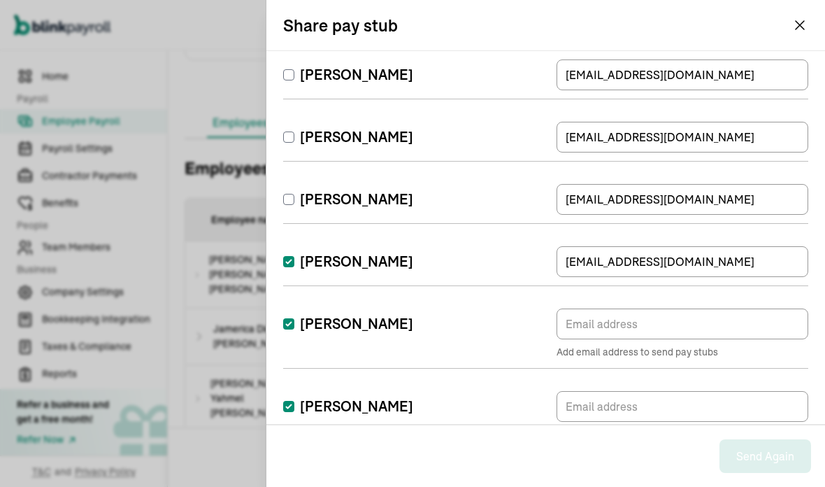
scroll to position [318, 0]
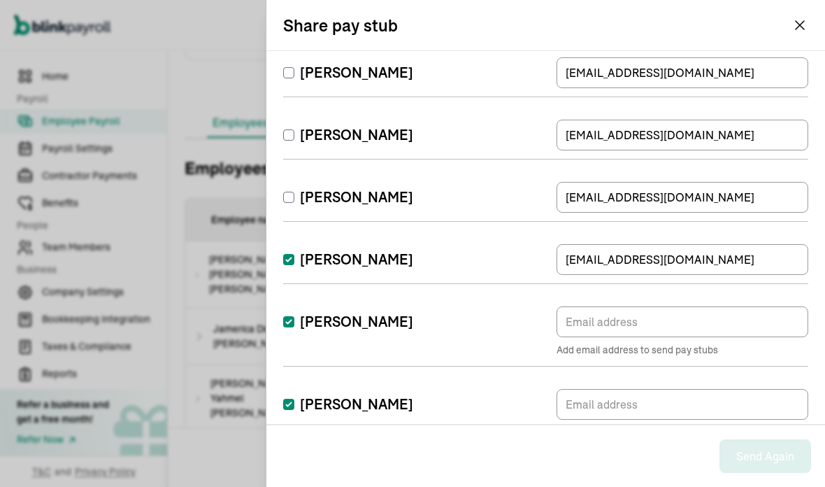
click at [294, 264] on input "[PERSON_NAME]" at bounding box center [288, 259] width 11 height 11
checkbox input "false"
click at [292, 322] on input "[PERSON_NAME]" at bounding box center [288, 321] width 11 height 11
checkbox input "false"
click at [286, 401] on input "[PERSON_NAME]" at bounding box center [288, 404] width 11 height 11
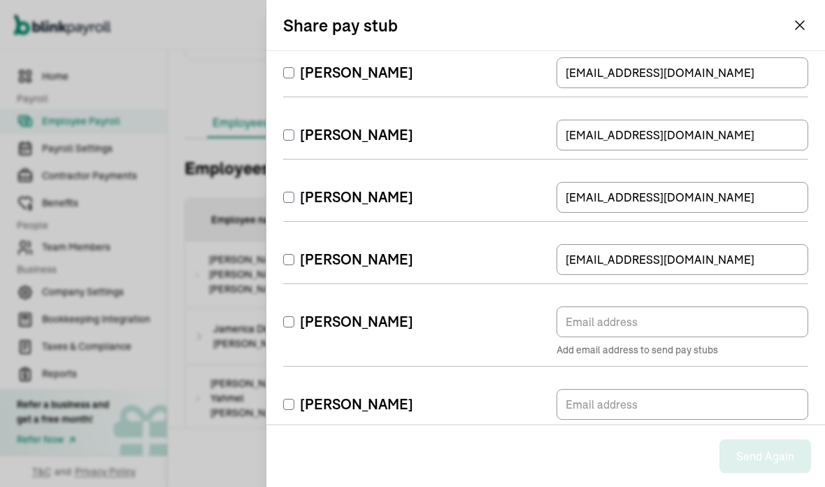
checkbox input "false"
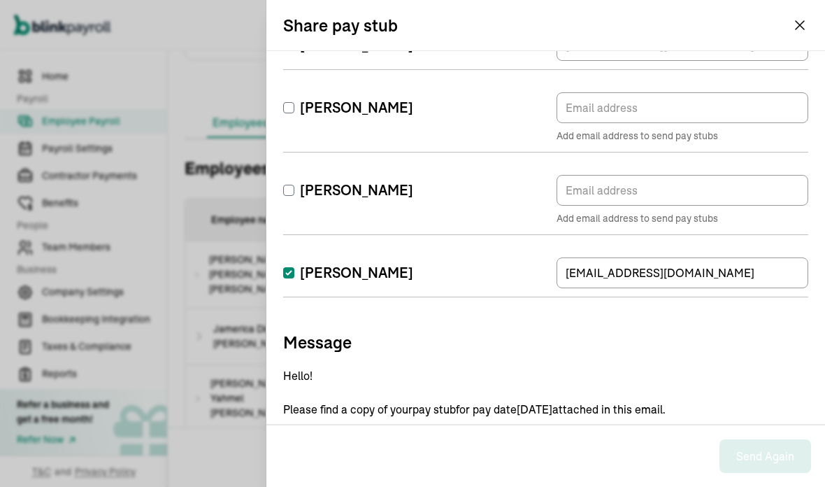
scroll to position [533, 0]
click at [293, 274] on input "[PERSON_NAME]" at bounding box center [288, 271] width 11 height 11
checkbox input "false"
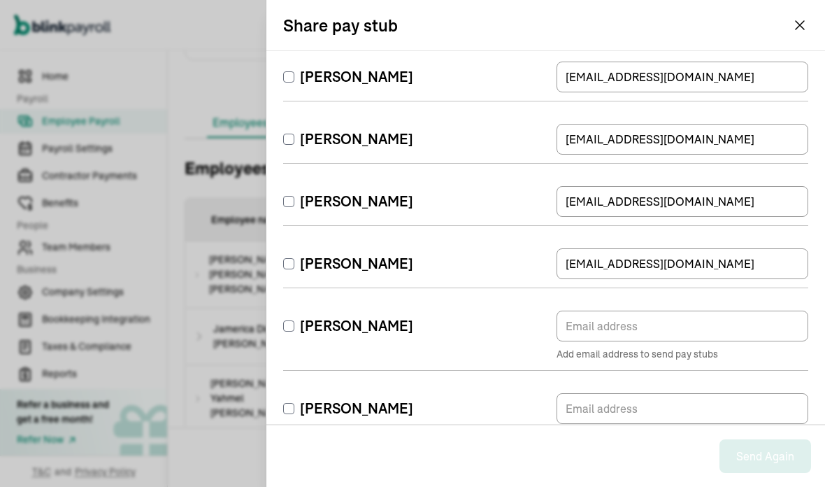
scroll to position [313, 0]
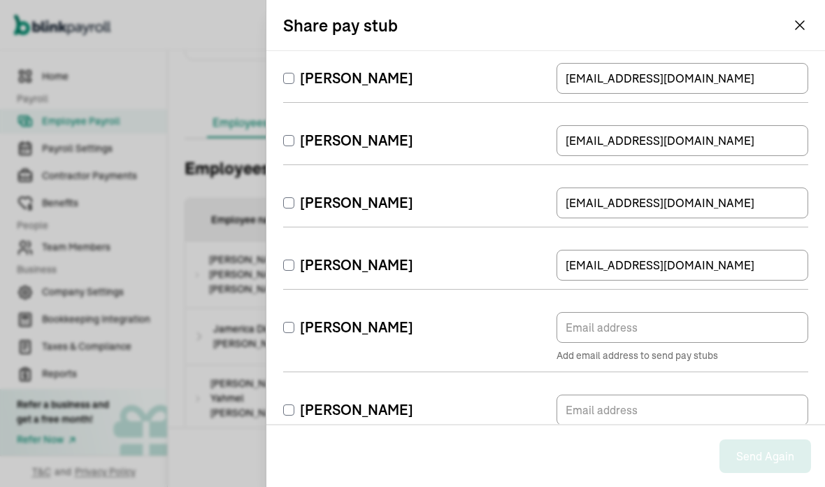
click at [288, 323] on input "[PERSON_NAME]" at bounding box center [288, 327] width 11 height 11
checkbox input "true"
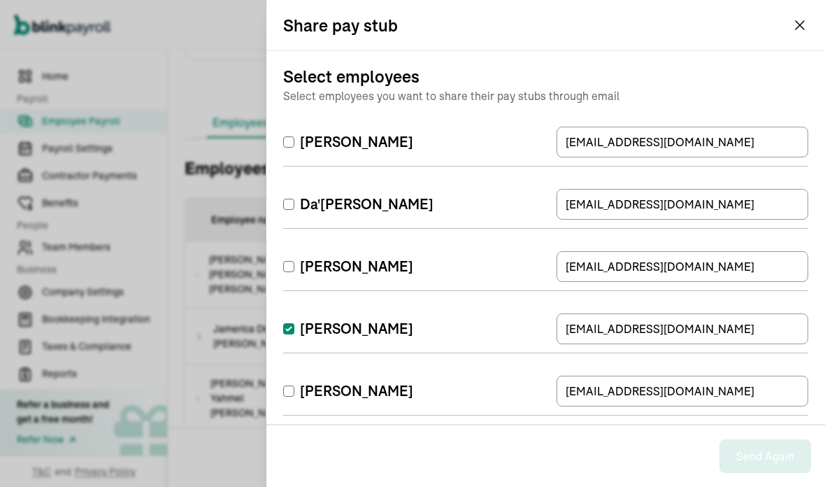
scroll to position [0, 0]
click at [789, 34] on div "Share pay stub" at bounding box center [545, 25] width 559 height 50
click at [802, 12] on div "Share pay stub" at bounding box center [545, 25] width 559 height 50
click at [794, 27] on div "Back to Employee Payroll Off-cycle Payroll ADD EARNINGS For pay period Aug 2 - …" at bounding box center [496, 48] width 657 height 1001
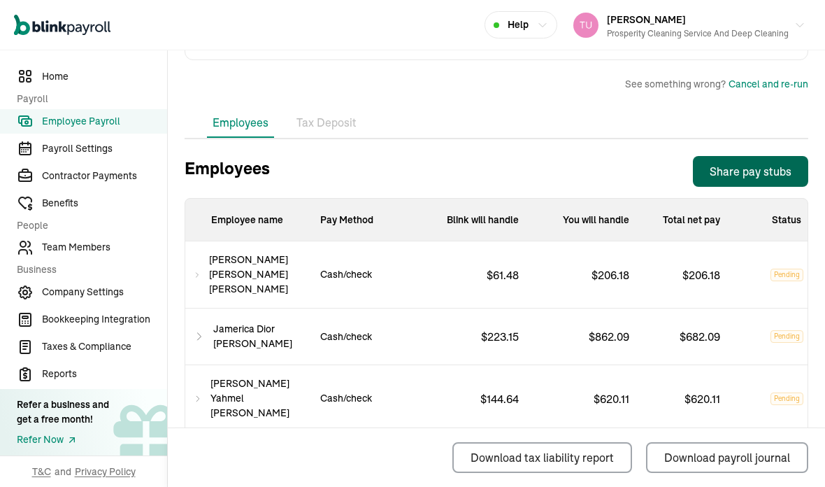
click at [86, 183] on span "Contractor Payments" at bounding box center [104, 176] width 125 height 15
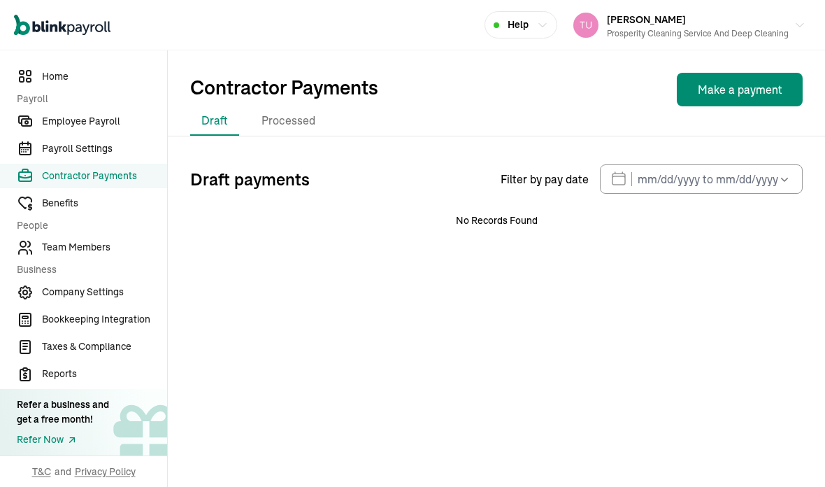
click at [102, 183] on span "Contractor Payments" at bounding box center [104, 176] width 125 height 15
click at [83, 129] on span "Employee Payroll" at bounding box center [104, 121] width 125 height 15
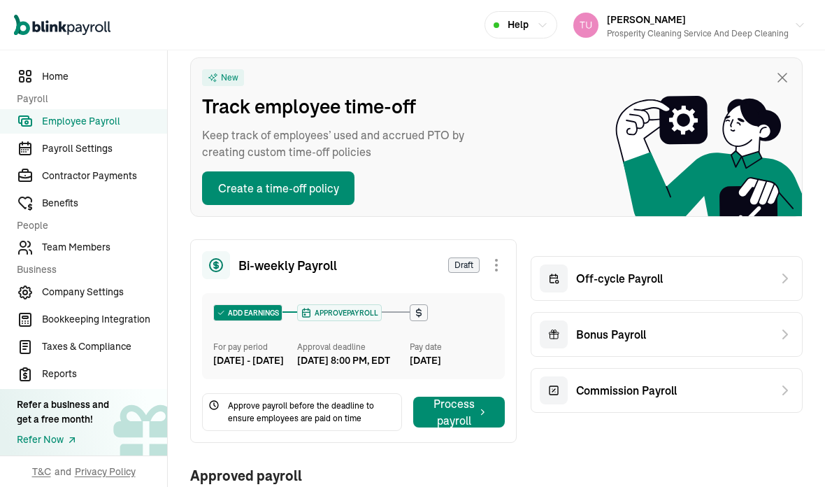
scroll to position [60, 0]
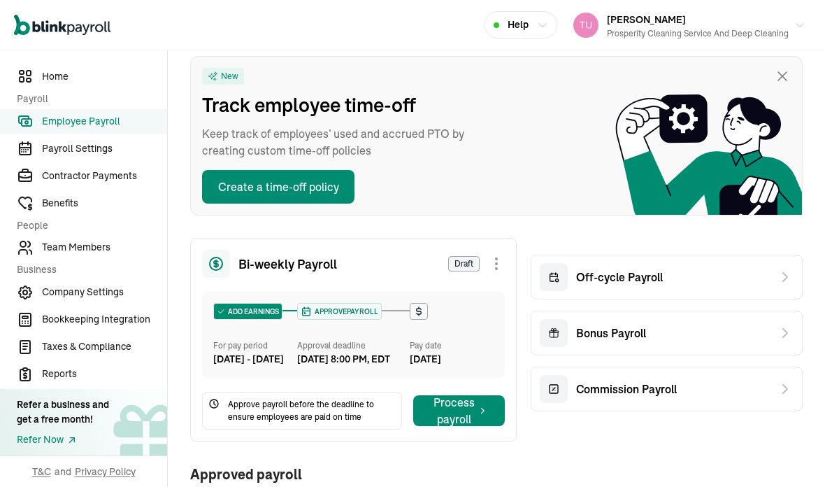
click at [81, 183] on span "Contractor Payments" at bounding box center [104, 176] width 125 height 15
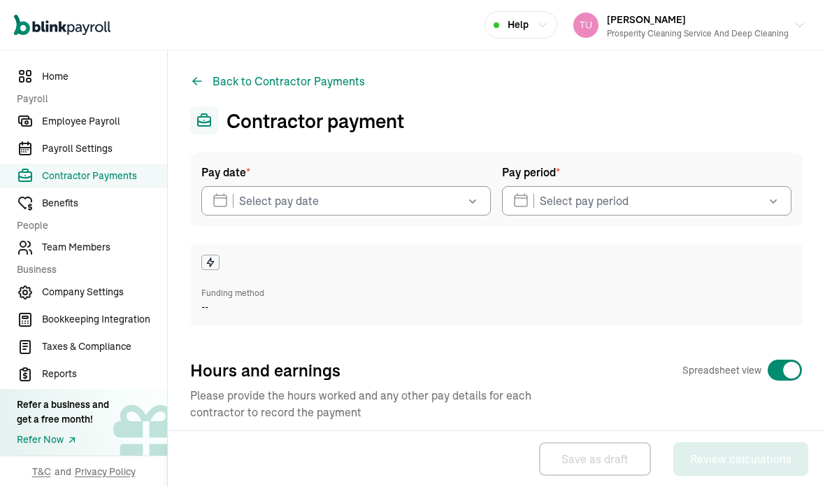
select select "direct_deposit"
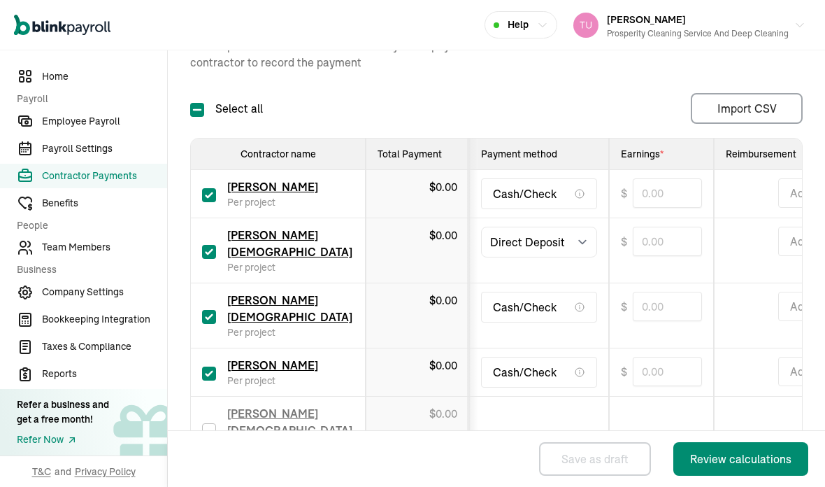
scroll to position [365, 0]
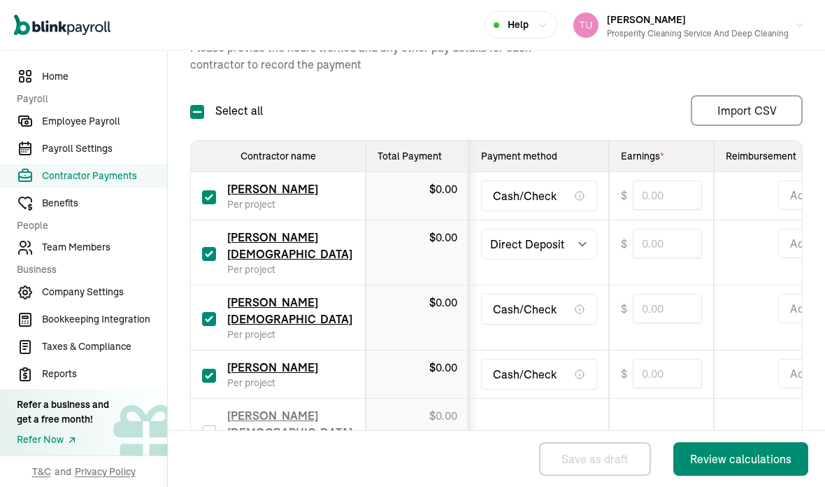
click at [211, 190] on input "checkbox" at bounding box center [209, 197] width 14 height 14
checkbox input "false"
type input "0.00"
click at [215, 247] on input "checkbox" at bounding box center [209, 254] width 14 height 14
checkbox input "false"
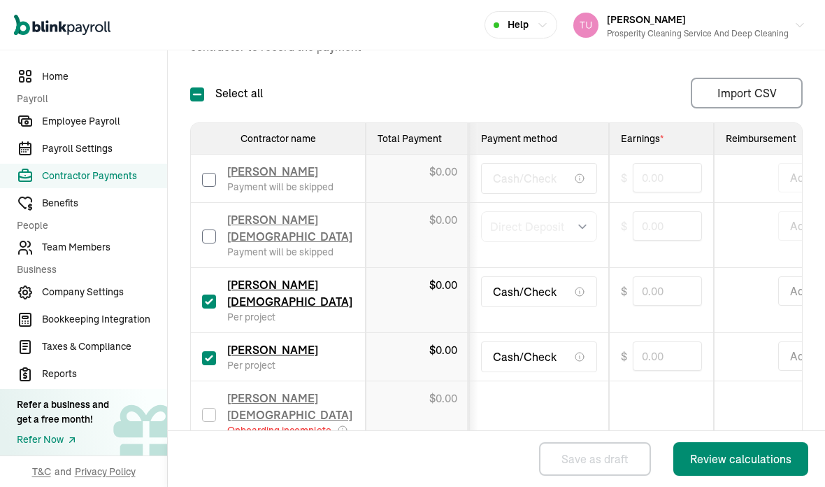
type input "0.00"
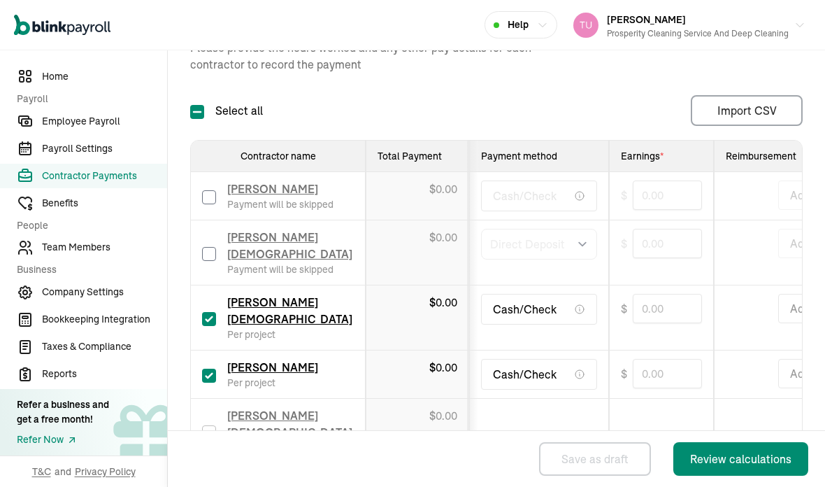
click at [215, 312] on input "checkbox" at bounding box center [209, 319] width 14 height 14
checkbox input "false"
type input "0.00"
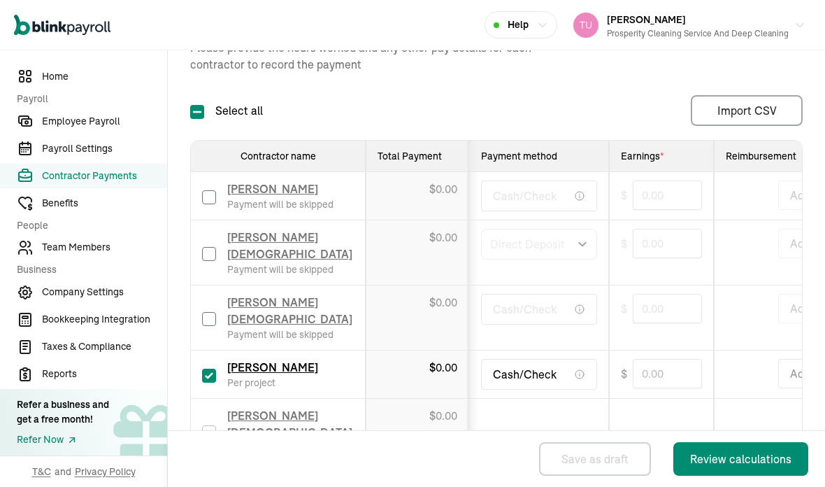
click at [215, 369] on input "checkbox" at bounding box center [209, 376] width 14 height 14
checkbox input "false"
type input "0.00"
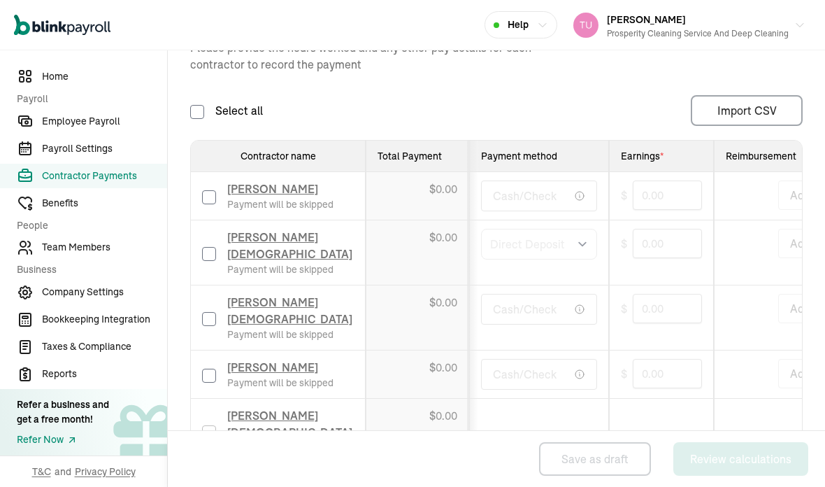
click at [301, 295] on span "[PERSON_NAME][DEMOGRAPHIC_DATA]" at bounding box center [289, 310] width 125 height 31
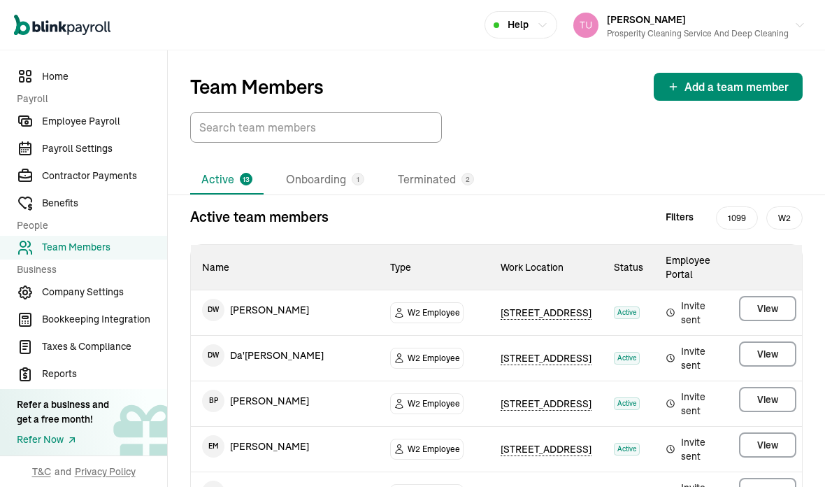
click at [115, 183] on span "Contractor Payments" at bounding box center [104, 176] width 125 height 15
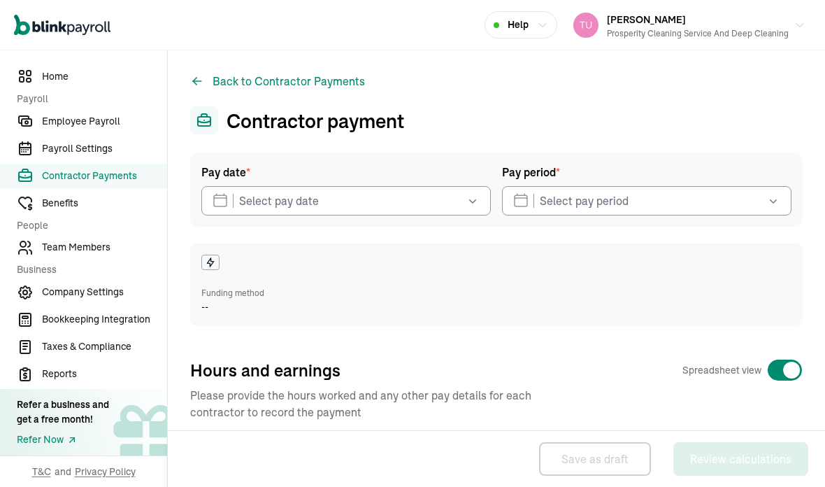
select select "direct_deposit"
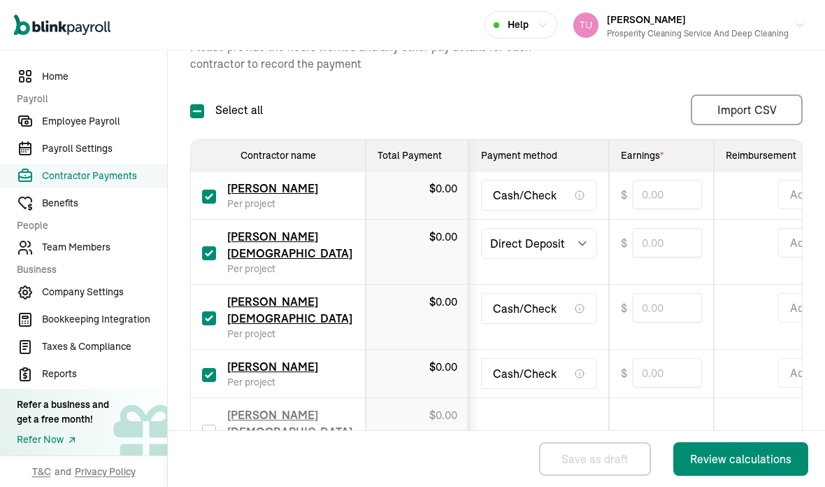
scroll to position [365, 0]
click at [211, 312] on input "checkbox" at bounding box center [209, 319] width 14 height 14
checkbox input "false"
type input "0.00"
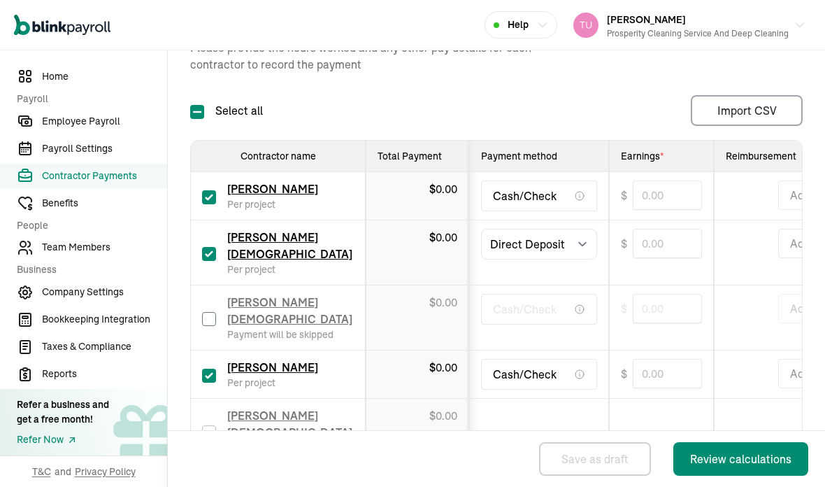
click at [213, 369] on input "checkbox" at bounding box center [209, 376] width 14 height 14
checkbox input "false"
type input "0.00"
click at [212, 312] on input "checkbox" at bounding box center [209, 319] width 14 height 14
checkbox input "true"
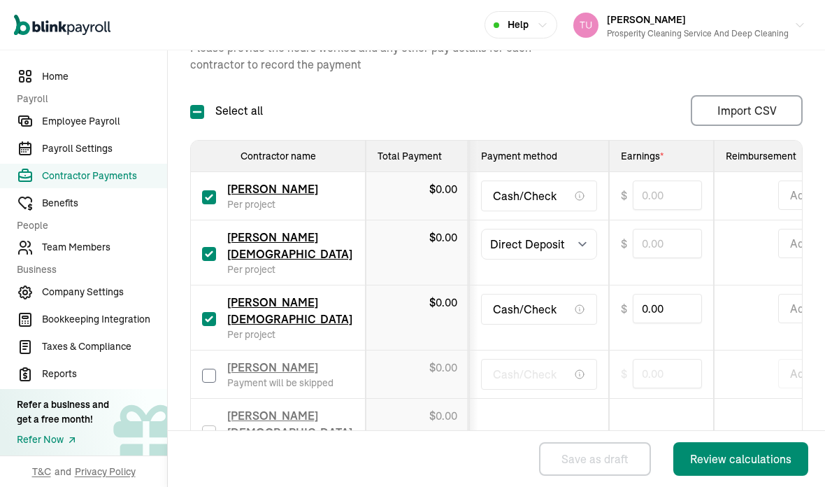
click at [214, 369] on input "checkbox" at bounding box center [209, 376] width 14 height 14
checkbox input "true"
click at [215, 247] on input "checkbox" at bounding box center [209, 254] width 14 height 14
checkbox input "false"
type input "0.00"
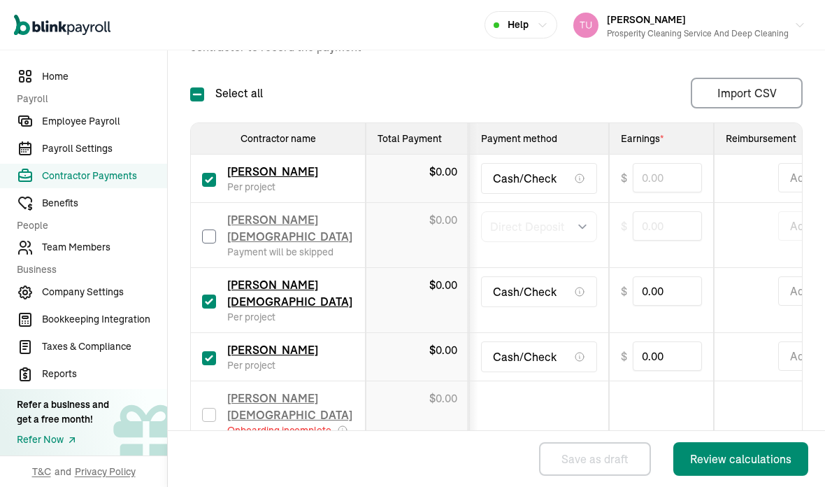
scroll to position [348, 0]
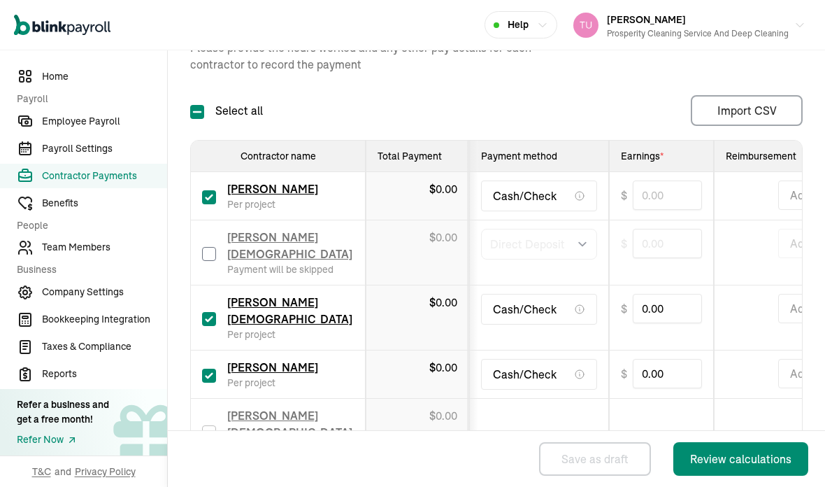
click at [209, 190] on input "checkbox" at bounding box center [209, 197] width 14 height 14
checkbox input "false"
type input "0.00"
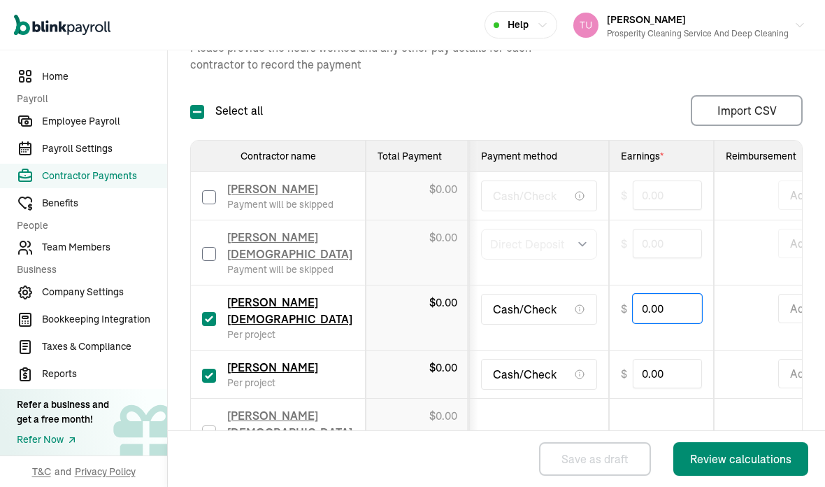
click at [673, 294] on input "0.00" at bounding box center [667, 308] width 69 height 29
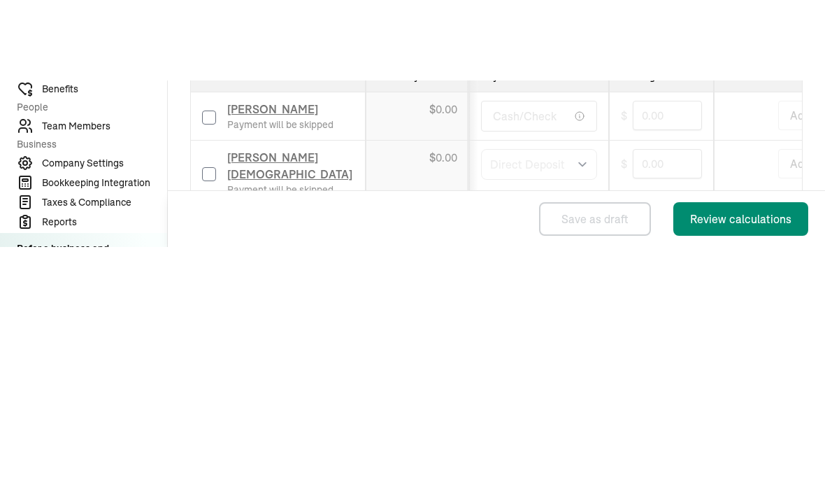
type input "0"
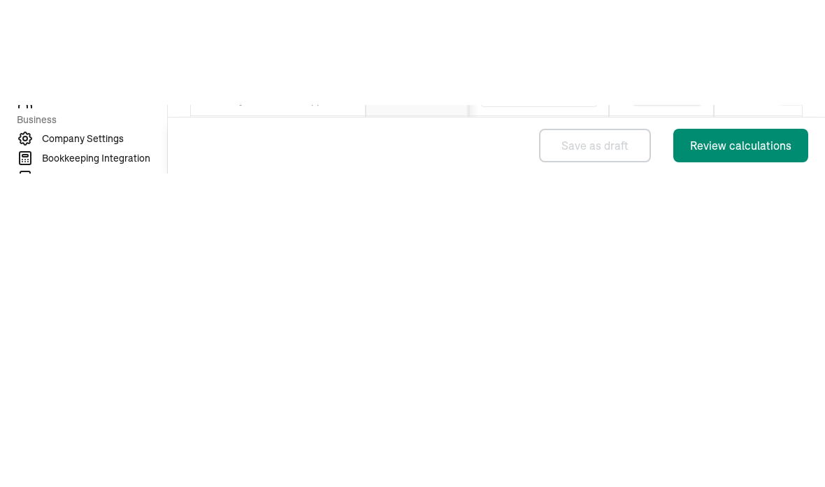
click at [669, 359] on input "0.00" at bounding box center [667, 373] width 69 height 29
type input "775.00"
type input "0"
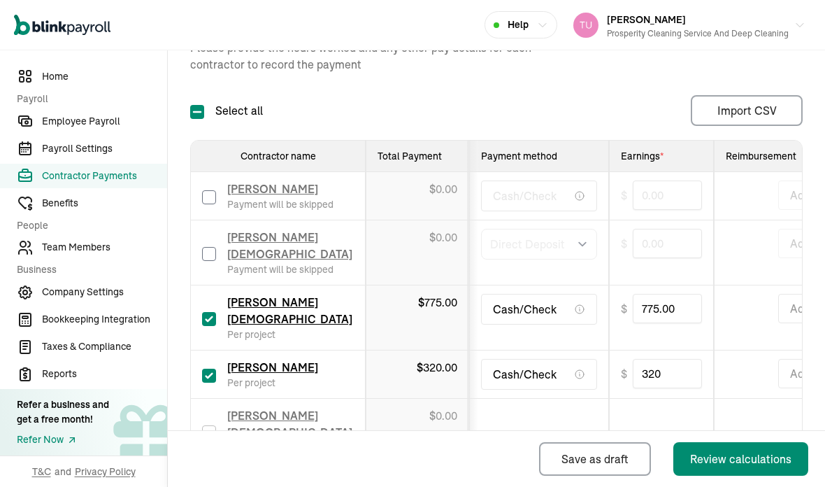
type input "320.00"
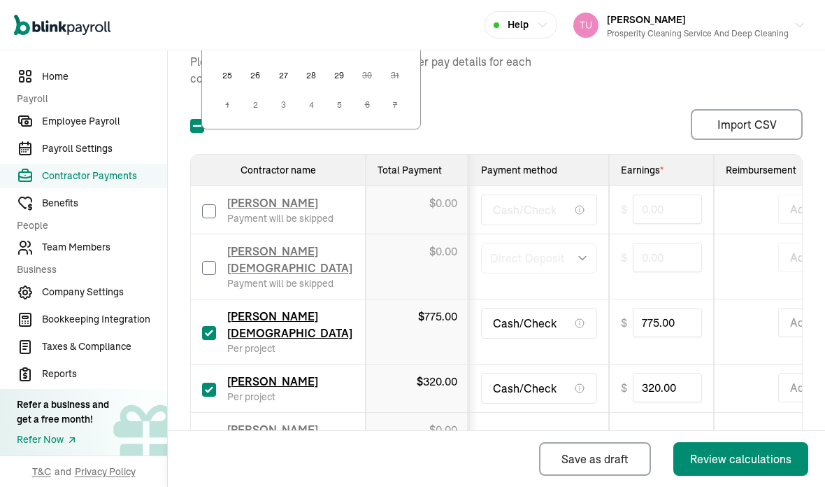
scroll to position [0, 0]
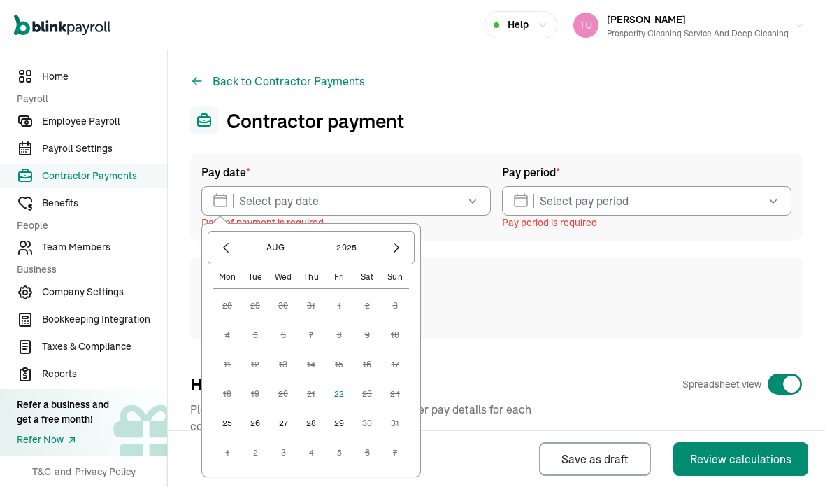
click at [338, 380] on button "22" at bounding box center [339, 394] width 28 height 28
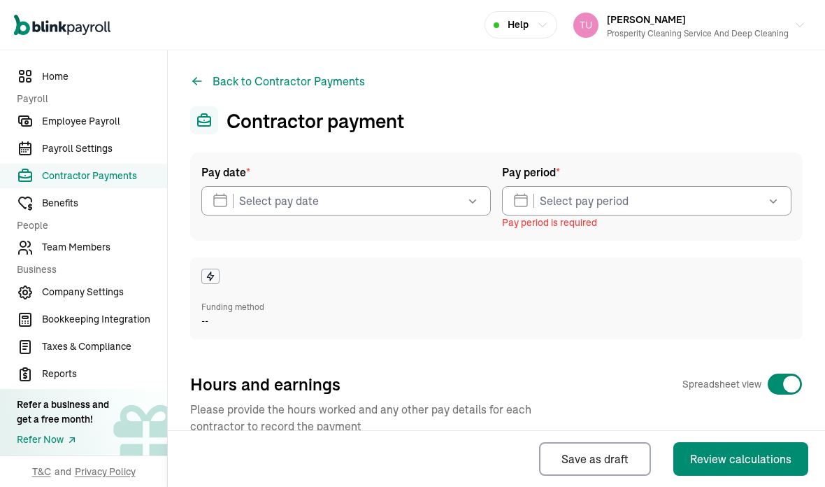
type input "08/22/2025"
click at [764, 186] on button "button" at bounding box center [772, 200] width 39 height 29
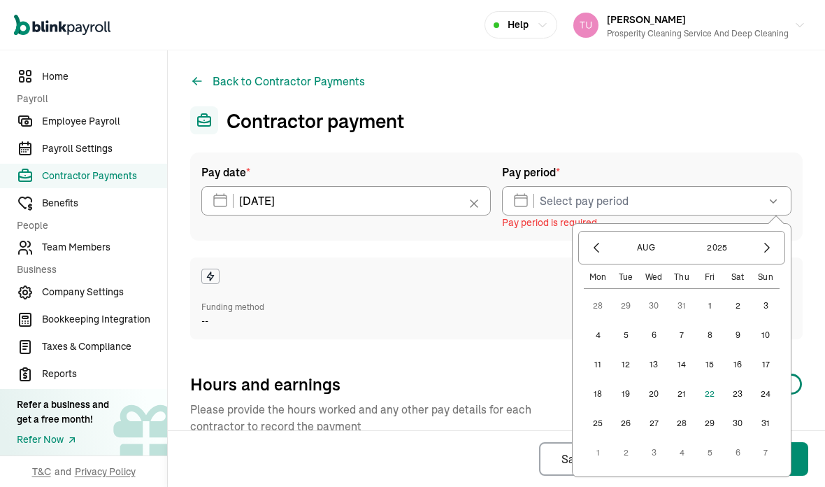
click at [738, 292] on button "2" at bounding box center [738, 306] width 28 height 28
click at [714, 350] on button "15" at bounding box center [710, 364] width 28 height 28
type input "08/02/2025 ~ 08/15/2025"
select select "direct_deposit"
click at [738, 292] on button "2" at bounding box center [738, 306] width 28 height 28
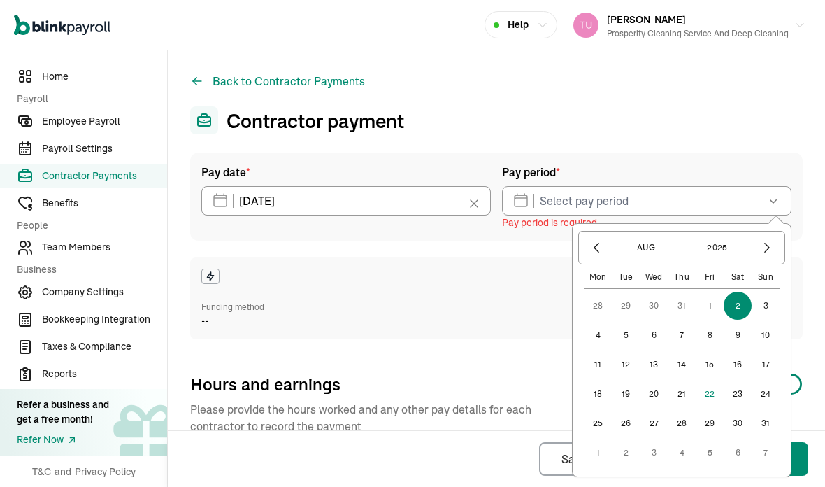
click at [714, 350] on button "15" at bounding box center [710, 364] width 28 height 28
type input "08/02/2025 ~ 08/15/2025"
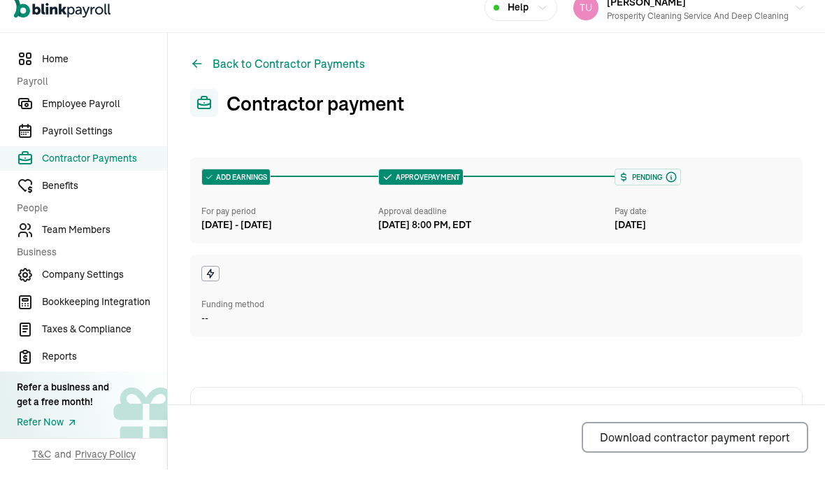
scroll to position [52, 0]
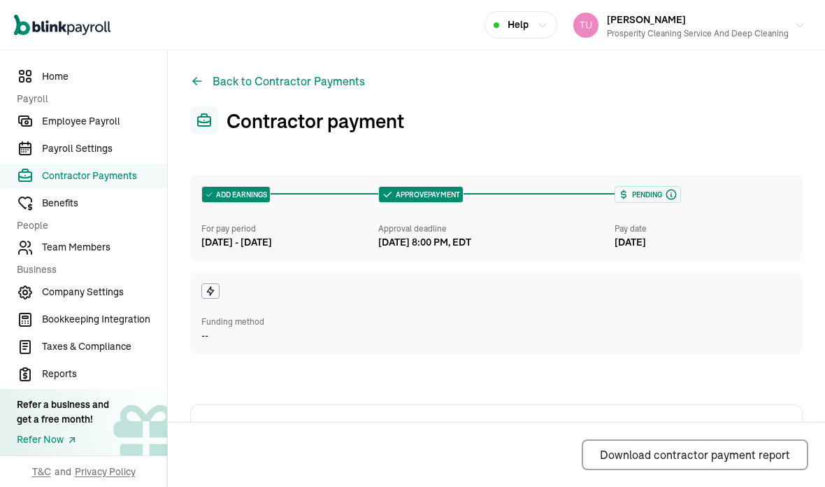
click at [126, 129] on span "Employee Payroll" at bounding box center [104, 121] width 125 height 15
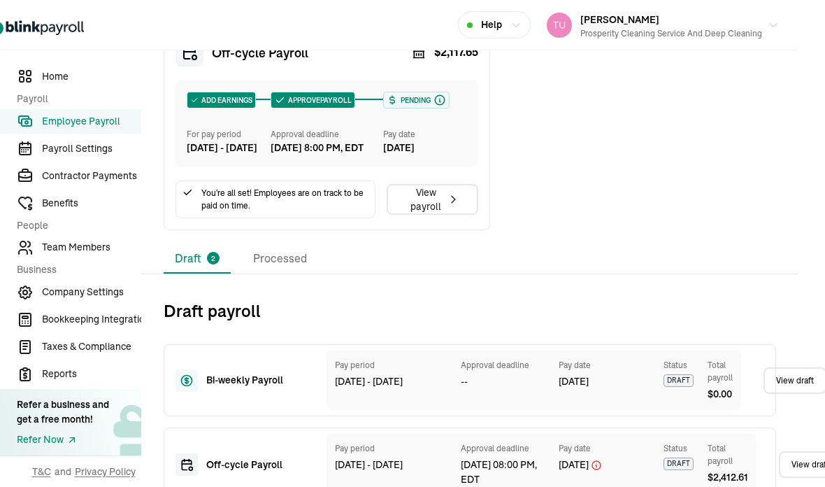
scroll to position [529, 27]
click at [285, 245] on li "Processed" at bounding box center [280, 259] width 76 height 29
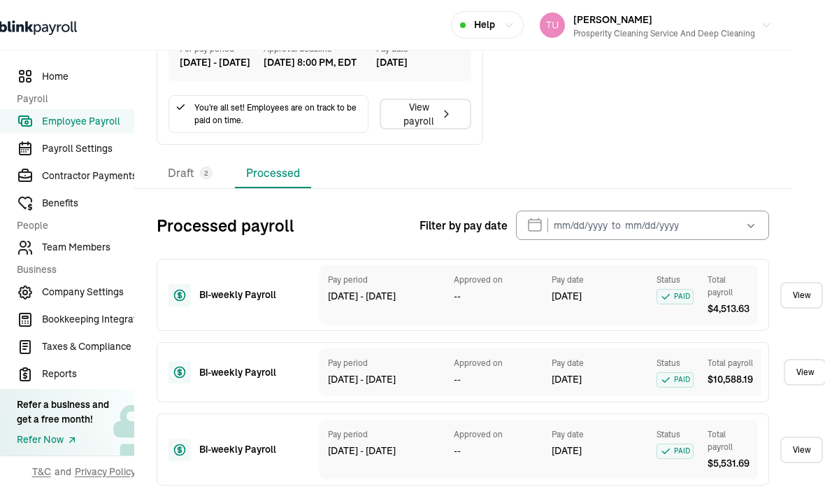
scroll to position [615, 34]
click at [750, 218] on icon "button" at bounding box center [751, 225] width 14 height 14
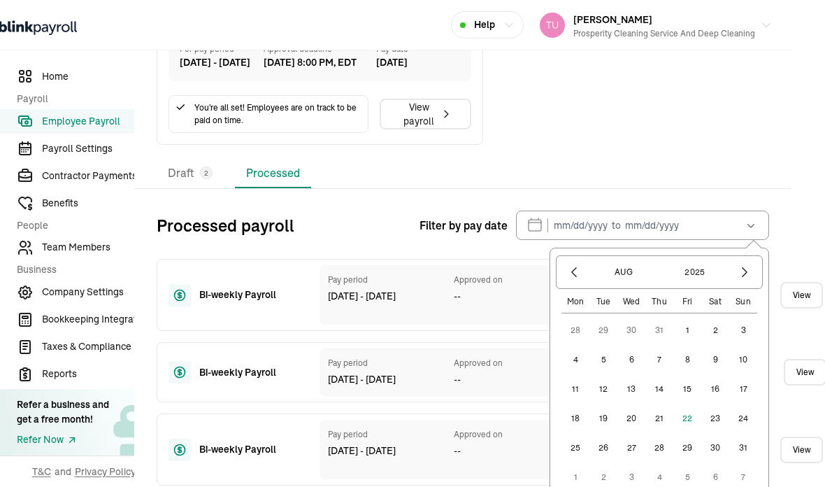
click at [717, 404] on button "23" at bounding box center [715, 418] width 28 height 28
click at [690, 316] on button "1" at bounding box center [687, 330] width 28 height 28
type input "08/01/2025 ~ 08/23/2025"
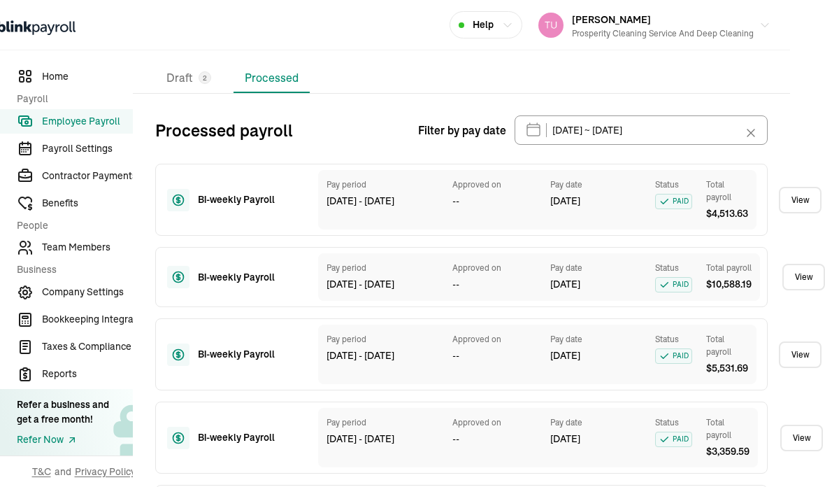
scroll to position [708, 35]
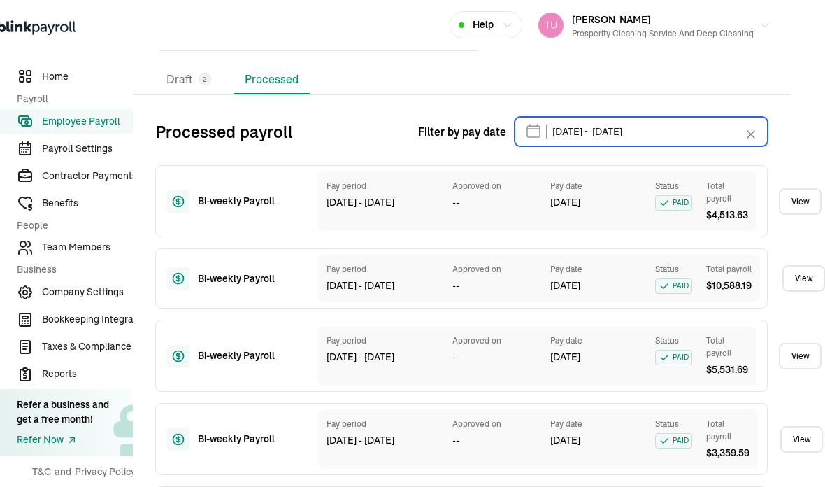
click at [703, 117] on input "[DATE] ~ [DATE]" at bounding box center [641, 131] width 253 height 29
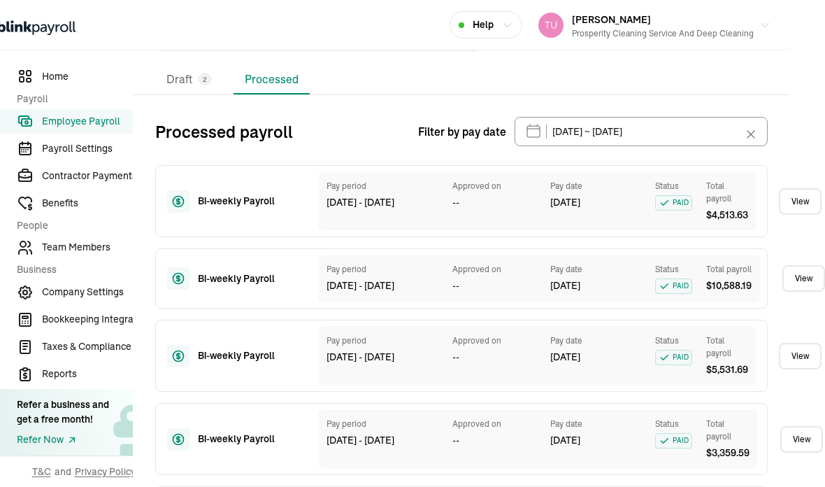
click at [800, 70] on div "Open main menu Help [PERSON_NAME] Prosperity Cleaning Service and Deep Cleaning…" at bounding box center [412, 243] width 825 height 487
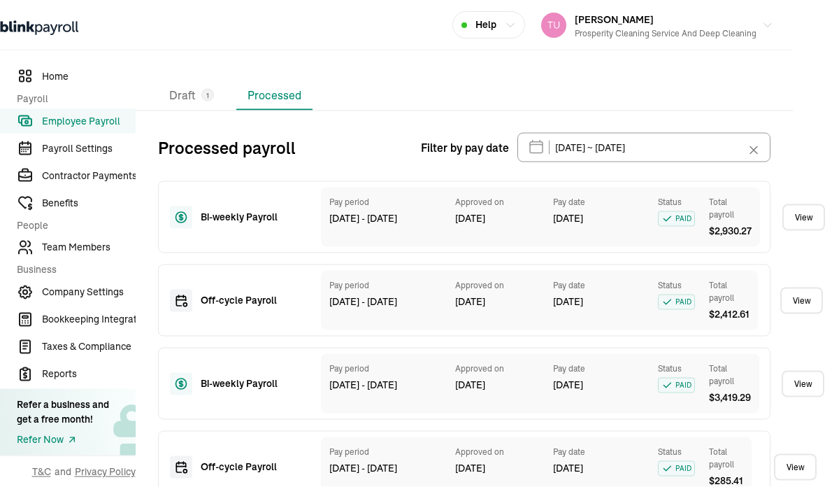
scroll to position [457, 33]
click at [802, 204] on link "View" at bounding box center [804, 217] width 43 height 27
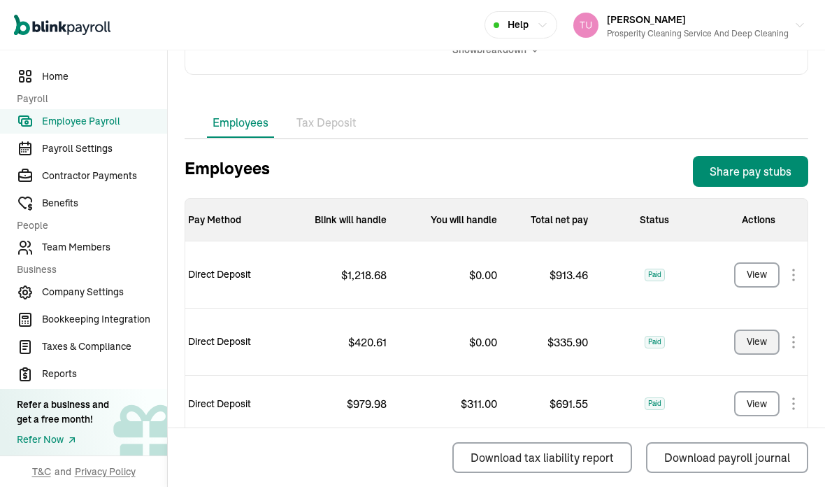
scroll to position [56, 0]
click at [340, 108] on li "Tax Deposit" at bounding box center [326, 122] width 71 height 29
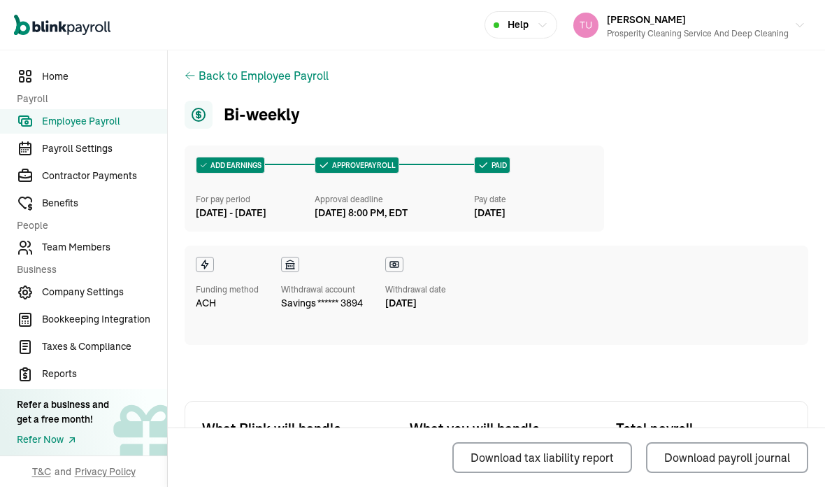
scroll to position [0, 0]
click at [95, 129] on span "Employee Payroll" at bounding box center [104, 121] width 125 height 15
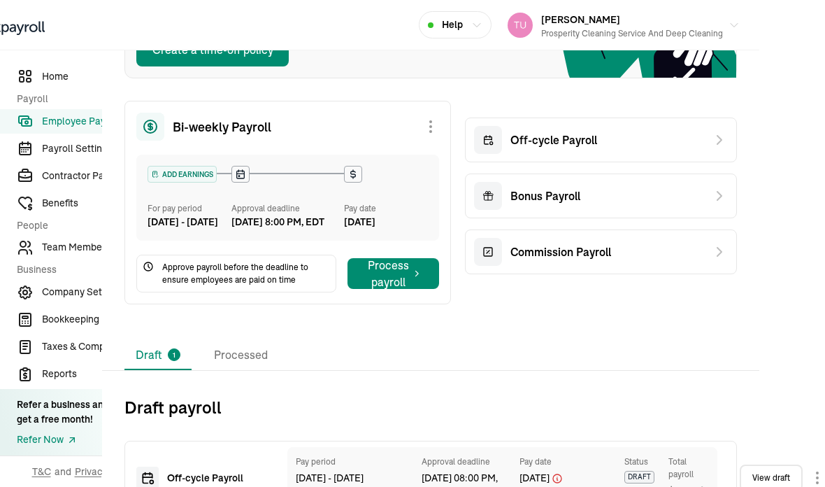
scroll to position [195, 66]
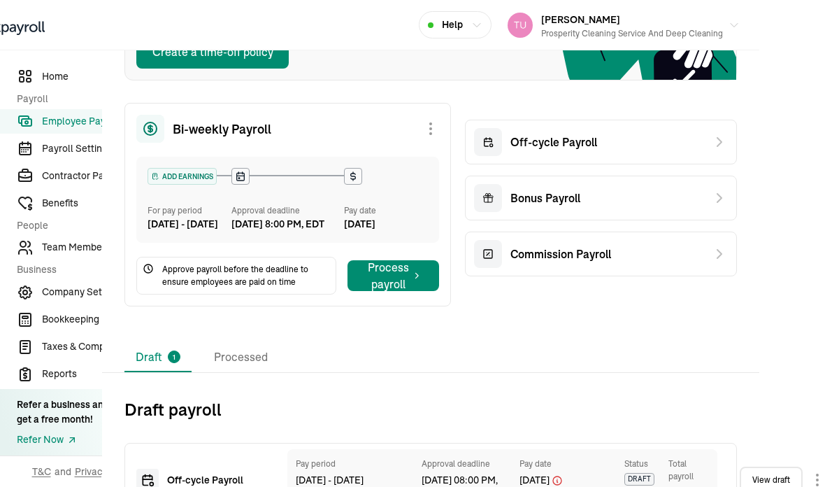
click at [241, 343] on li "Processed" at bounding box center [241, 357] width 76 height 29
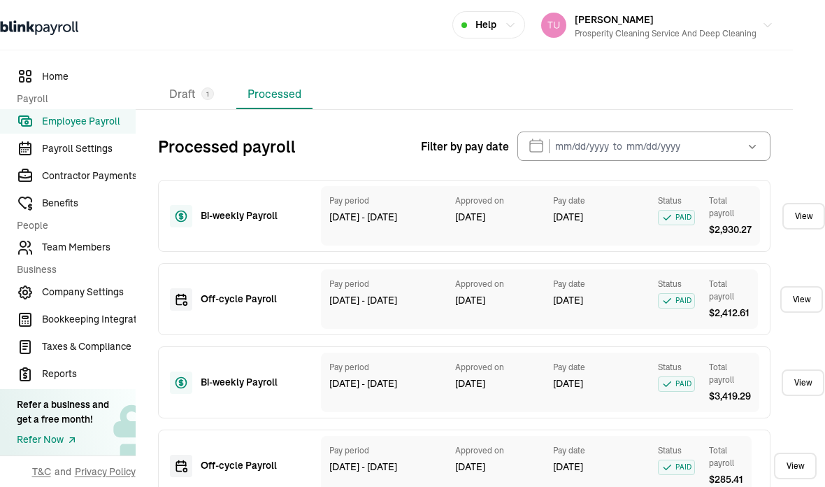
scroll to position [457, 33]
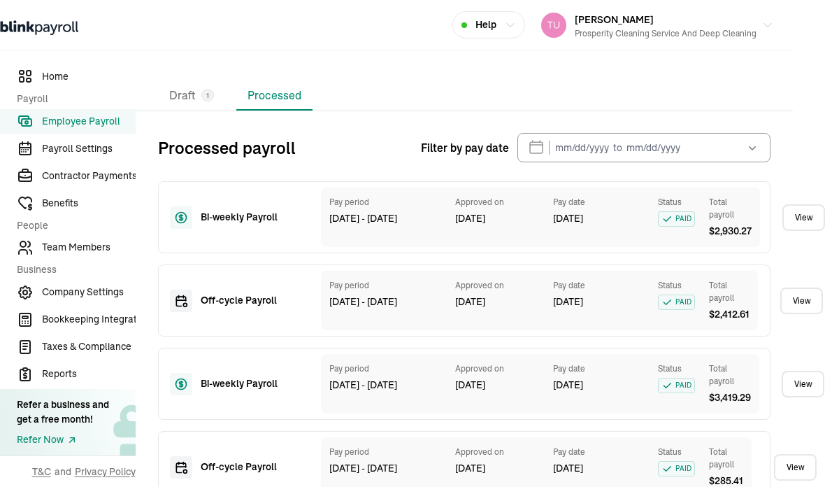
click at [760, 133] on button "button" at bounding box center [751, 147] width 39 height 29
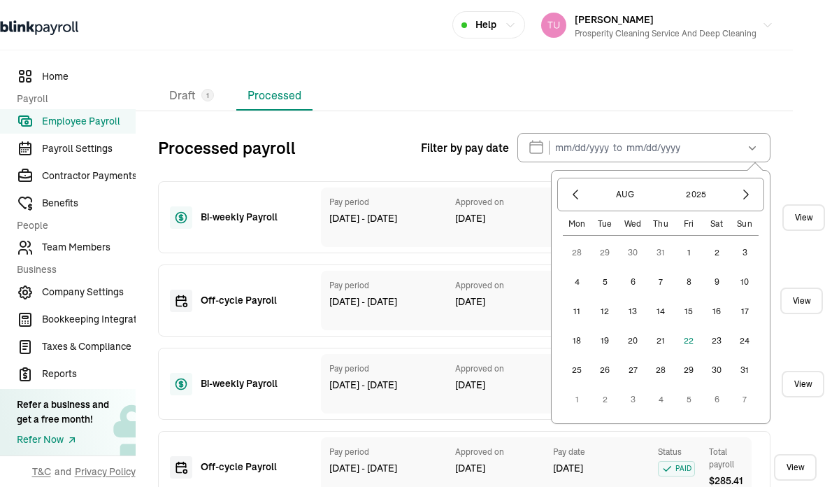
click at [693, 238] on button "1" at bounding box center [689, 252] width 28 height 28
click at [720, 327] on button "23" at bounding box center [717, 341] width 28 height 28
type input "[DATE] ~ [DATE]"
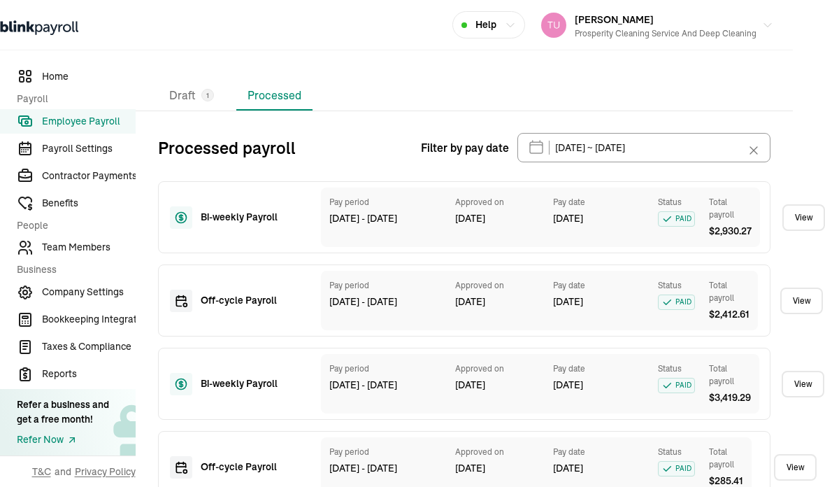
click at [756, 143] on icon at bounding box center [754, 150] width 14 height 14
click at [755, 146] on icon "button" at bounding box center [752, 148] width 7 height 4
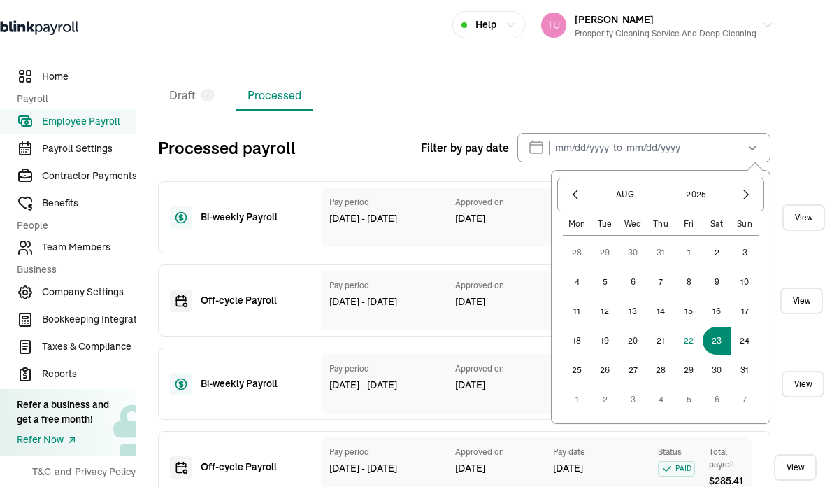
click at [695, 238] on button "1" at bounding box center [689, 252] width 28 height 28
click at [689, 327] on button "22" at bounding box center [689, 341] width 28 height 28
type input "[DATE] ~ [DATE]"
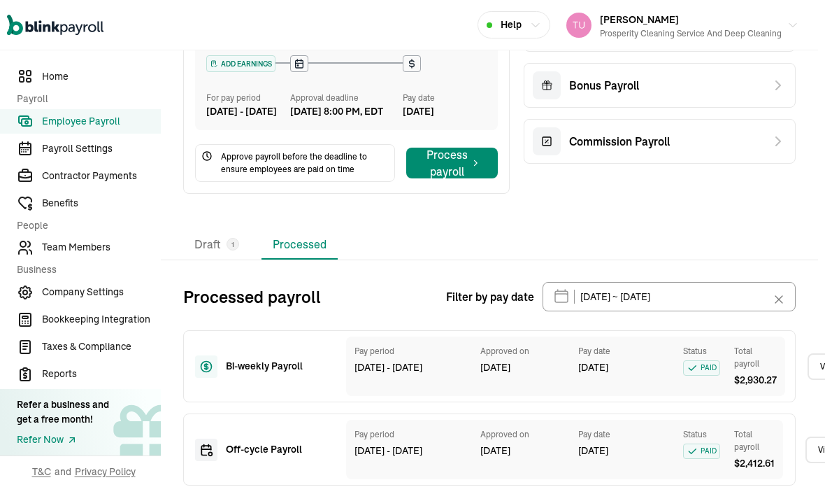
scroll to position [307, 6]
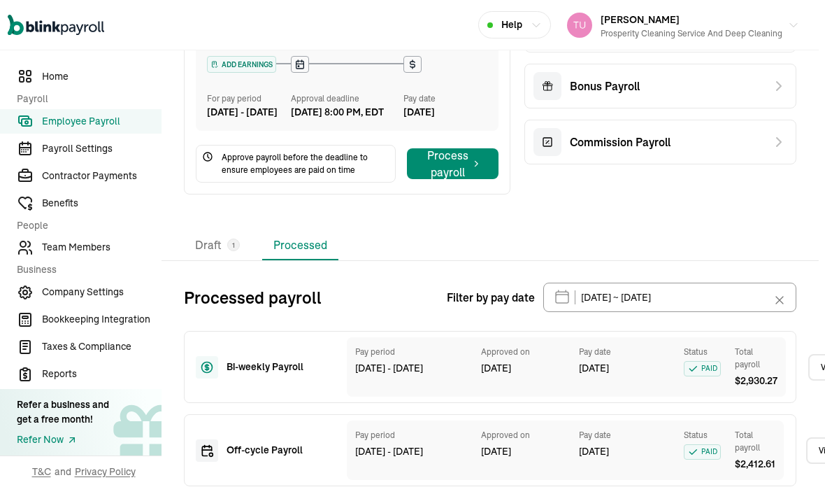
click at [220, 260] on li "Draft 1" at bounding box center [217, 245] width 67 height 29
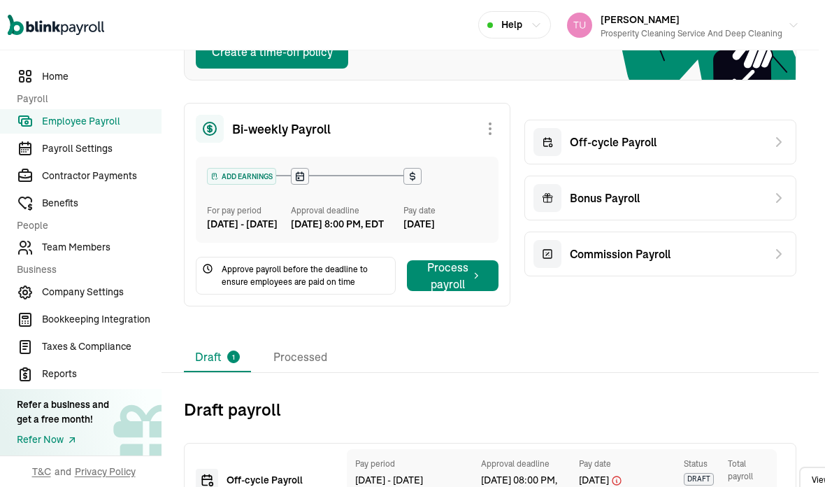
scroll to position [56, 0]
click at [301, 343] on li "Processed" at bounding box center [300, 357] width 76 height 29
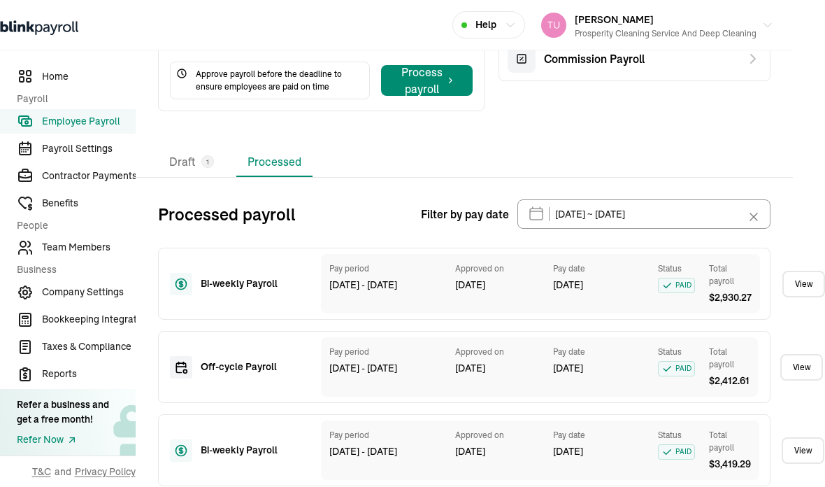
scroll to position [390, 33]
click at [757, 211] on icon at bounding box center [754, 218] width 14 height 14
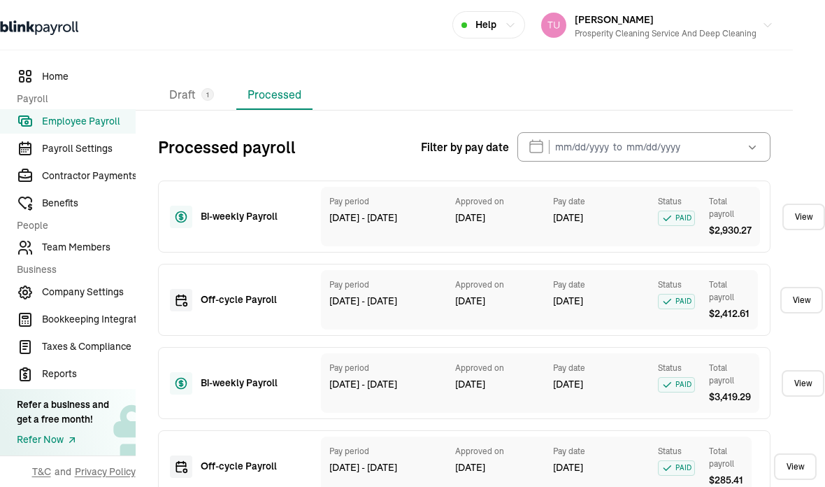
scroll to position [457, 33]
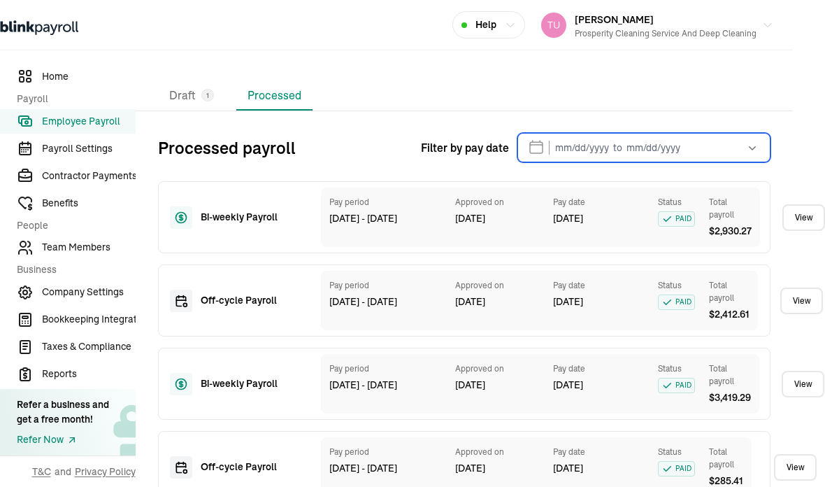
click at [729, 133] on input "text" at bounding box center [644, 147] width 253 height 29
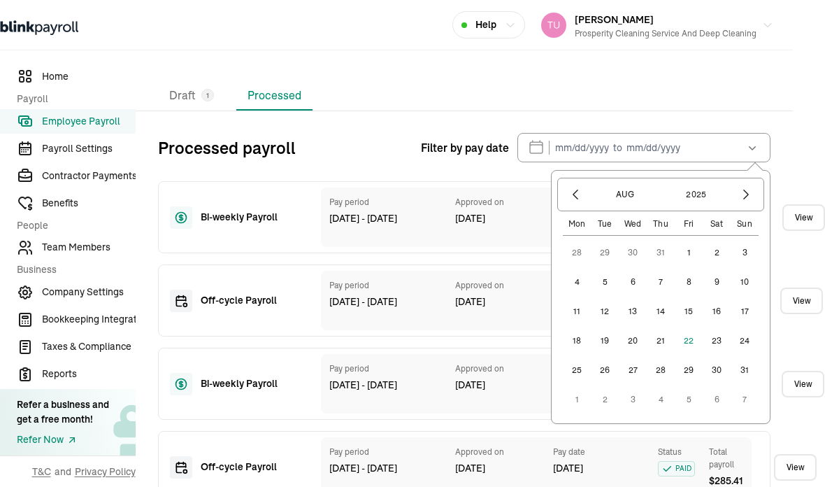
click at [690, 238] on button "1" at bounding box center [689, 252] width 28 height 28
click at [692, 356] on button "29" at bounding box center [689, 370] width 28 height 28
type input "[DATE] ~ [DATE]"
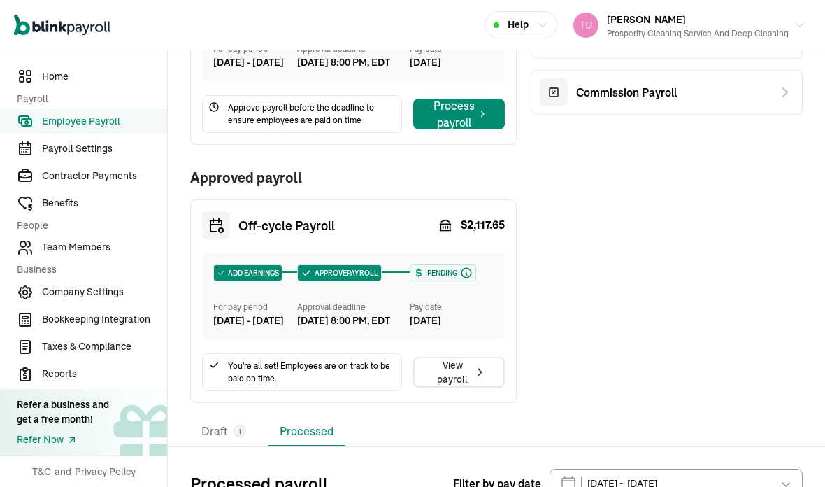
scroll to position [359, 0]
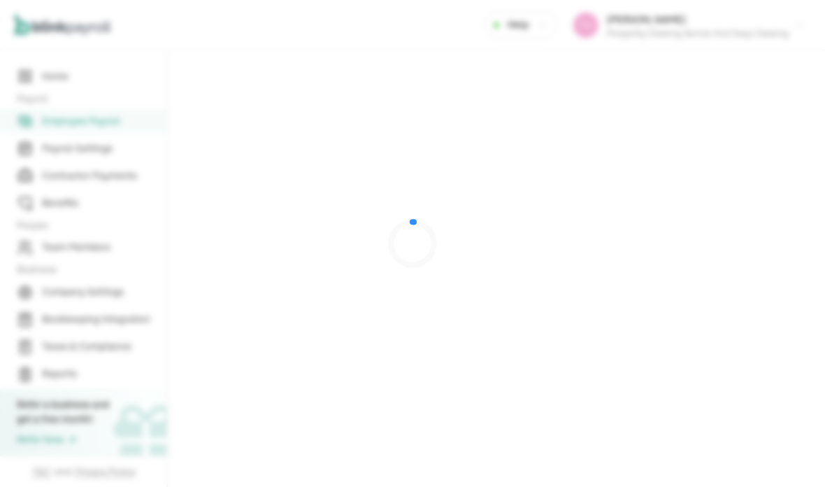
click at [480, 345] on div at bounding box center [412, 243] width 825 height 487
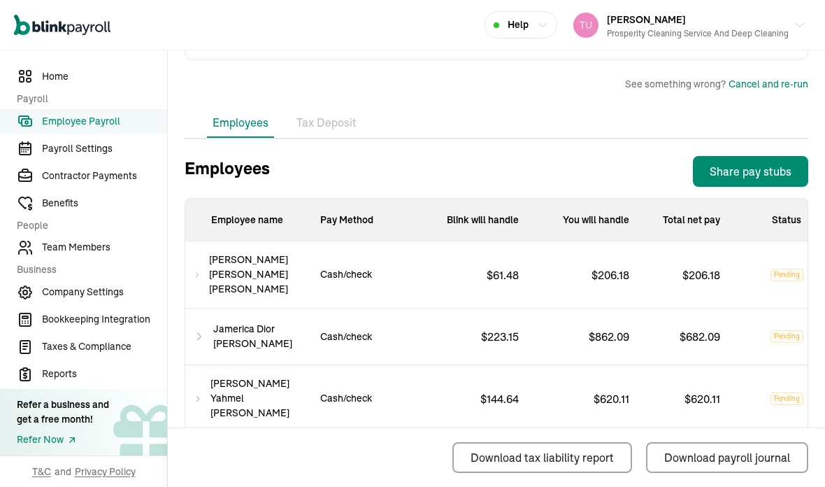
scroll to position [43, 0]
click at [106, 183] on span "Contractor Payments" at bounding box center [104, 176] width 125 height 15
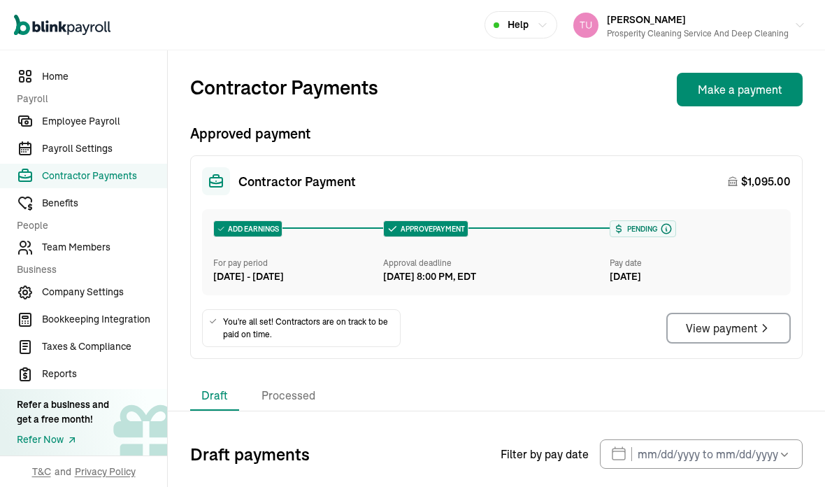
click at [66, 255] on span "Team Members" at bounding box center [104, 247] width 125 height 15
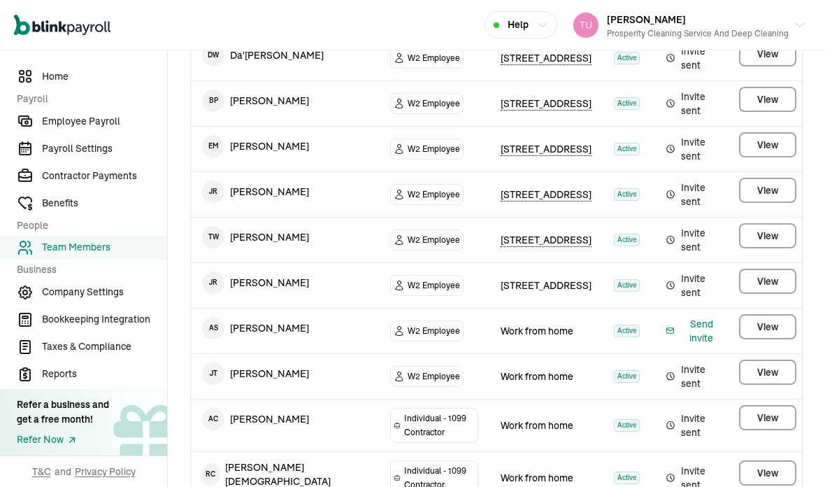
scroll to position [308, 0]
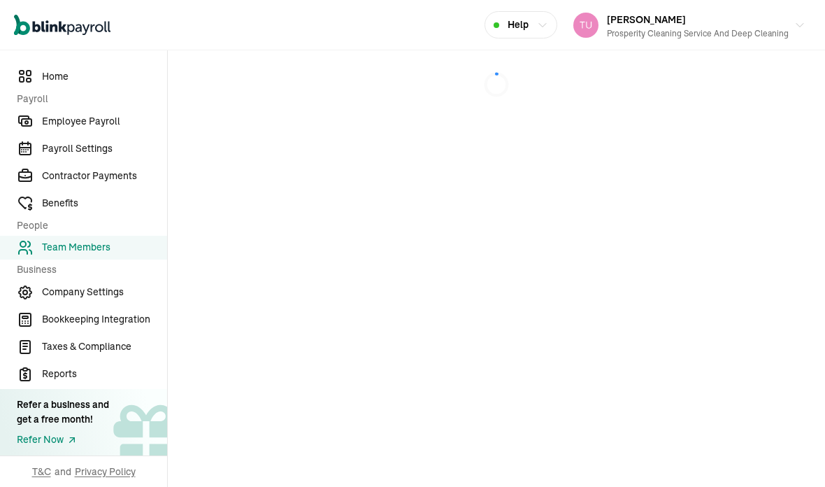
click at [763, 269] on main at bounding box center [496, 268] width 657 height 436
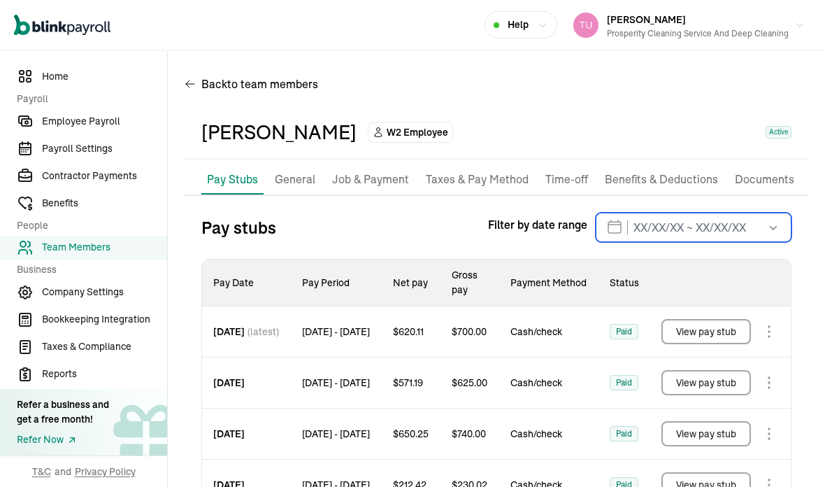
click at [631, 213] on input "text" at bounding box center [694, 227] width 196 height 29
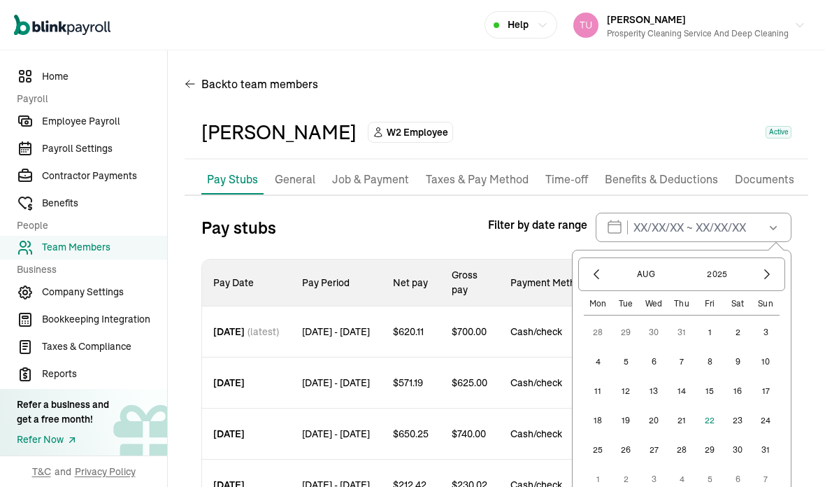
click at [701, 318] on button "1" at bounding box center [710, 332] width 28 height 28
click at [646, 436] on button "27" at bounding box center [654, 450] width 28 height 28
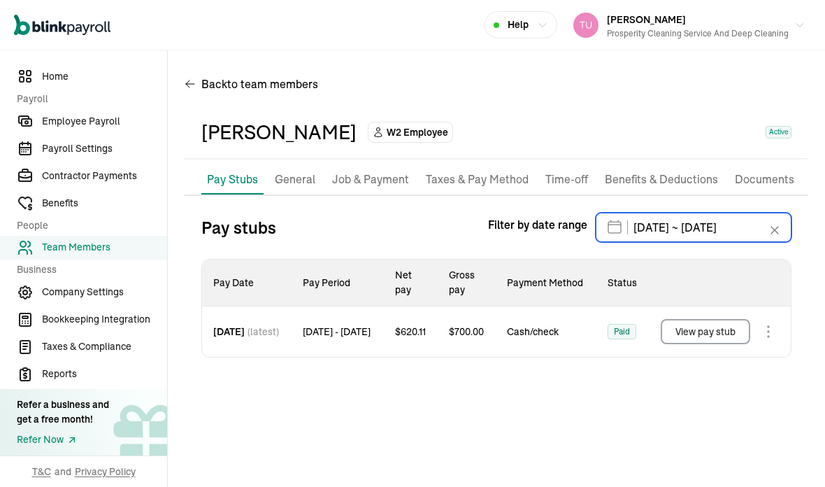
click at [774, 213] on input "[DATE] ~ [DATE]" at bounding box center [694, 227] width 196 height 29
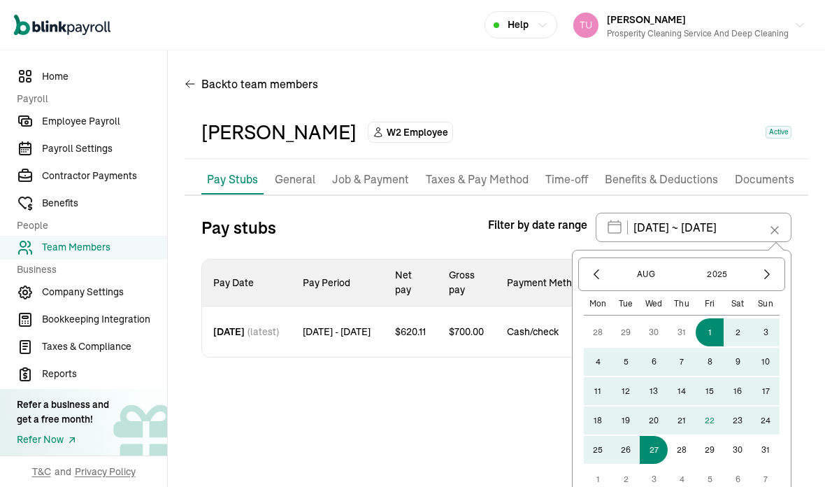
click at [590, 267] on icon "button" at bounding box center [597, 274] width 14 height 14
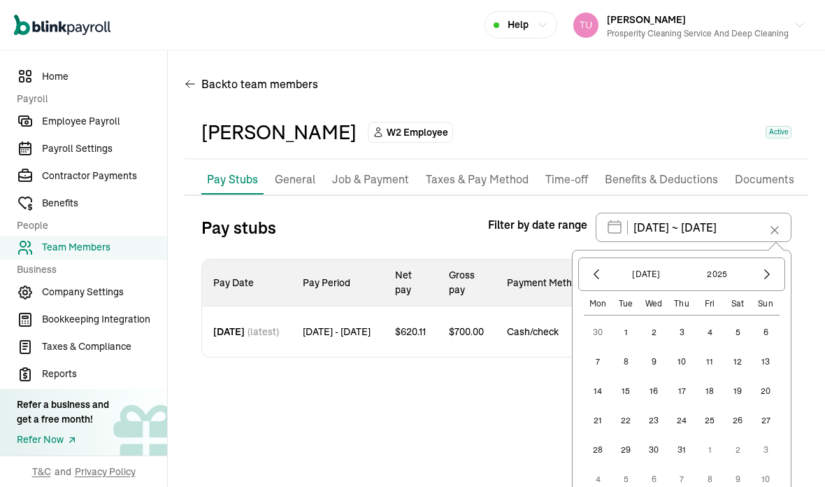
click at [620, 318] on button "1" at bounding box center [626, 332] width 28 height 28
click at [760, 267] on icon "button" at bounding box center [767, 274] width 14 height 14
click at [743, 406] on button "23" at bounding box center [738, 420] width 28 height 28
type input "[DATE] ~ [DATE]"
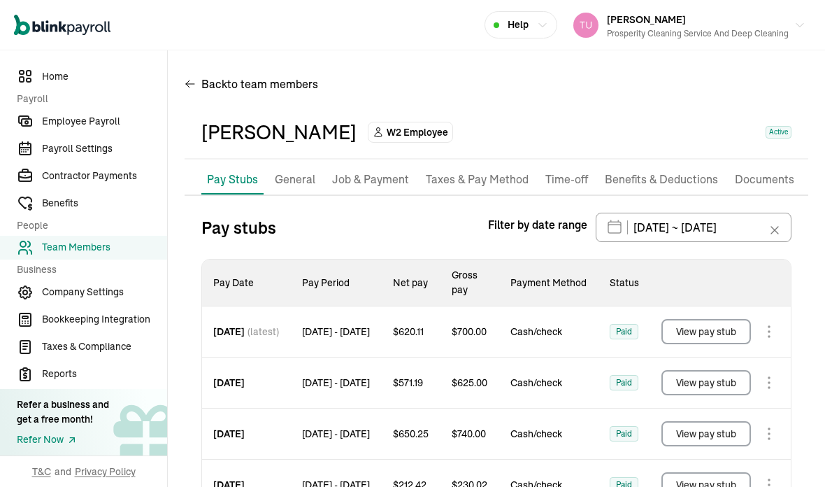
click at [74, 183] on span "Contractor Payments" at bounding box center [104, 176] width 125 height 15
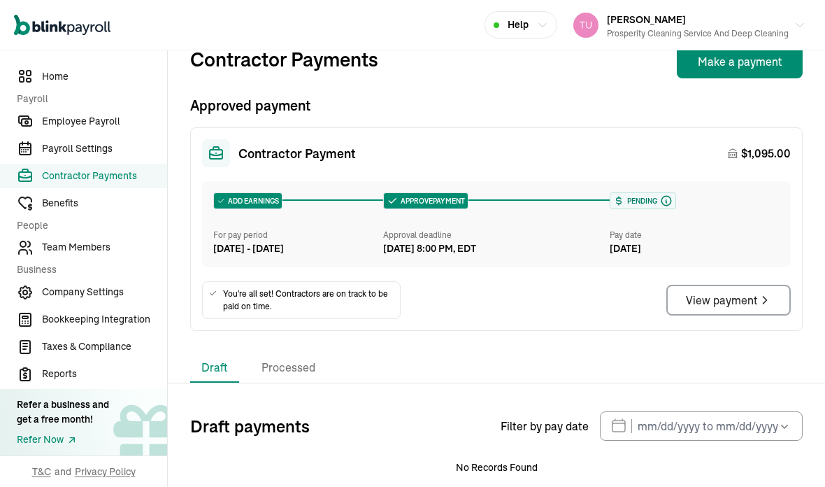
scroll to position [27, 0]
click at [297, 354] on li "Processed" at bounding box center [288, 368] width 76 height 29
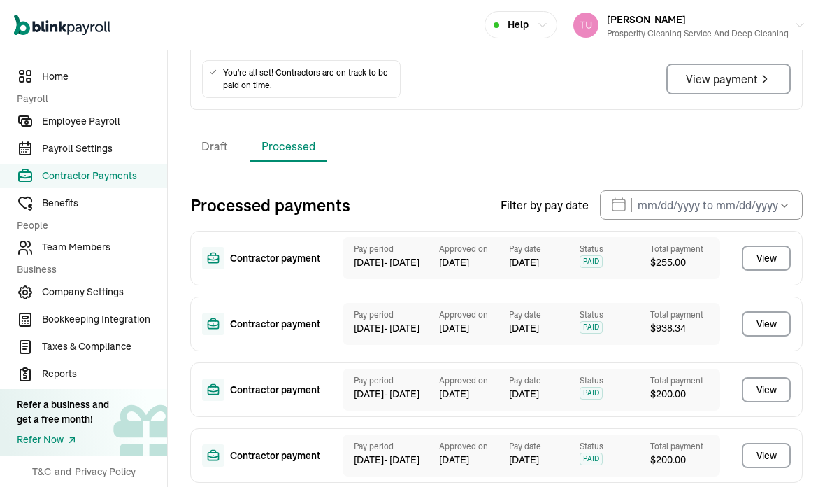
scroll to position [248, 0]
click at [370, 78] on div "Contractor Payments Make a payment Approved payment Contractor Payment $ 1,095.…" at bounding box center [496, 165] width 657 height 726
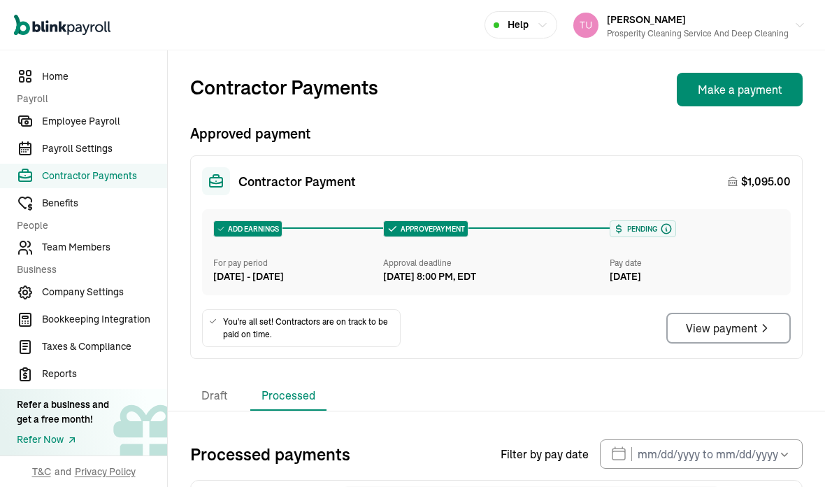
scroll to position [0, 0]
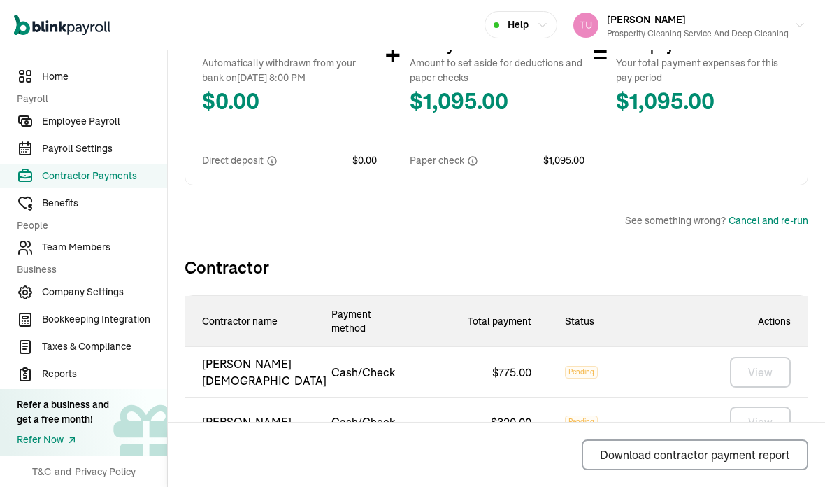
scroll to position [364, 0]
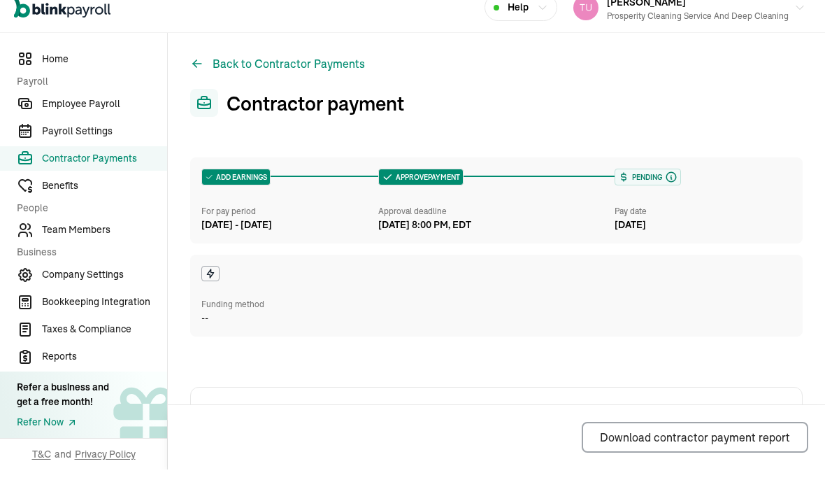
scroll to position [52, 0]
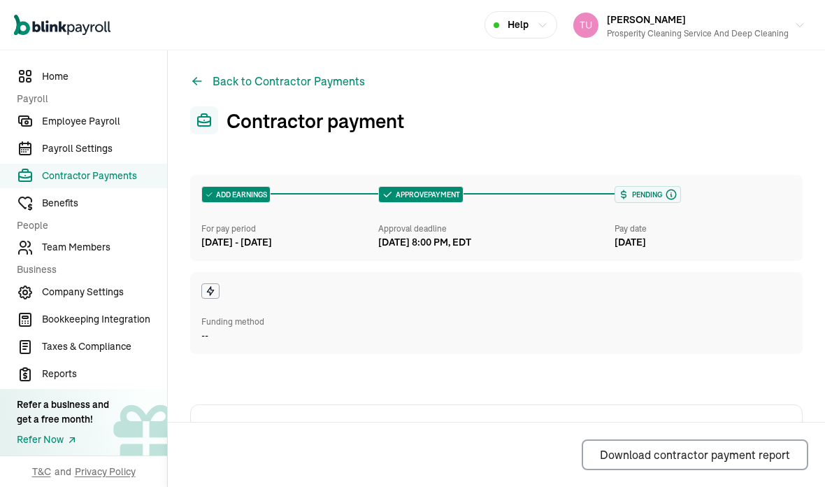
click at [126, 129] on span "Employee Payroll" at bounding box center [104, 121] width 125 height 15
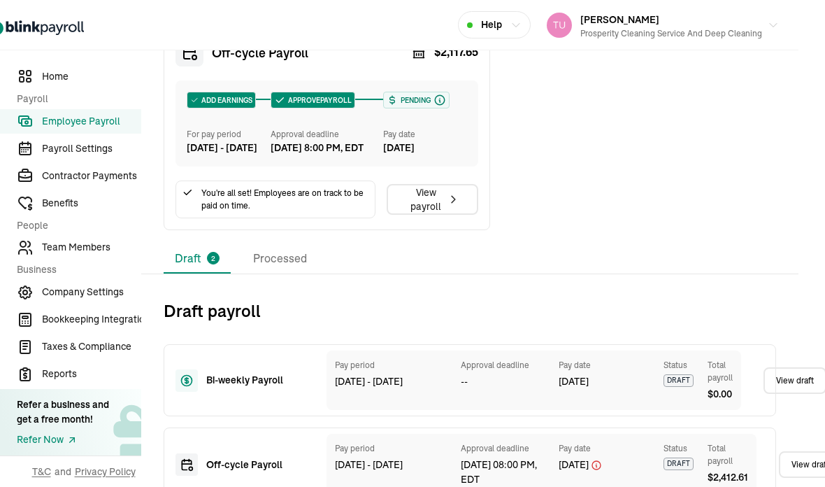
scroll to position [529, 27]
click at [285, 245] on li "Processed" at bounding box center [280, 259] width 76 height 29
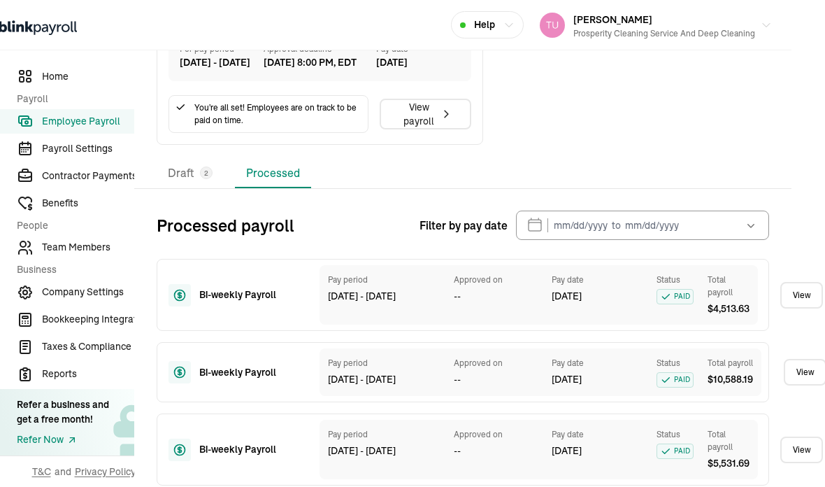
scroll to position [615, 34]
click at [750, 218] on icon "button" at bounding box center [751, 225] width 14 height 14
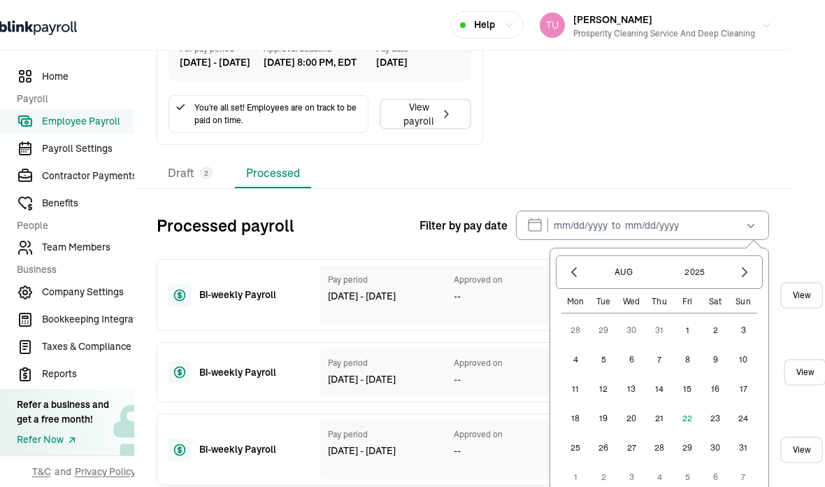
click at [717, 404] on button "23" at bounding box center [715, 418] width 28 height 28
click at [690, 316] on button "1" at bounding box center [687, 330] width 28 height 28
type input "[DATE] ~ [DATE]"
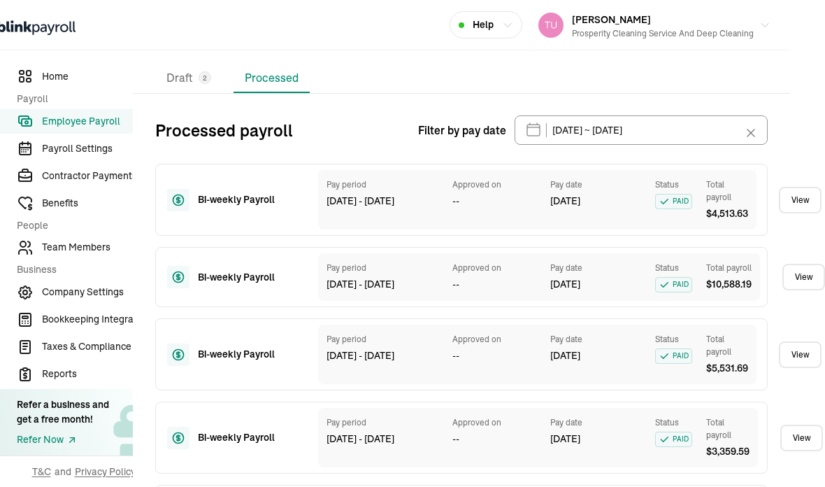
scroll to position [708, 35]
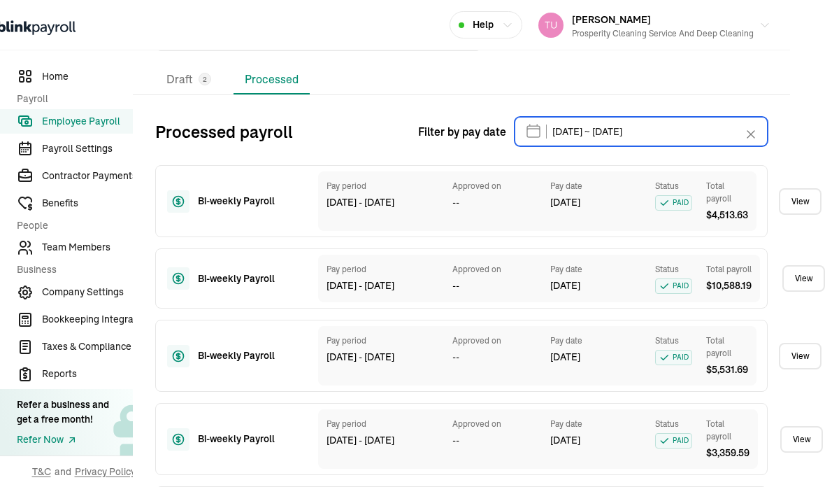
click at [703, 117] on input "[DATE] ~ [DATE]" at bounding box center [641, 131] width 253 height 29
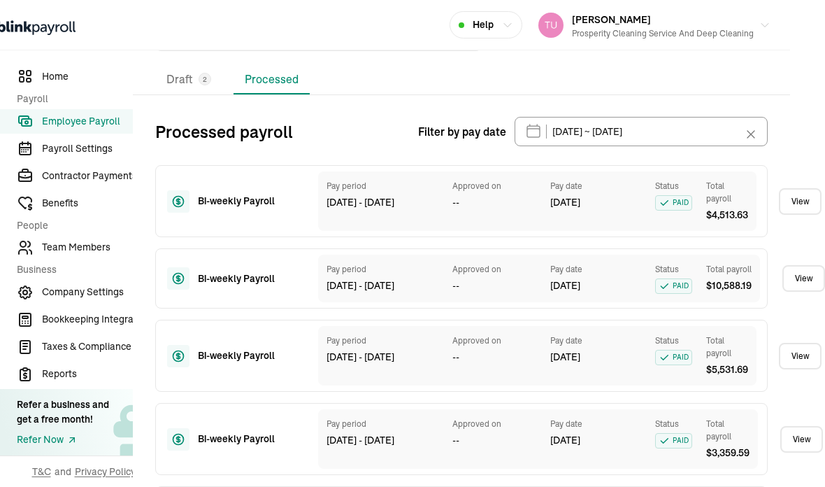
click at [800, 70] on div "Open main menu Help [PERSON_NAME] Prosperity Cleaning Service and Deep Cleaning…" at bounding box center [412, 243] width 825 height 487
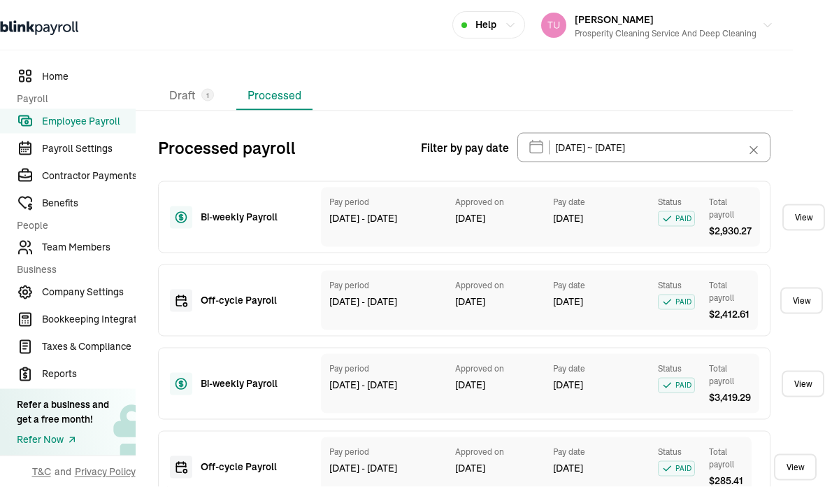
scroll to position [457, 33]
click at [802, 204] on link "View" at bounding box center [804, 217] width 43 height 27
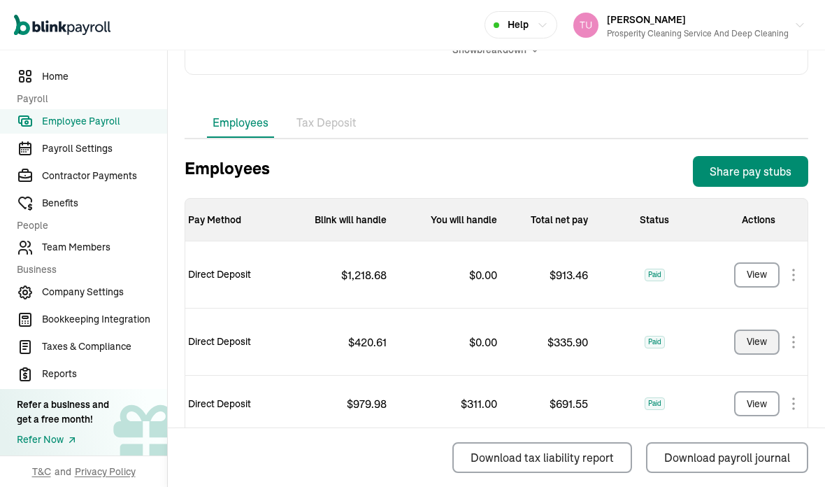
scroll to position [56, 0]
click at [340, 108] on li "Tax Deposit" at bounding box center [326, 122] width 71 height 29
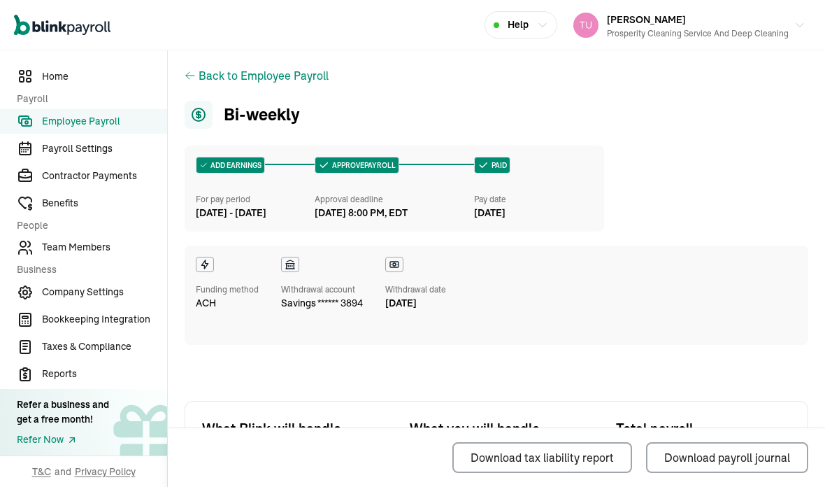
scroll to position [0, 0]
click at [95, 129] on span "Employee Payroll" at bounding box center [104, 121] width 125 height 15
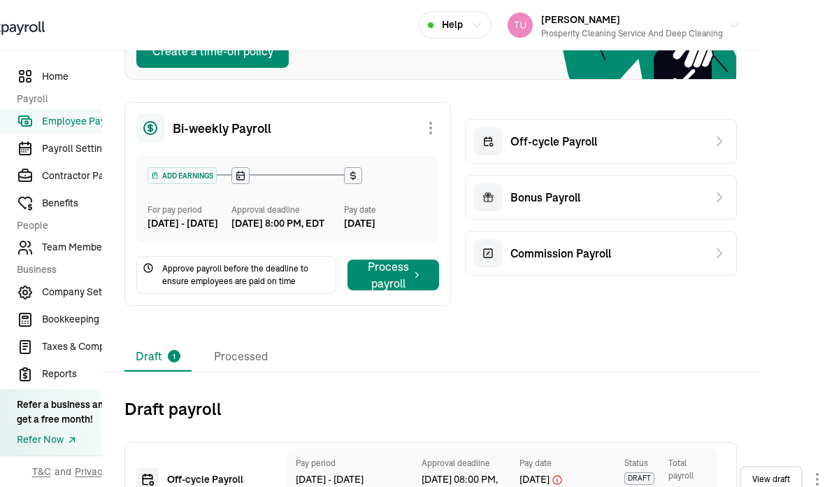
scroll to position [195, 66]
click at [241, 343] on li "Processed" at bounding box center [241, 357] width 76 height 29
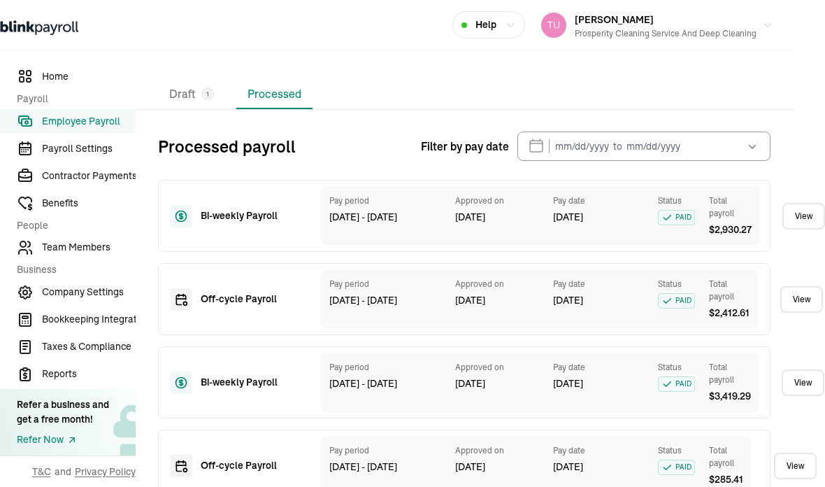
scroll to position [457, 33]
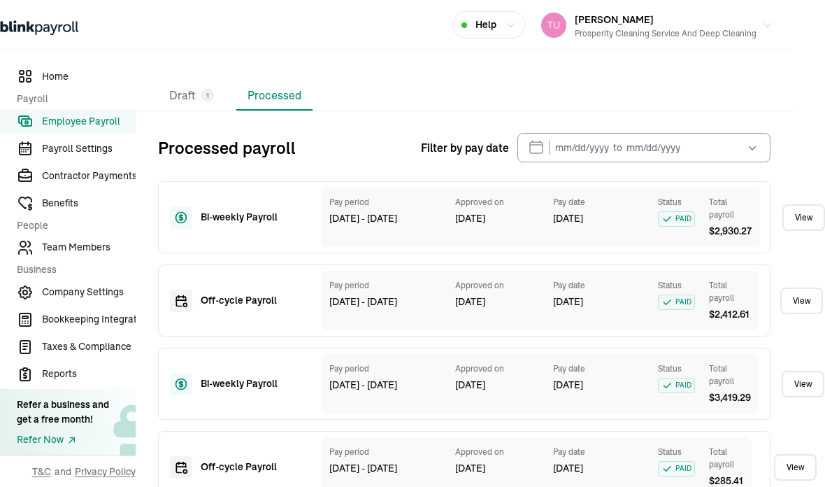
click at [760, 133] on button "button" at bounding box center [751, 147] width 39 height 29
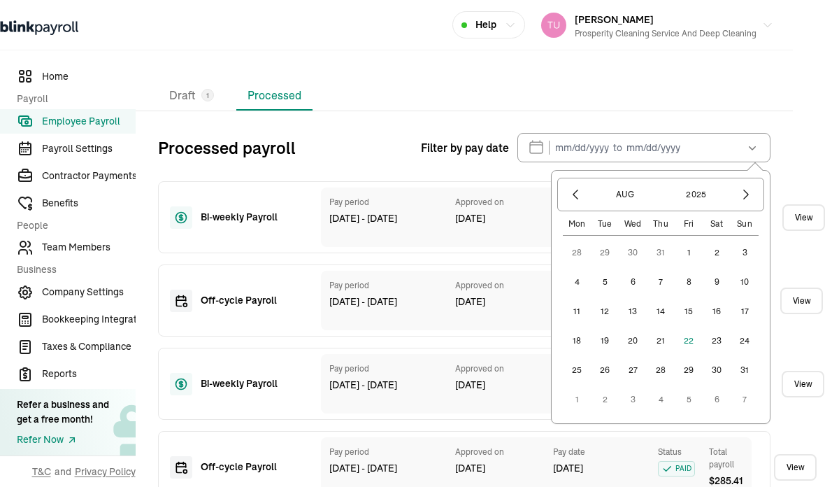
click at [693, 238] on button "1" at bounding box center [689, 252] width 28 height 28
click at [720, 327] on button "23" at bounding box center [717, 341] width 28 height 28
type input "[DATE] ~ [DATE]"
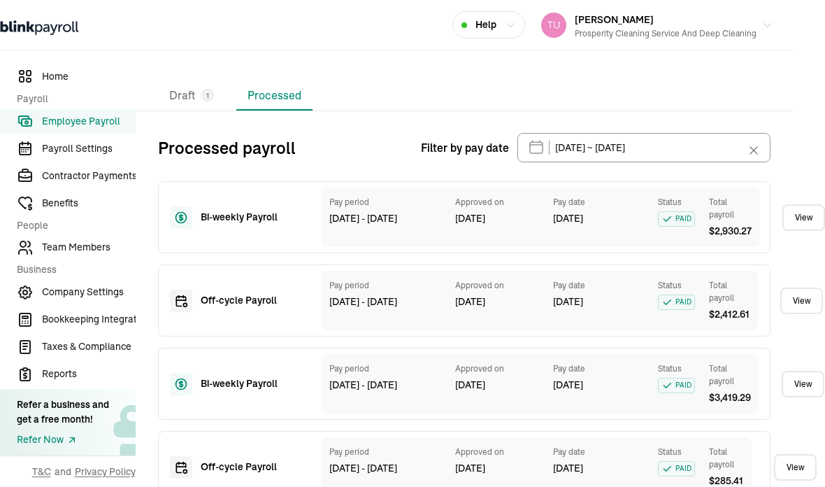
click at [756, 143] on icon at bounding box center [754, 150] width 14 height 14
click at [755, 146] on icon "button" at bounding box center [752, 148] width 7 height 4
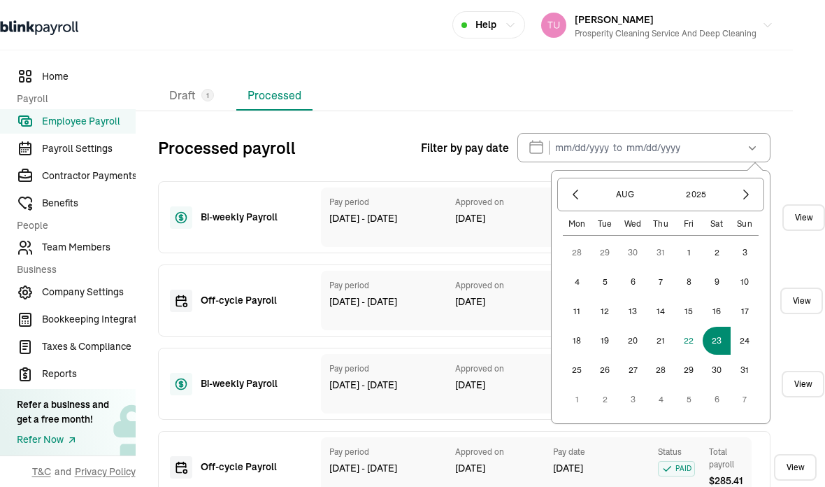
click at [695, 238] on button "1" at bounding box center [689, 252] width 28 height 28
click at [689, 327] on button "22" at bounding box center [689, 341] width 28 height 28
type input "[DATE] ~ [DATE]"
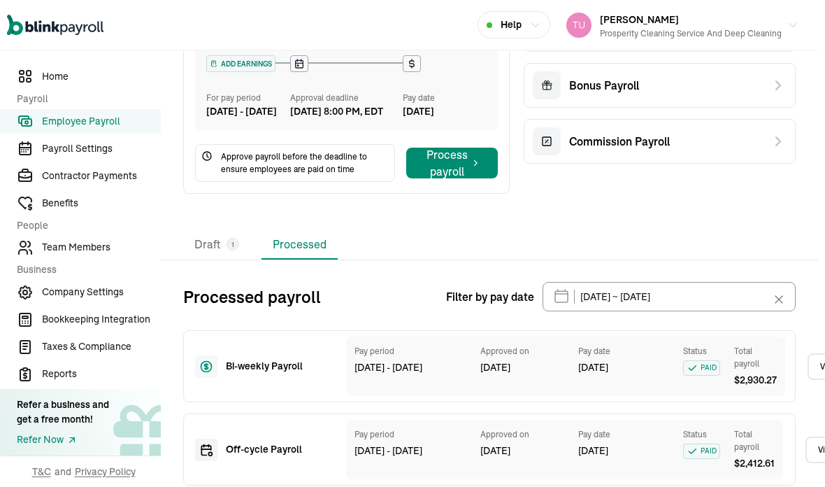
scroll to position [307, 6]
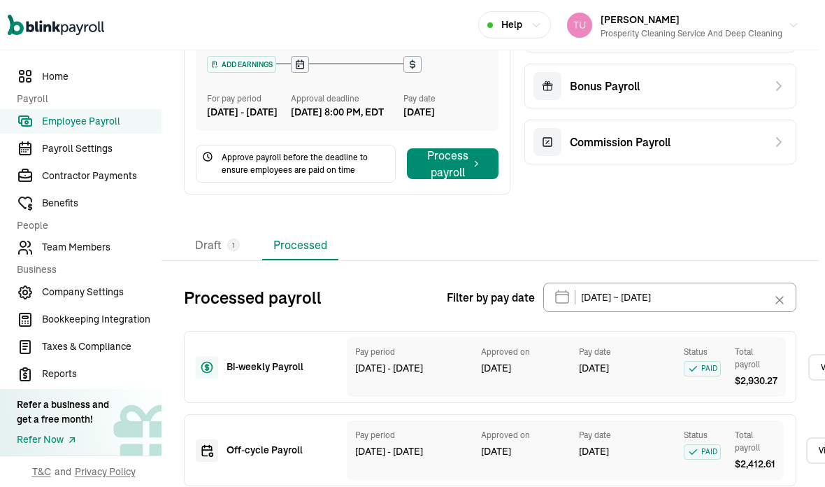
click at [220, 260] on li "Draft 1" at bounding box center [217, 245] width 67 height 29
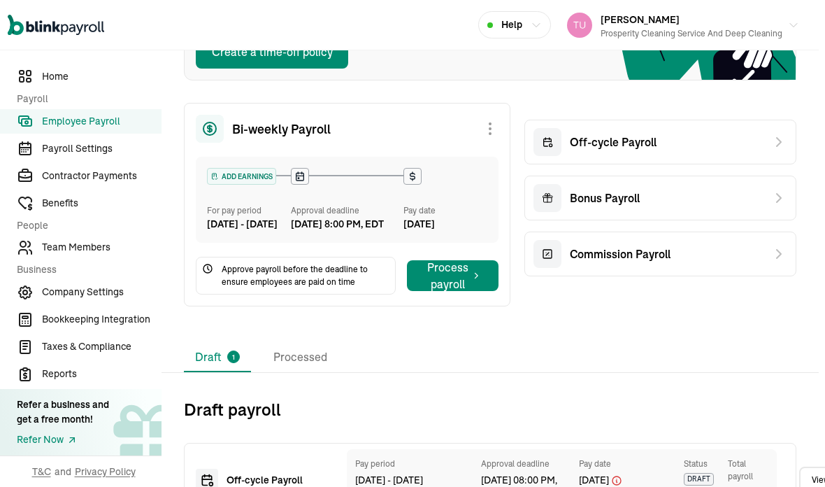
scroll to position [56, 0]
click at [301, 343] on li "Processed" at bounding box center [300, 357] width 76 height 29
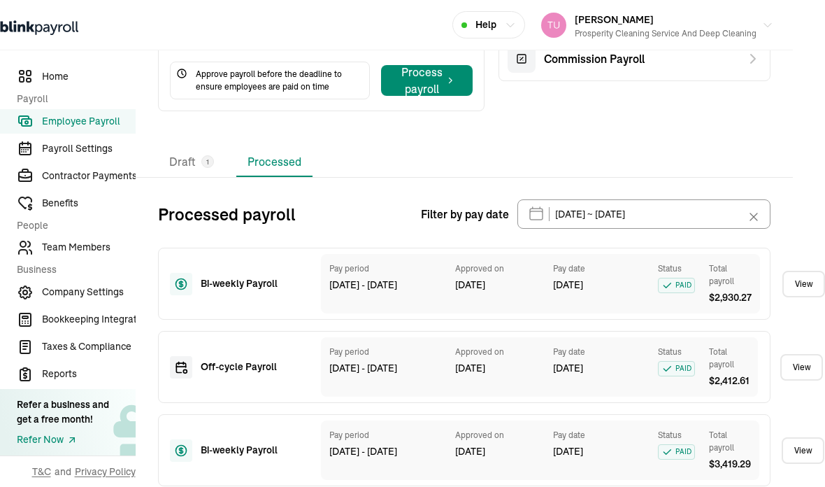
scroll to position [390, 33]
click at [757, 211] on icon at bounding box center [754, 218] width 14 height 14
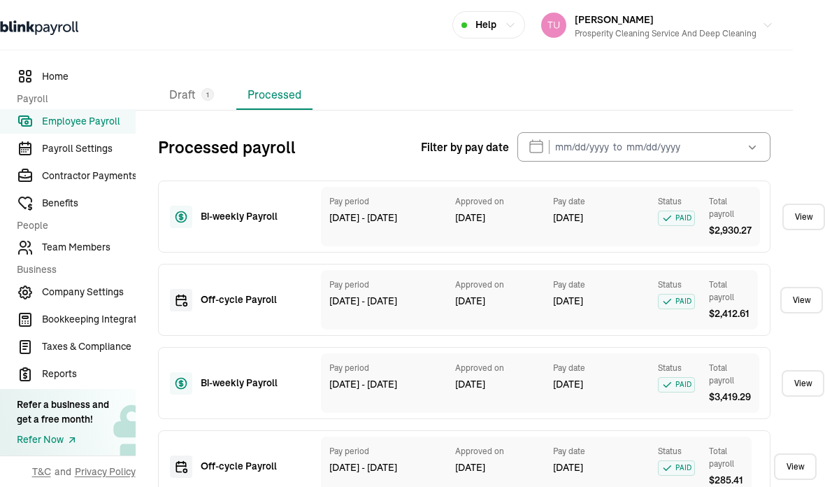
scroll to position [457, 33]
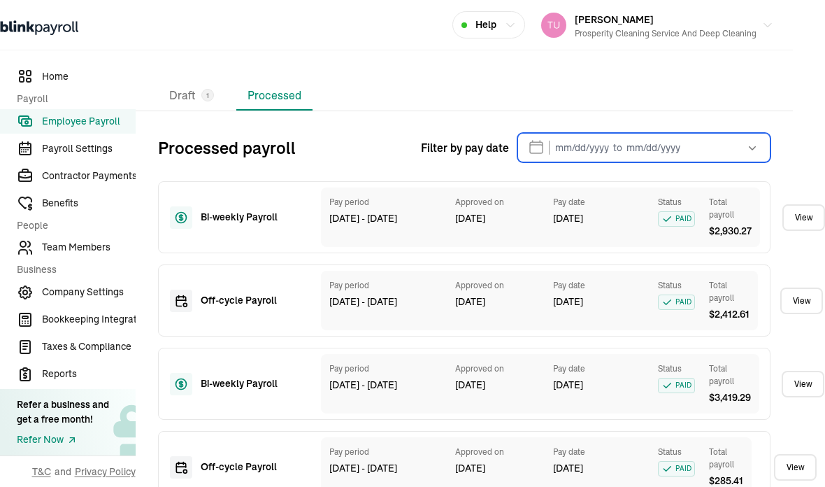
click at [729, 133] on input "text" at bounding box center [644, 147] width 253 height 29
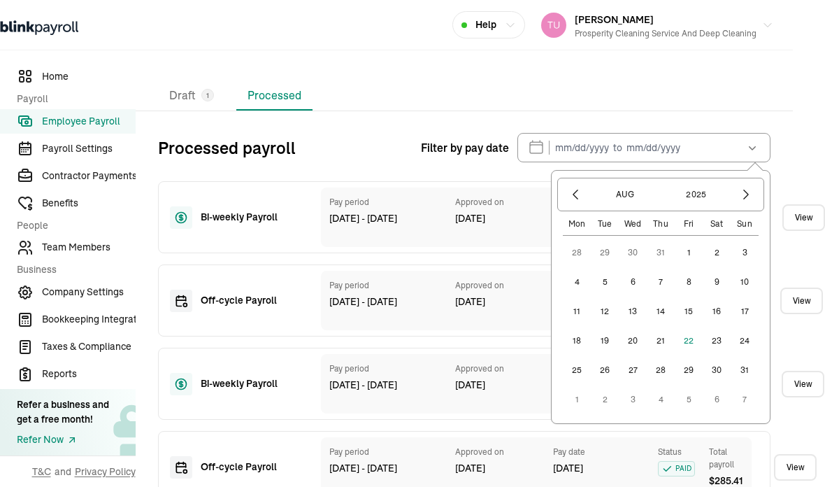
click at [690, 238] on button "1" at bounding box center [689, 252] width 28 height 28
click at [692, 356] on button "29" at bounding box center [689, 370] width 28 height 28
type input "[DATE] ~ [DATE]"
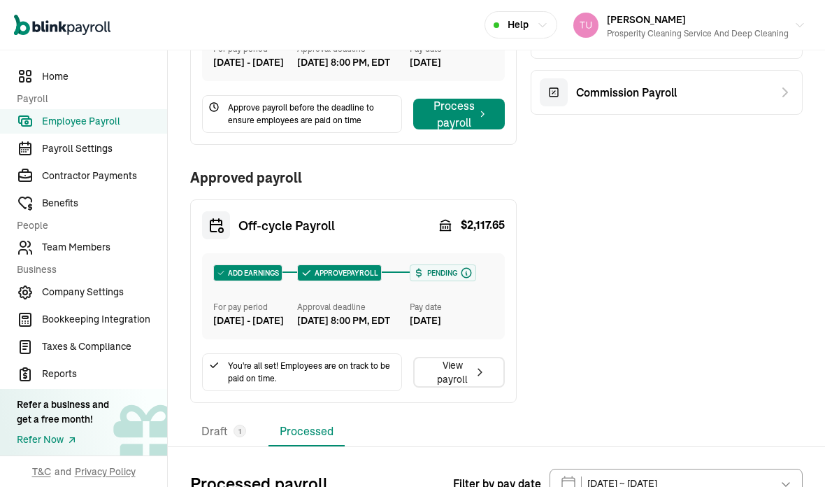
scroll to position [359, 0]
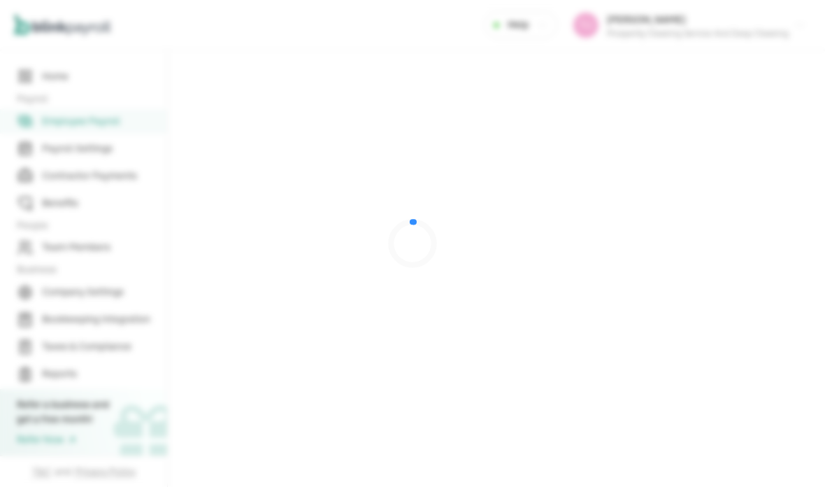
click at [480, 345] on div at bounding box center [412, 243] width 825 height 487
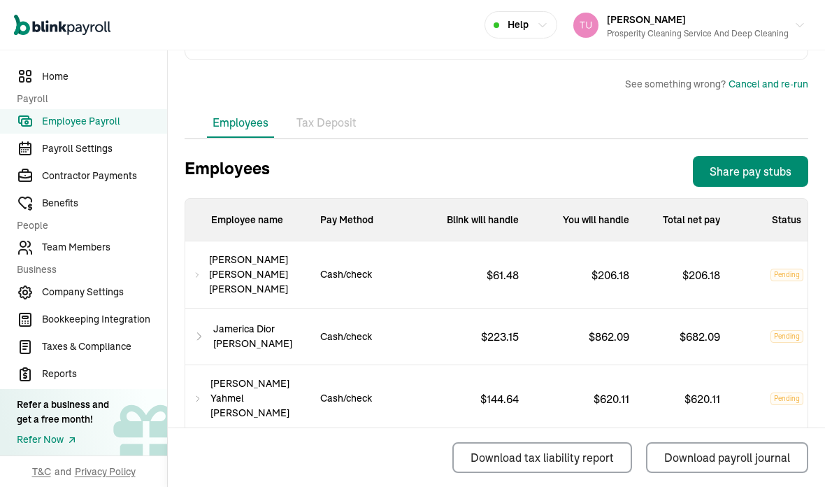
scroll to position [43, 0]
click at [106, 183] on span "Contractor Payments" at bounding box center [104, 176] width 125 height 15
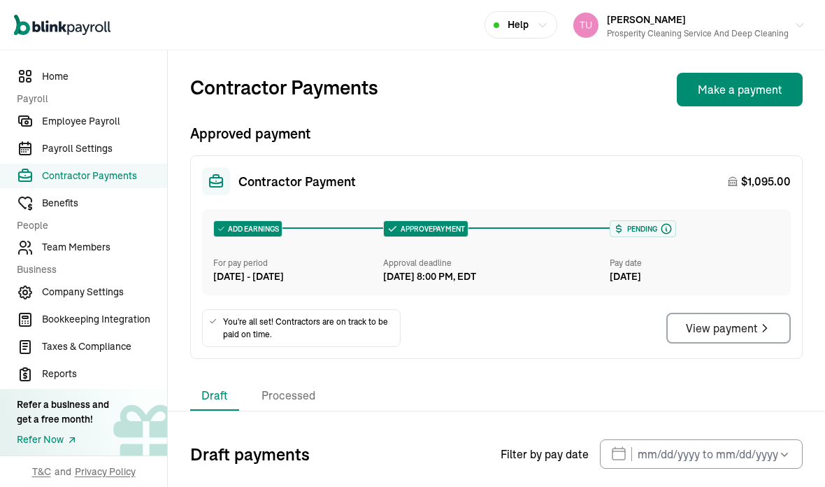
click at [66, 255] on span "Team Members" at bounding box center [104, 247] width 125 height 15
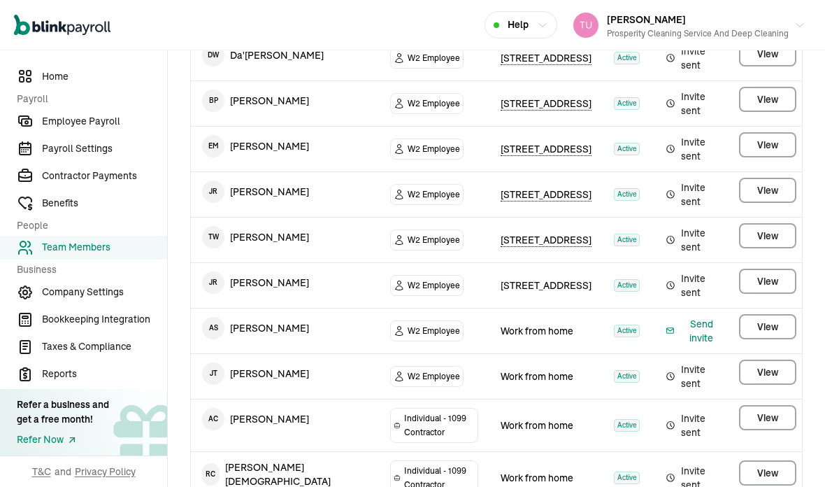
scroll to position [308, 0]
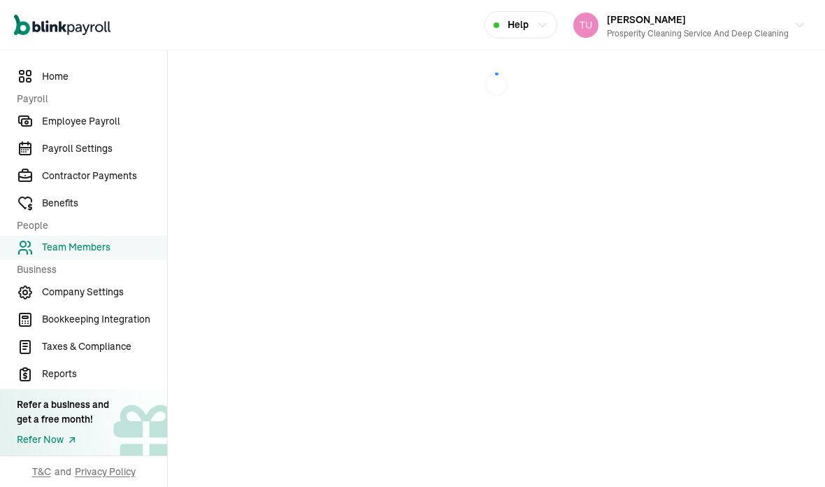
click at [763, 269] on main at bounding box center [496, 268] width 657 height 436
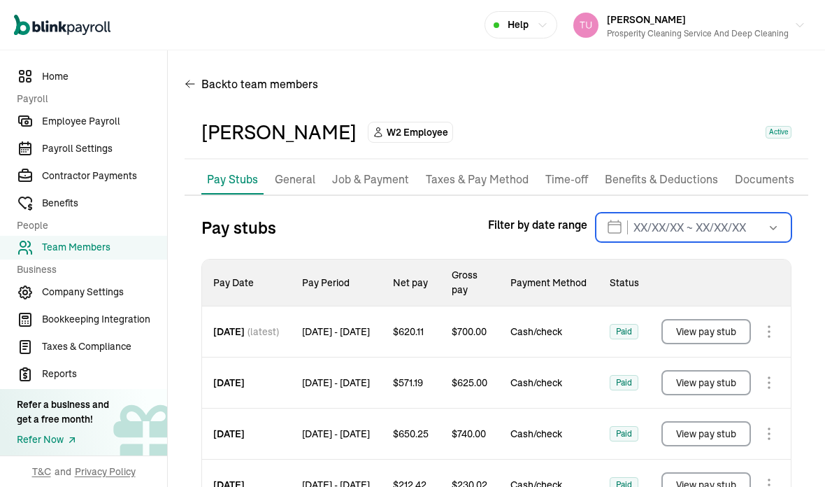
click at [631, 213] on input "text" at bounding box center [694, 227] width 196 height 29
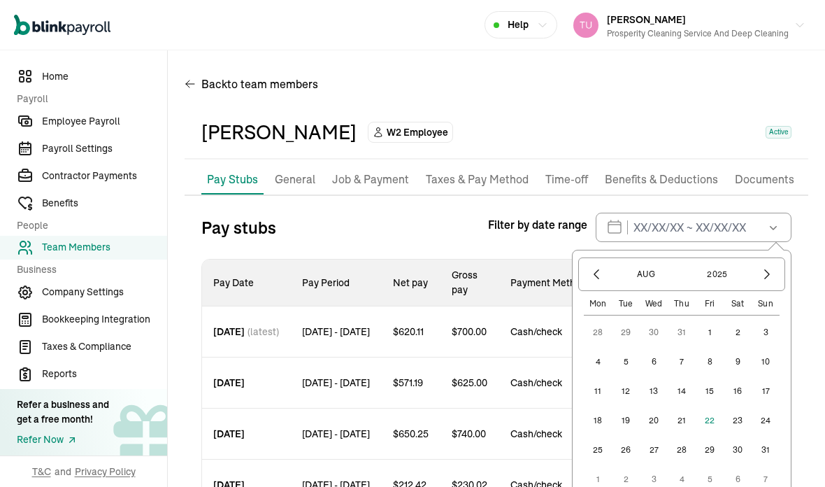
click at [701, 318] on button "1" at bounding box center [710, 332] width 28 height 28
click at [646, 436] on button "27" at bounding box center [654, 450] width 28 height 28
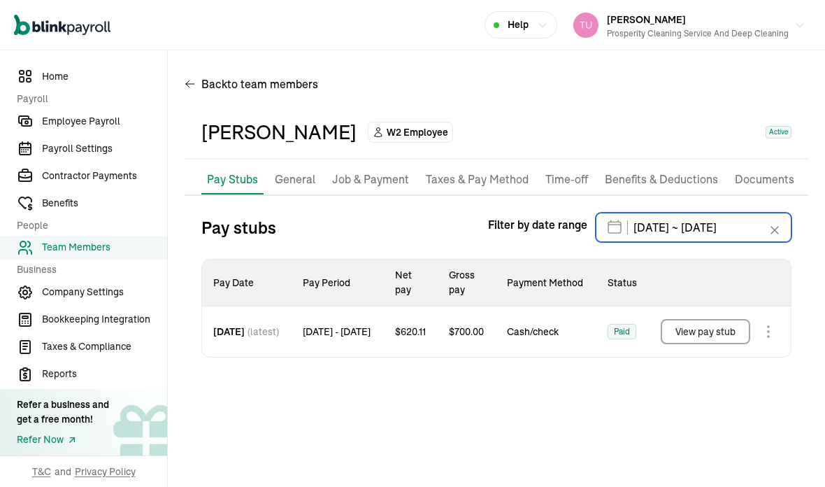
click at [774, 213] on input "[DATE] ~ [DATE]" at bounding box center [694, 227] width 196 height 29
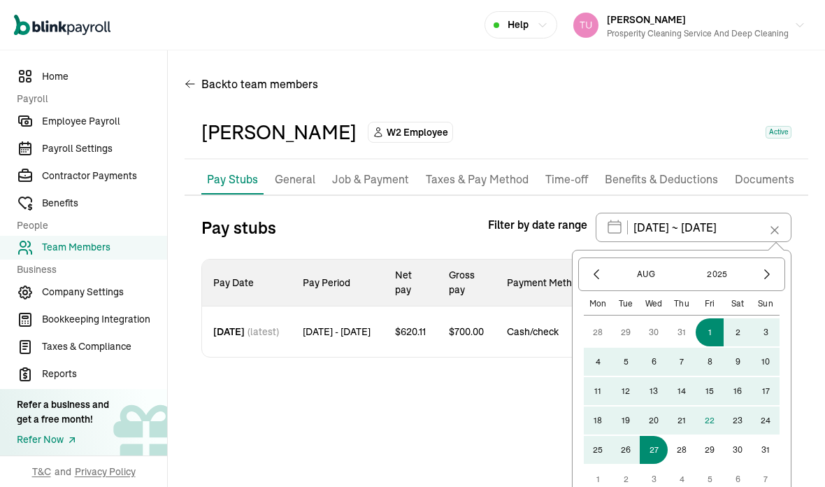
click at [590, 267] on icon "button" at bounding box center [597, 274] width 14 height 14
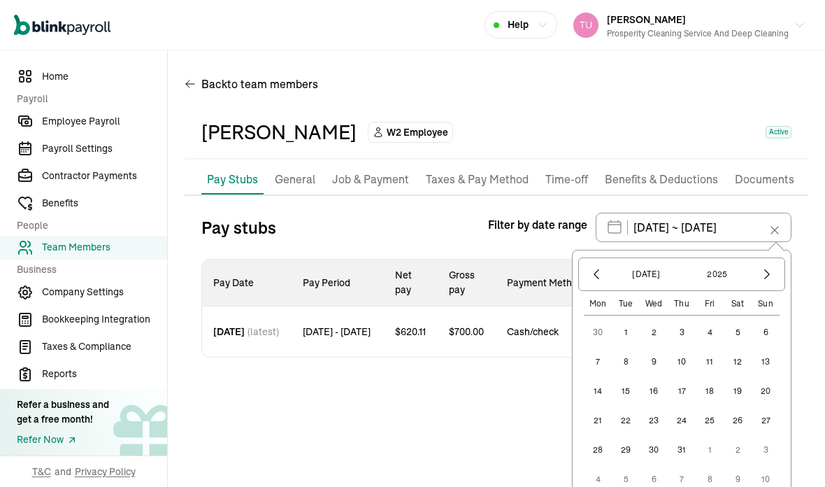
click at [620, 318] on button "1" at bounding box center [626, 332] width 28 height 28
click at [760, 267] on icon "button" at bounding box center [767, 274] width 14 height 14
click at [743, 406] on button "23" at bounding box center [738, 420] width 28 height 28
type input "[DATE] ~ [DATE]"
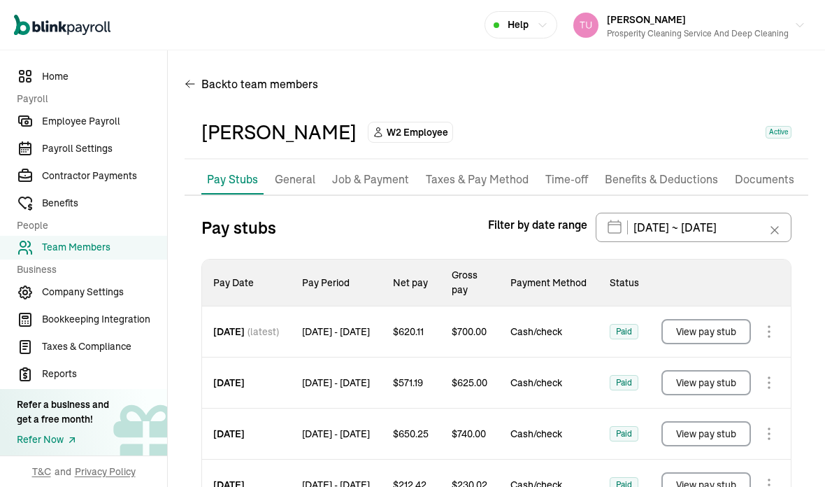
click at [74, 183] on span "Contractor Payments" at bounding box center [104, 176] width 125 height 15
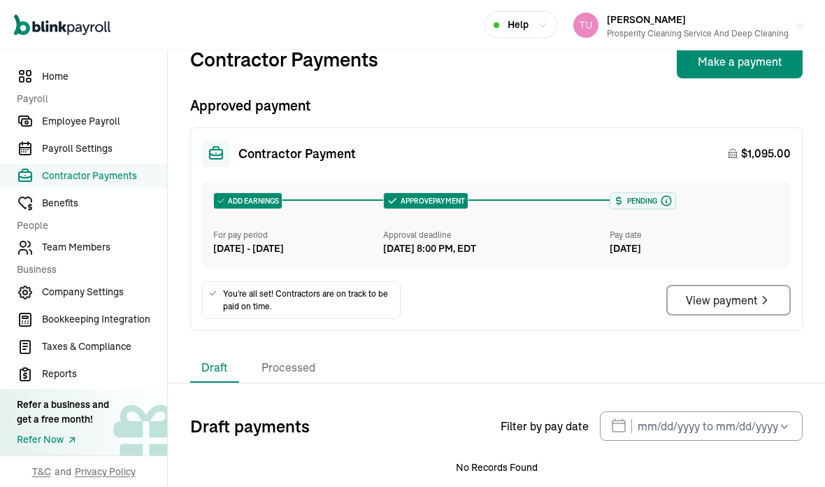
scroll to position [27, 0]
click at [297, 354] on li "Processed" at bounding box center [288, 368] width 76 height 29
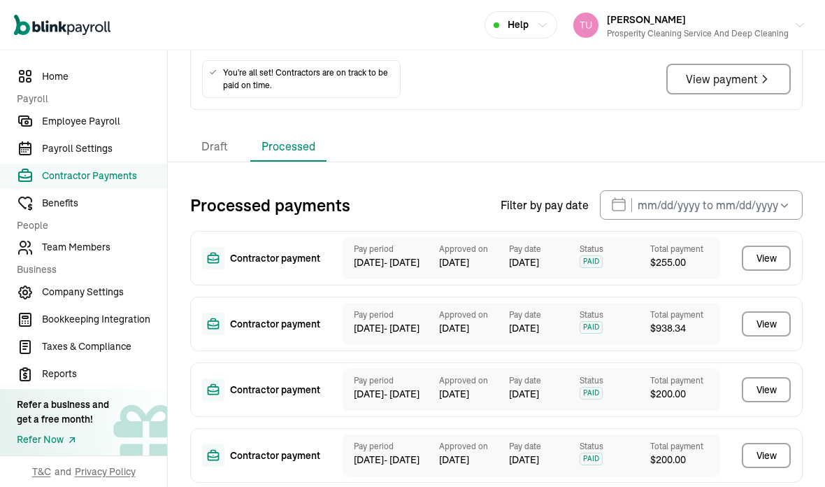
scroll to position [248, 0]
click at [370, 78] on div "Contractor Payments Make a payment Approved payment Contractor Payment $ 1,095.…" at bounding box center [496, 165] width 657 height 726
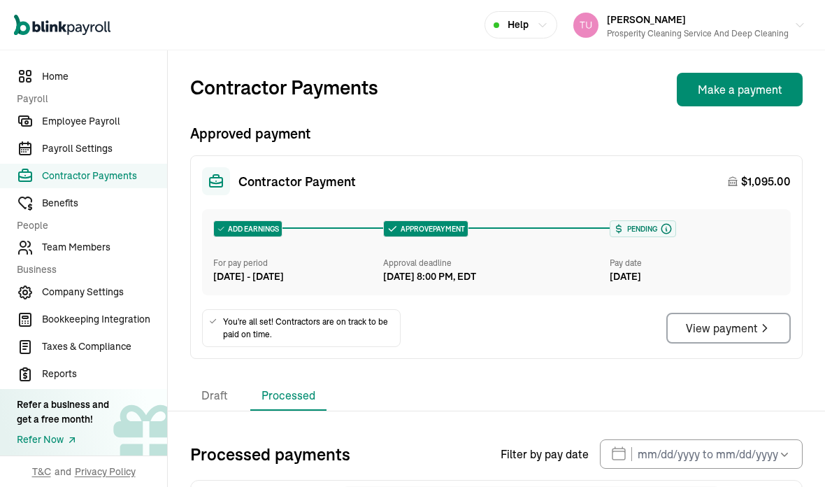
scroll to position [0, 0]
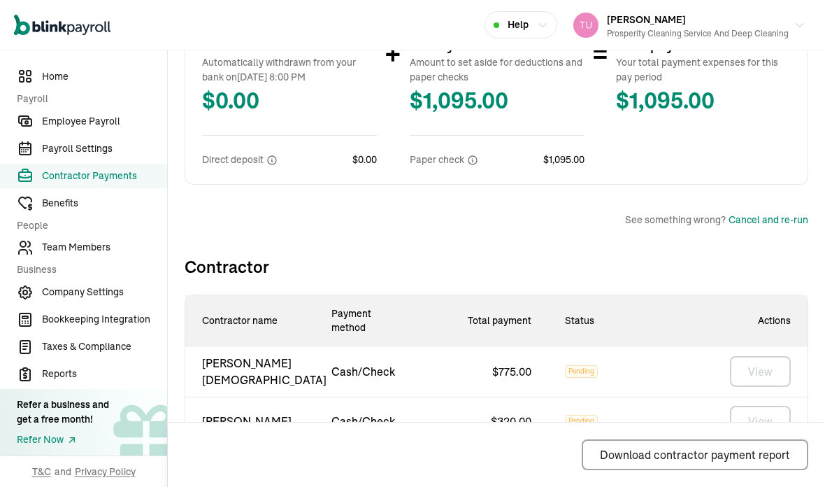
scroll to position [364, 0]
